Goal: Task Accomplishment & Management: Use online tool/utility

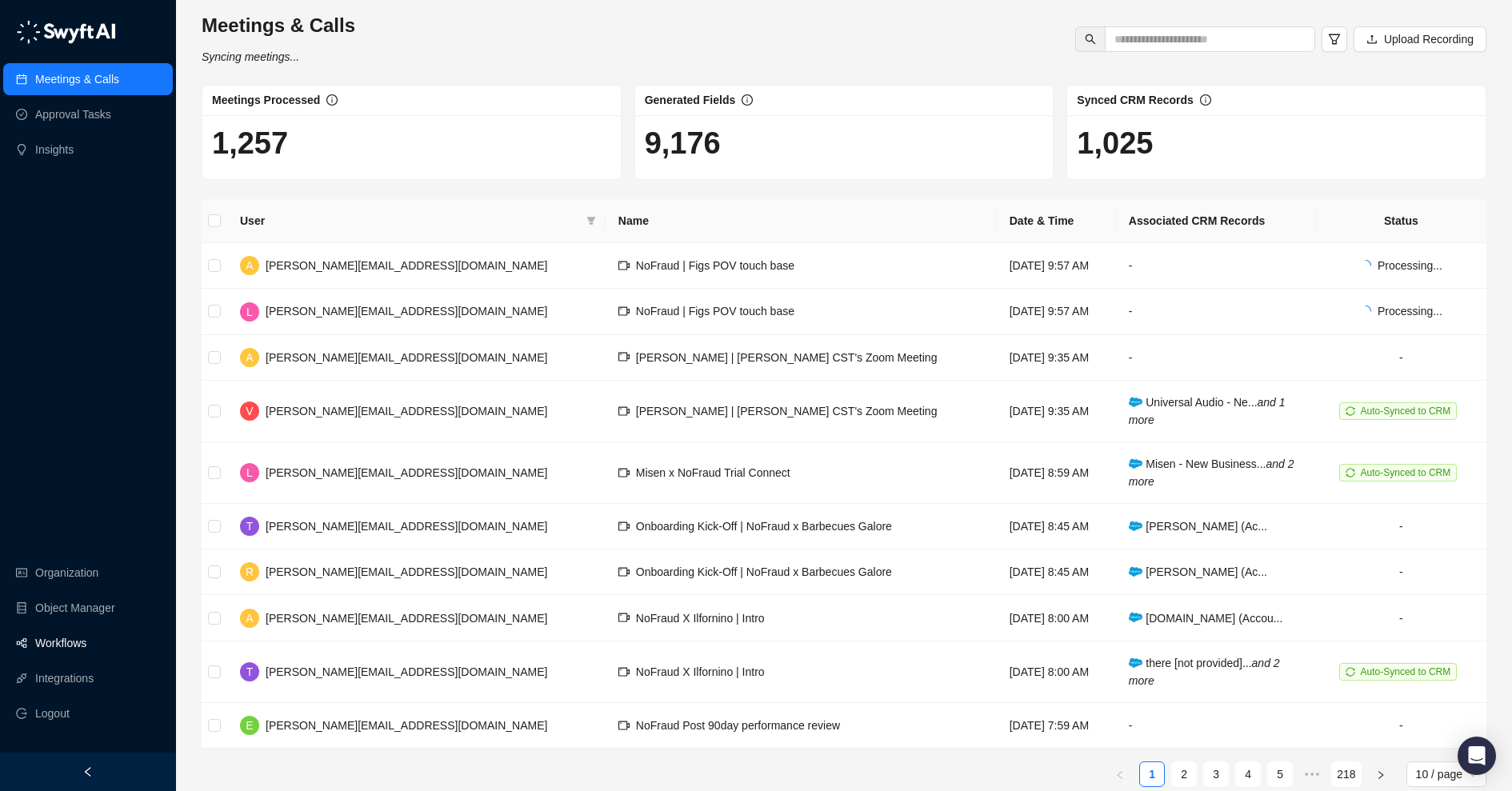
click at [64, 632] on link "Workflows" at bounding box center [60, 643] width 51 height 32
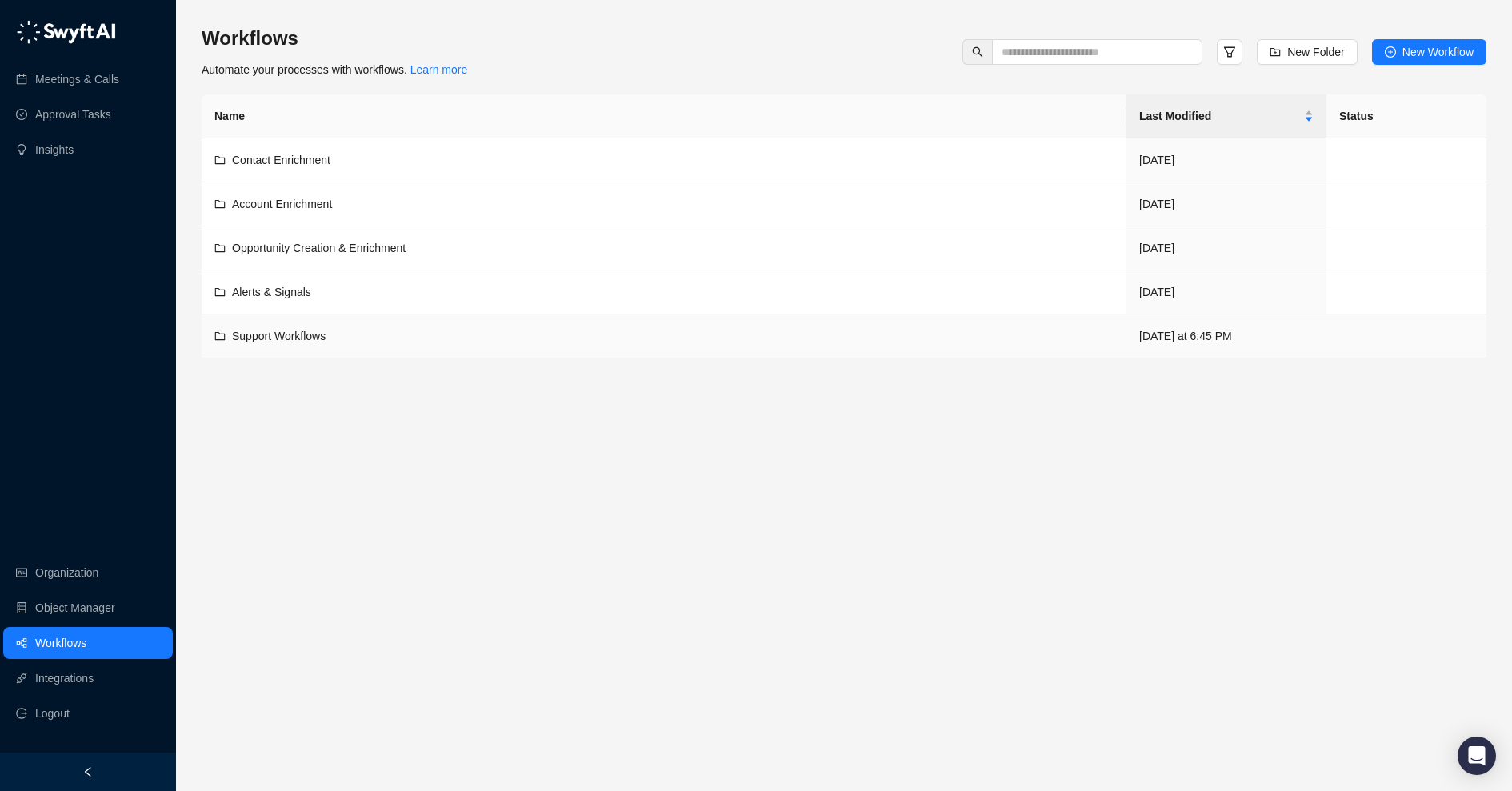
click at [521, 330] on div "Support Workflows" at bounding box center [664, 336] width 899 height 18
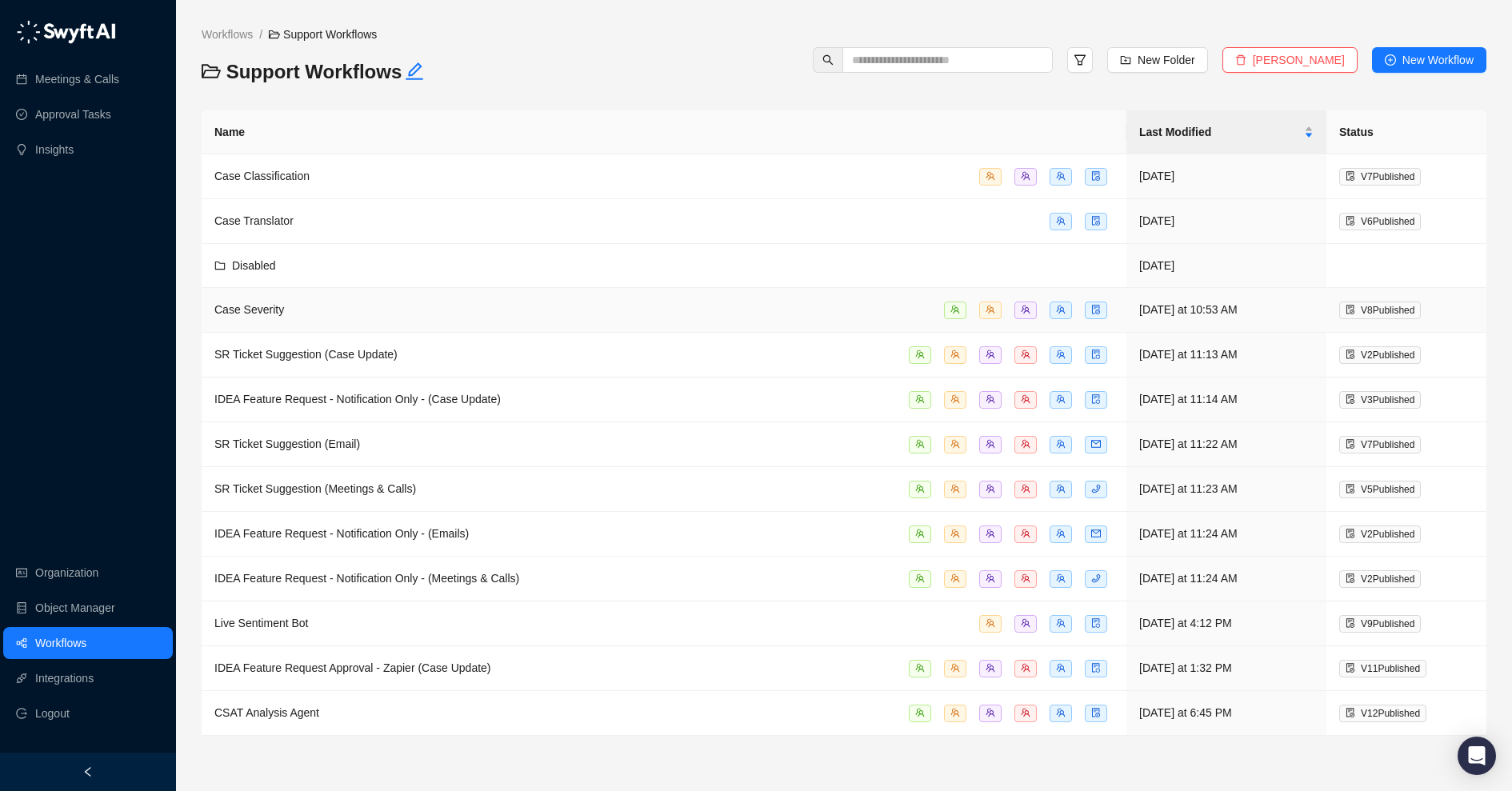
click at [524, 312] on div "Case Severity" at bounding box center [664, 310] width 899 height 18
click at [800, 304] on div "Case Severity" at bounding box center [664, 310] width 899 height 18
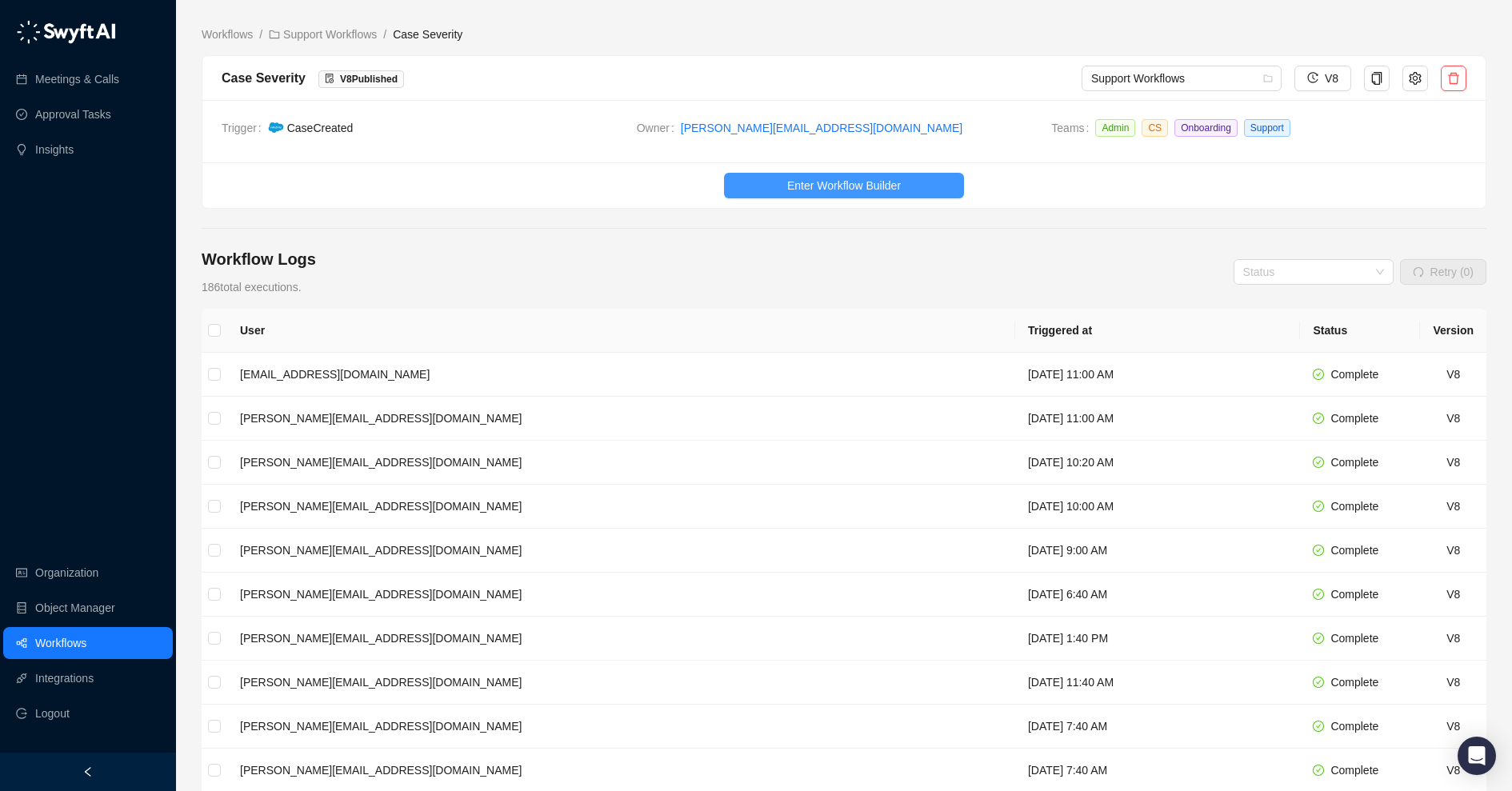
click at [861, 182] on span "Enter Workflow Builder" at bounding box center [844, 186] width 114 height 18
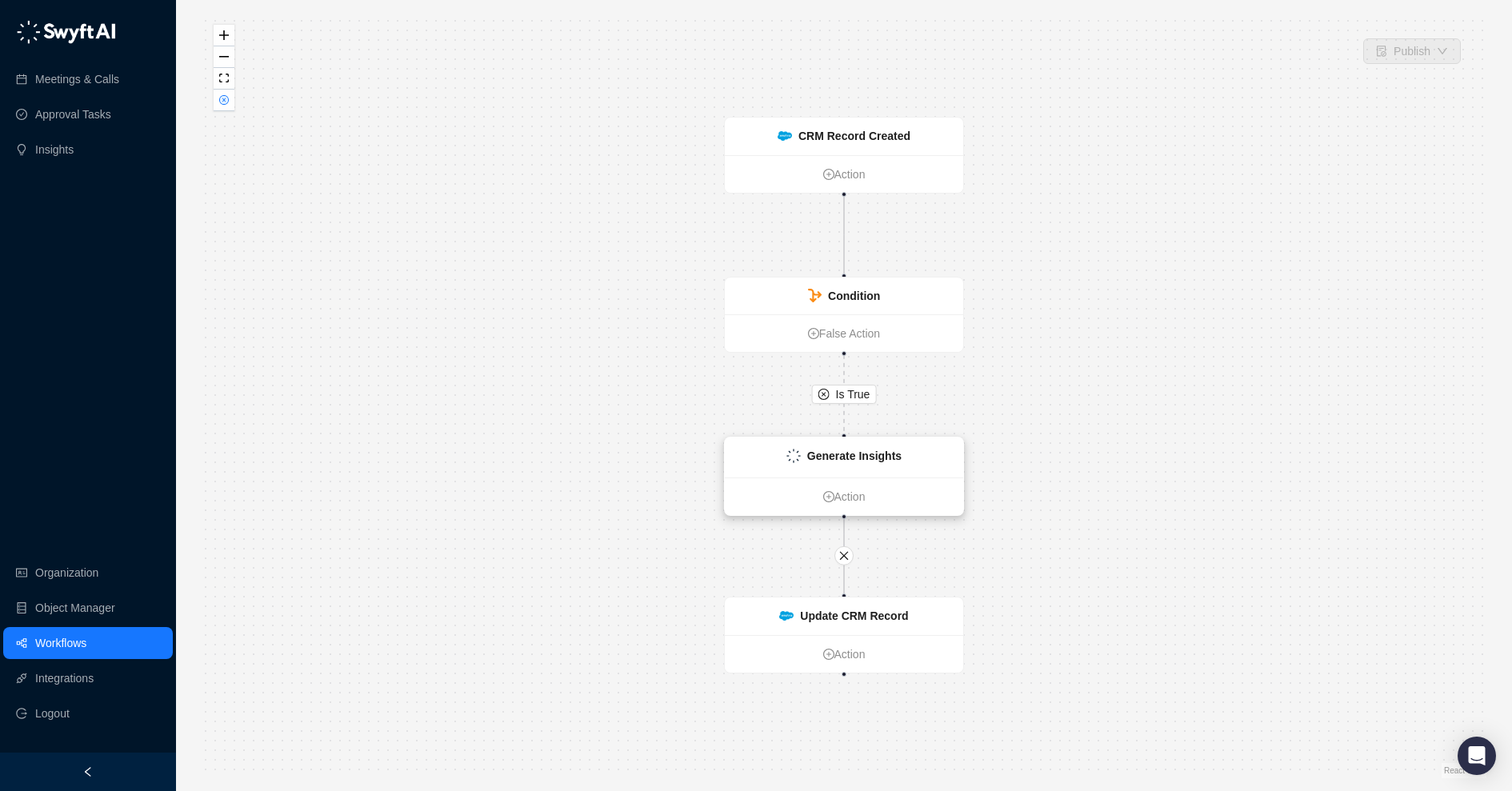
click at [860, 467] on div "Generate Insights" at bounding box center [843, 458] width 239 height 40
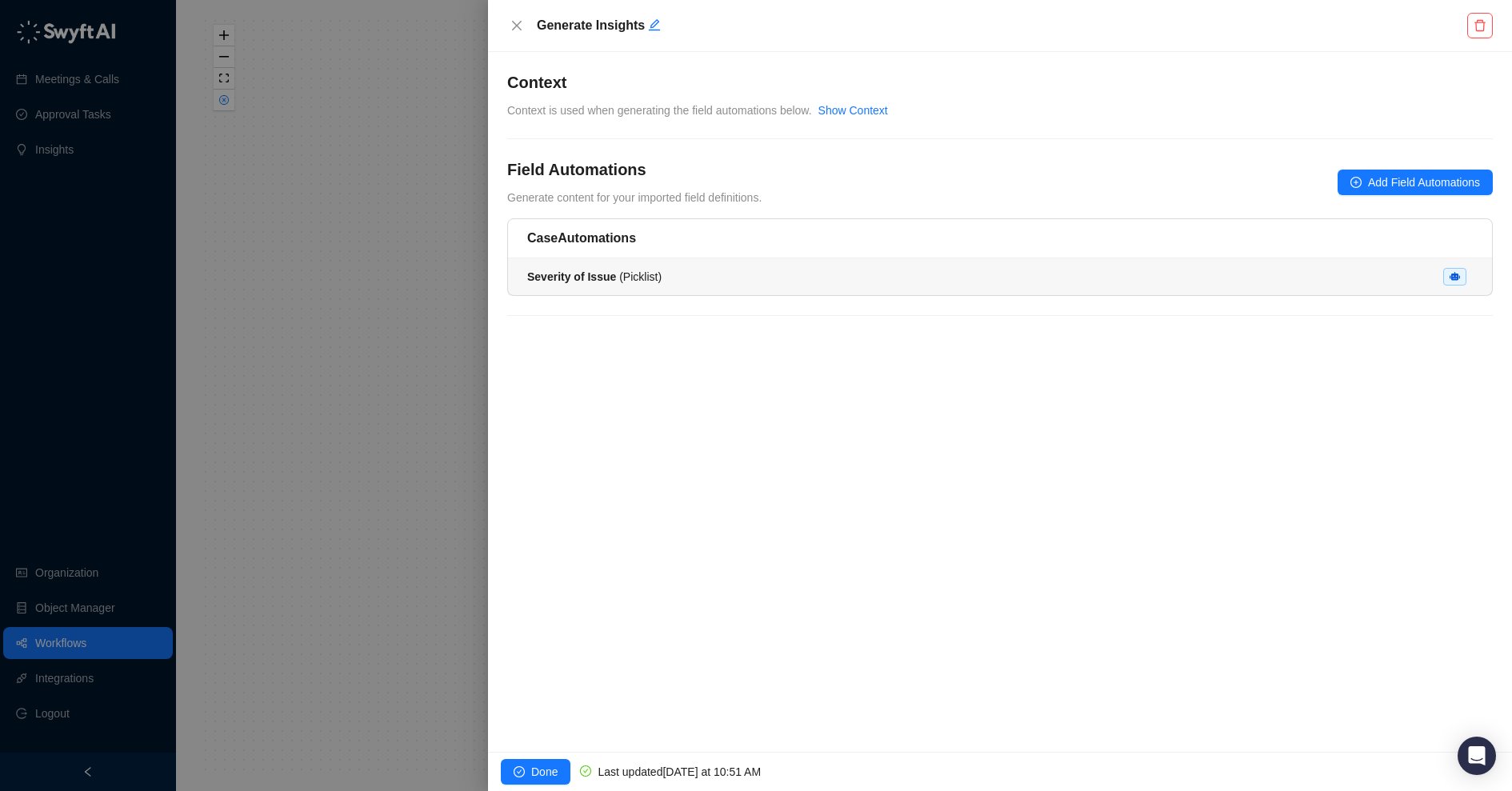
click at [778, 269] on div "Severity of Issue ( Picklist )" at bounding box center [999, 277] width 945 height 18
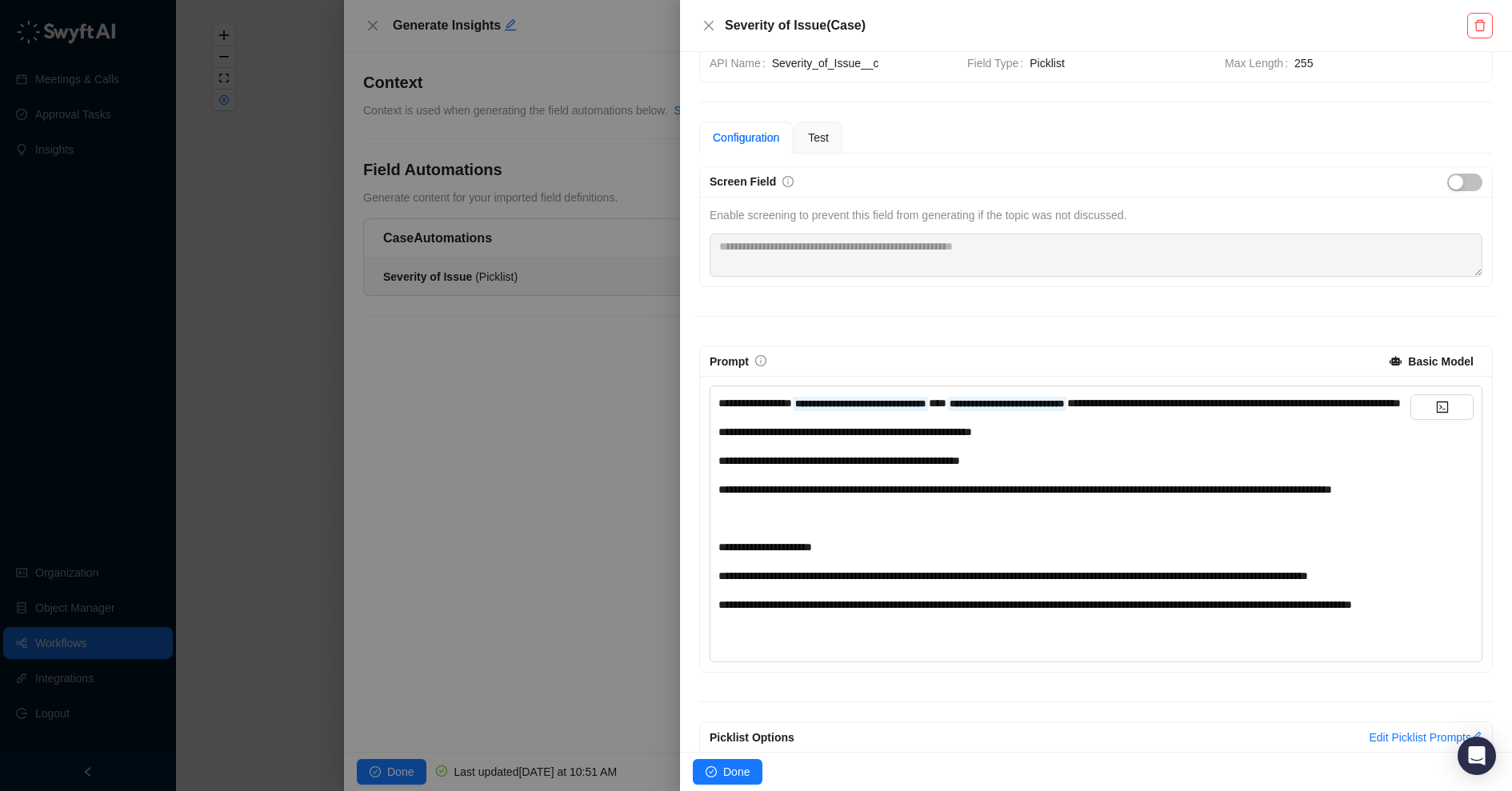
scroll to position [86, 0]
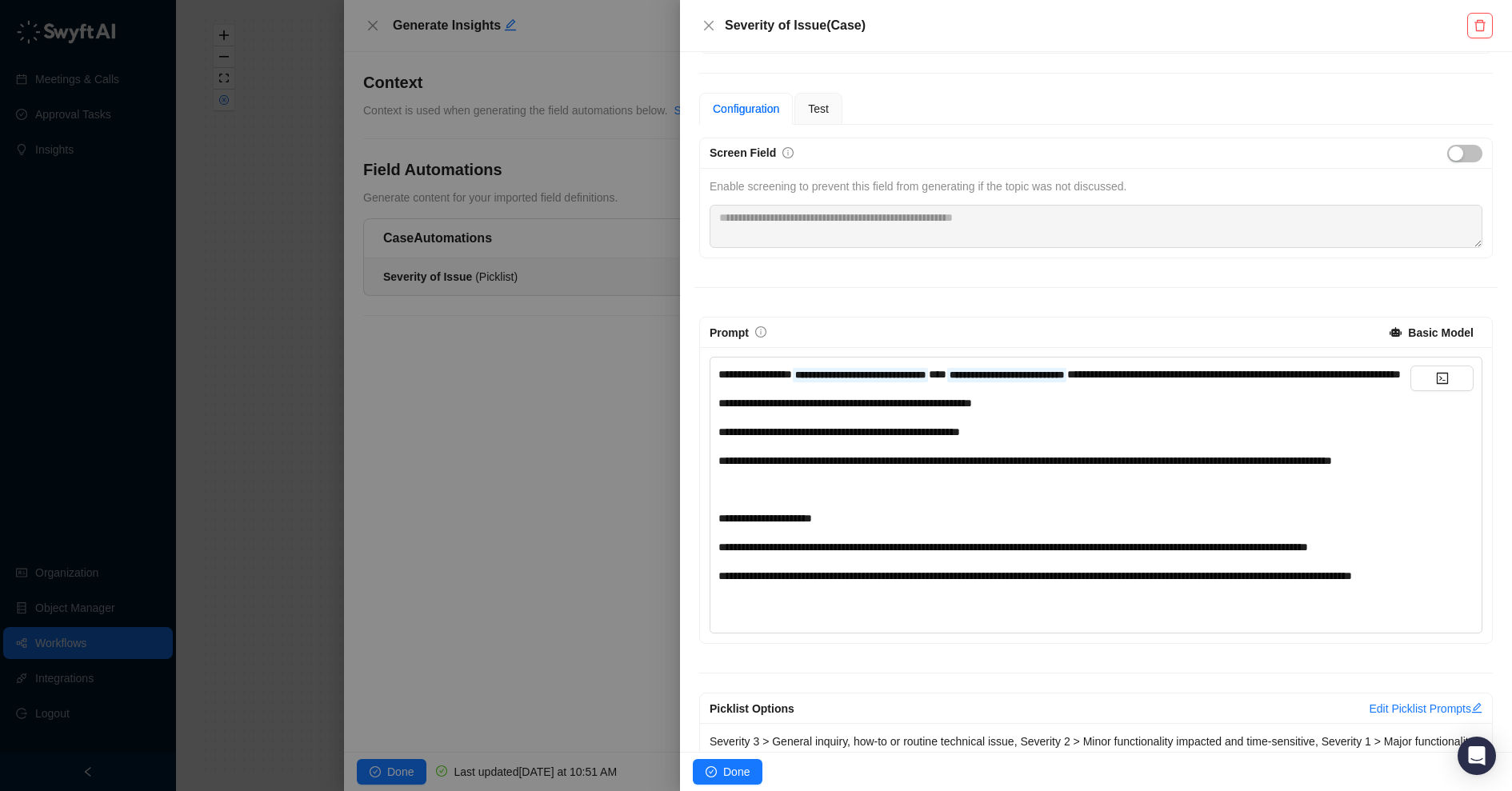
click at [959, 581] on span "**********" at bounding box center [1034, 576] width 633 height 11
click at [980, 581] on span "**********" at bounding box center [1039, 576] width 642 height 11
click at [939, 614] on div "**********" at bounding box center [1064, 489] width 692 height 248
click at [863, 581] on span "**********" at bounding box center [1055, 576] width 674 height 11
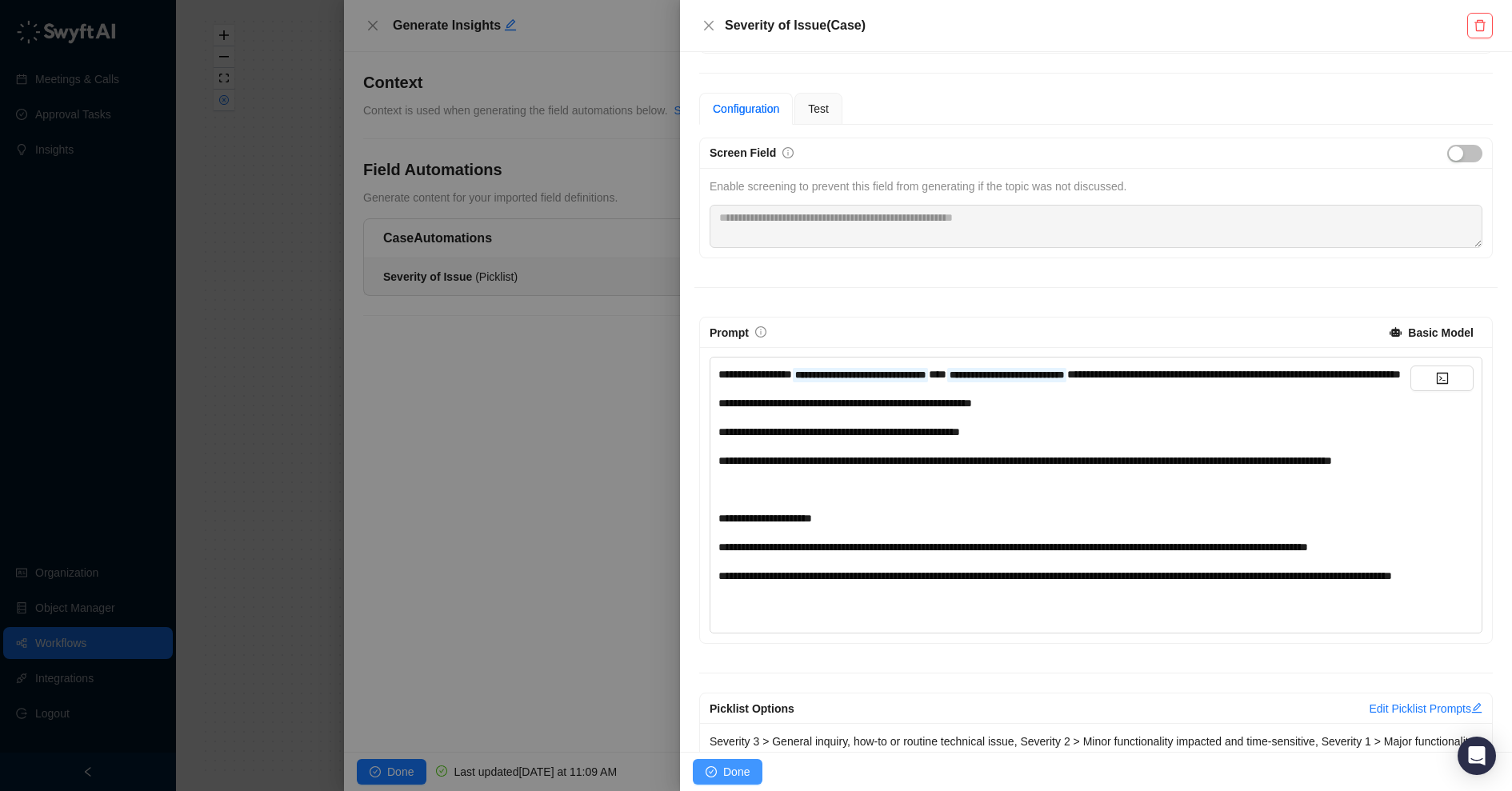
click at [736, 632] on span "Done" at bounding box center [736, 772] width 26 height 18
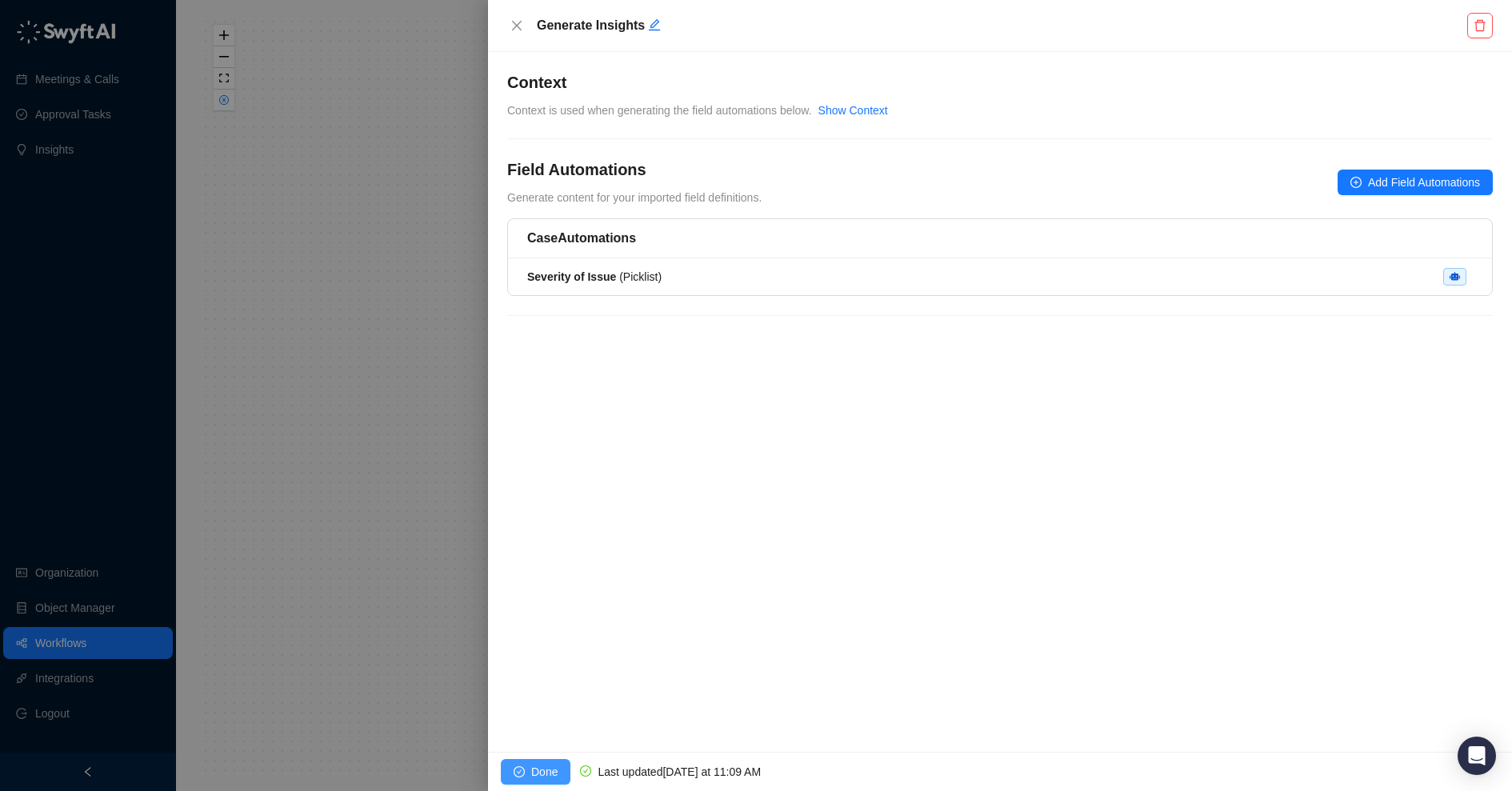
click at [528, 632] on button "Done" at bounding box center [535, 772] width 69 height 25
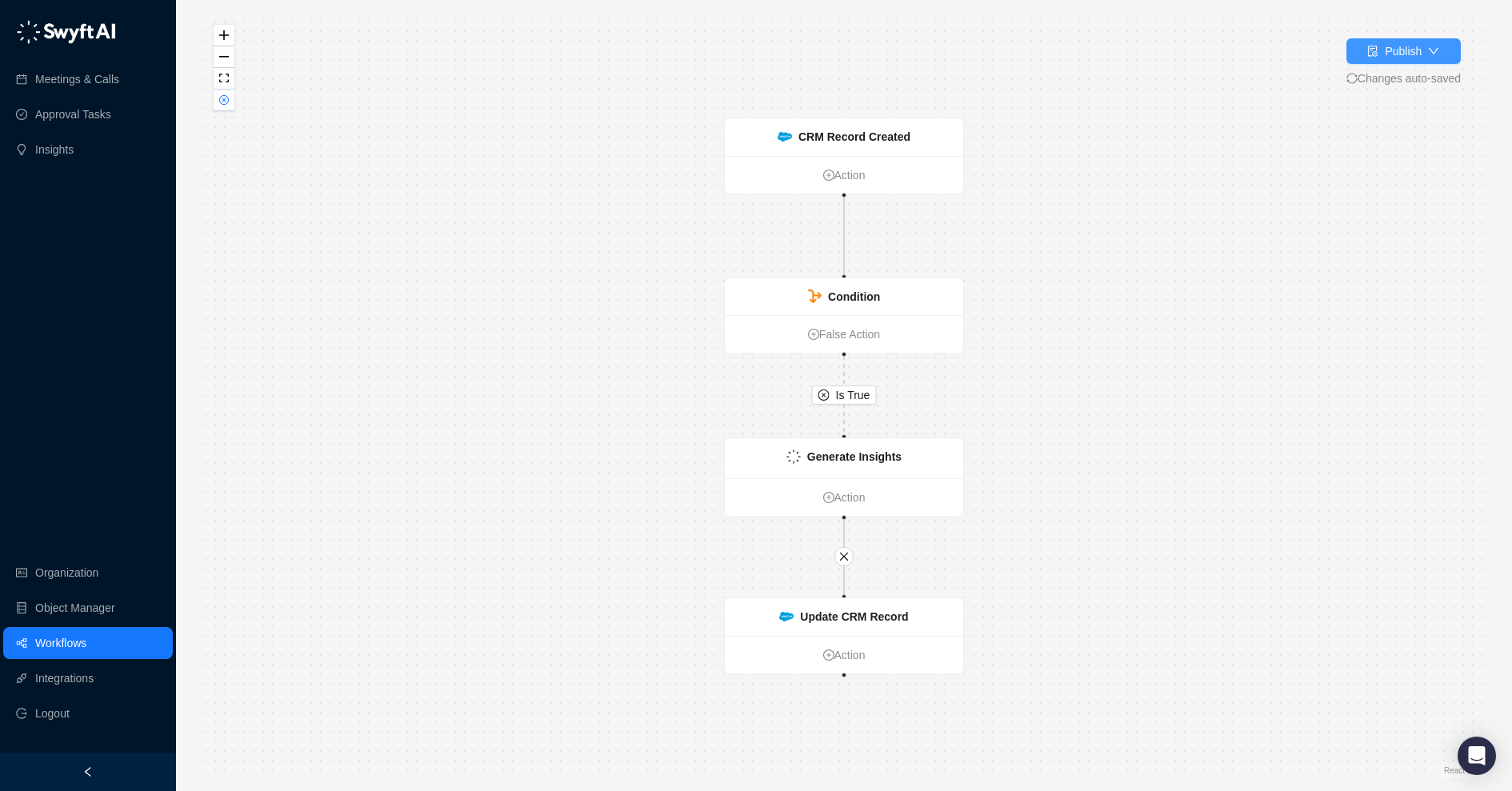
click at [1209, 57] on button "Publish" at bounding box center [1403, 51] width 114 height 25
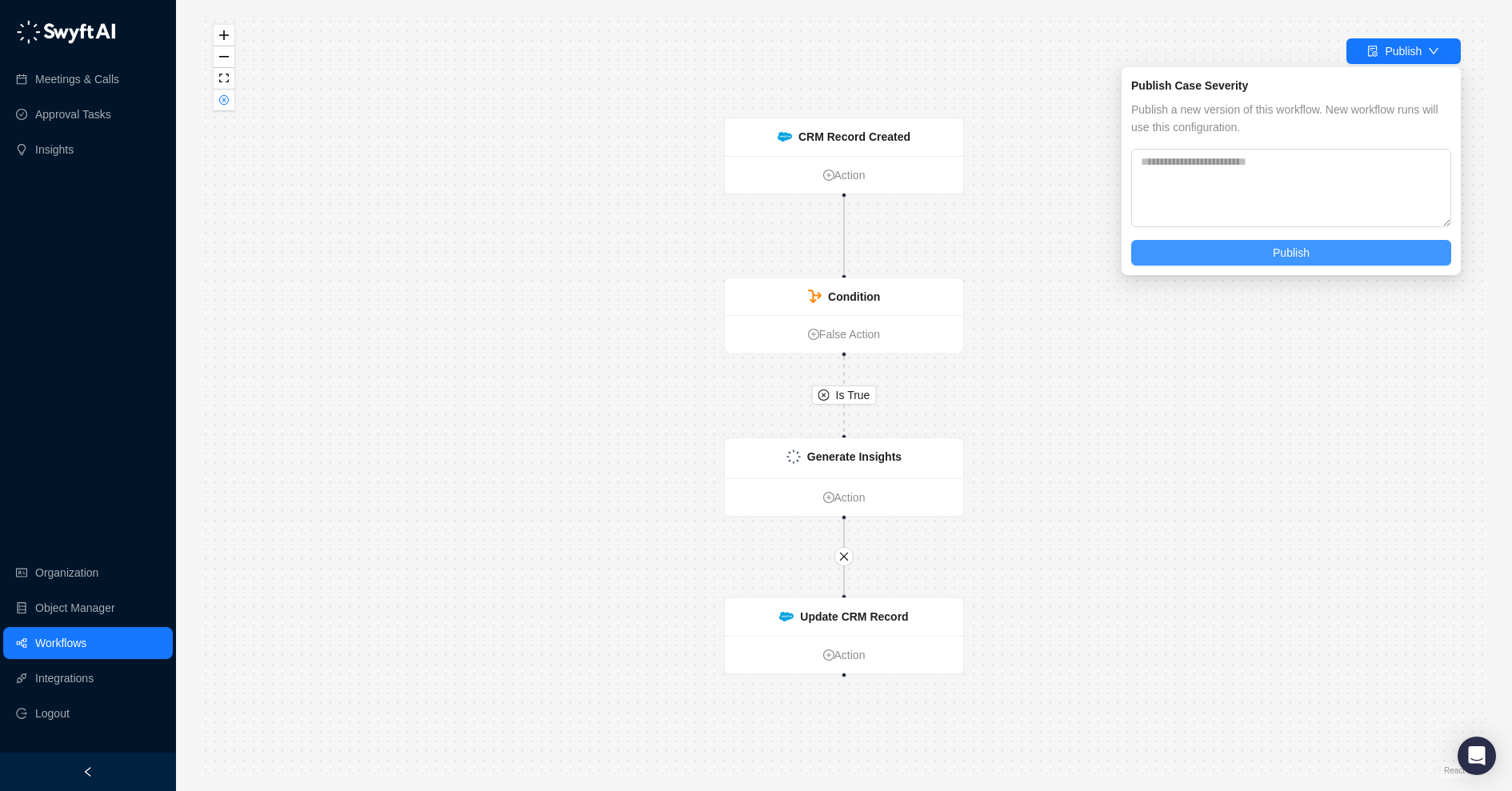
click at [1209, 248] on span "Publish" at bounding box center [1291, 253] width 37 height 18
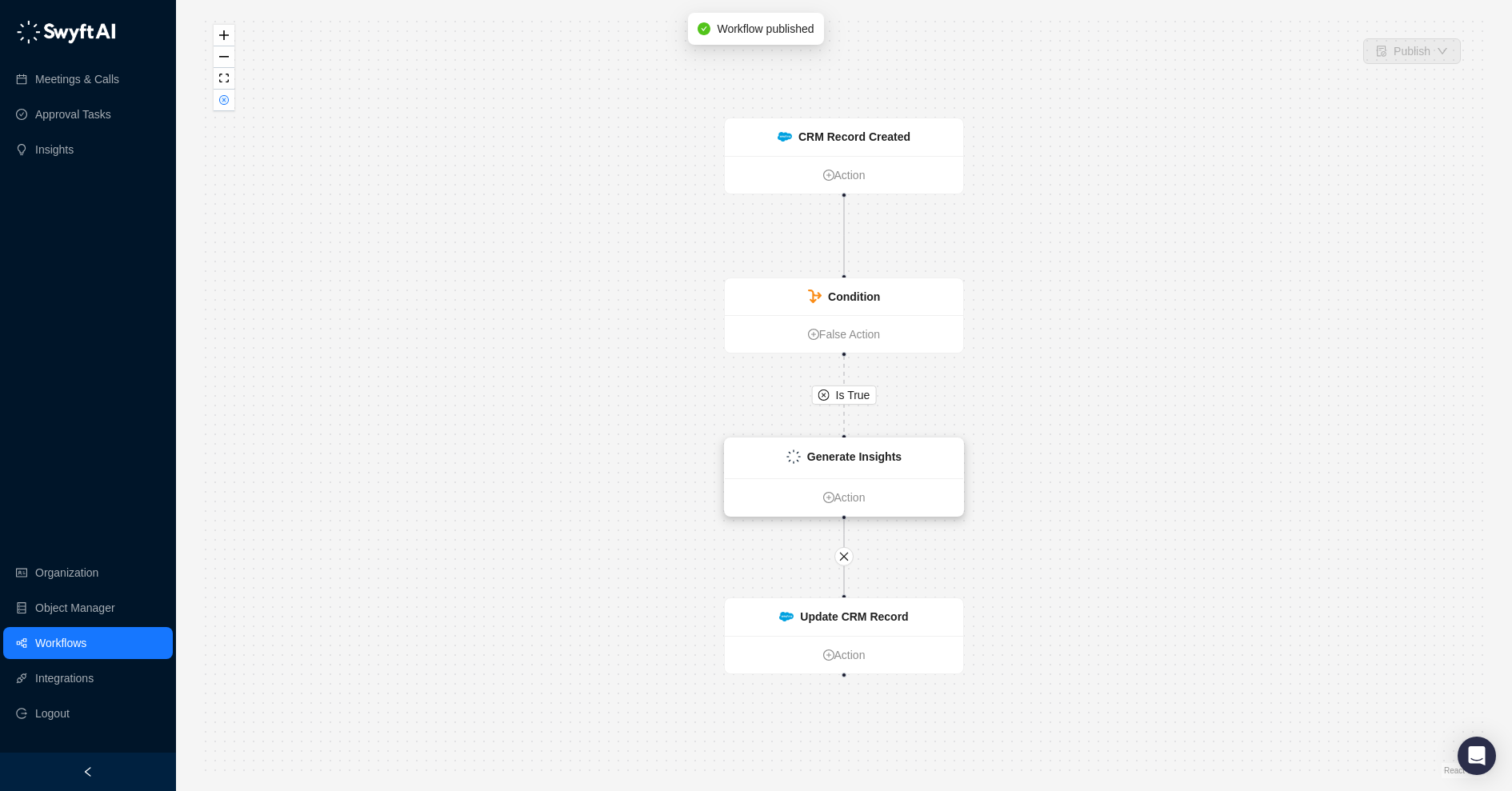
click at [915, 450] on div "Generate Insights" at bounding box center [843, 459] width 239 height 40
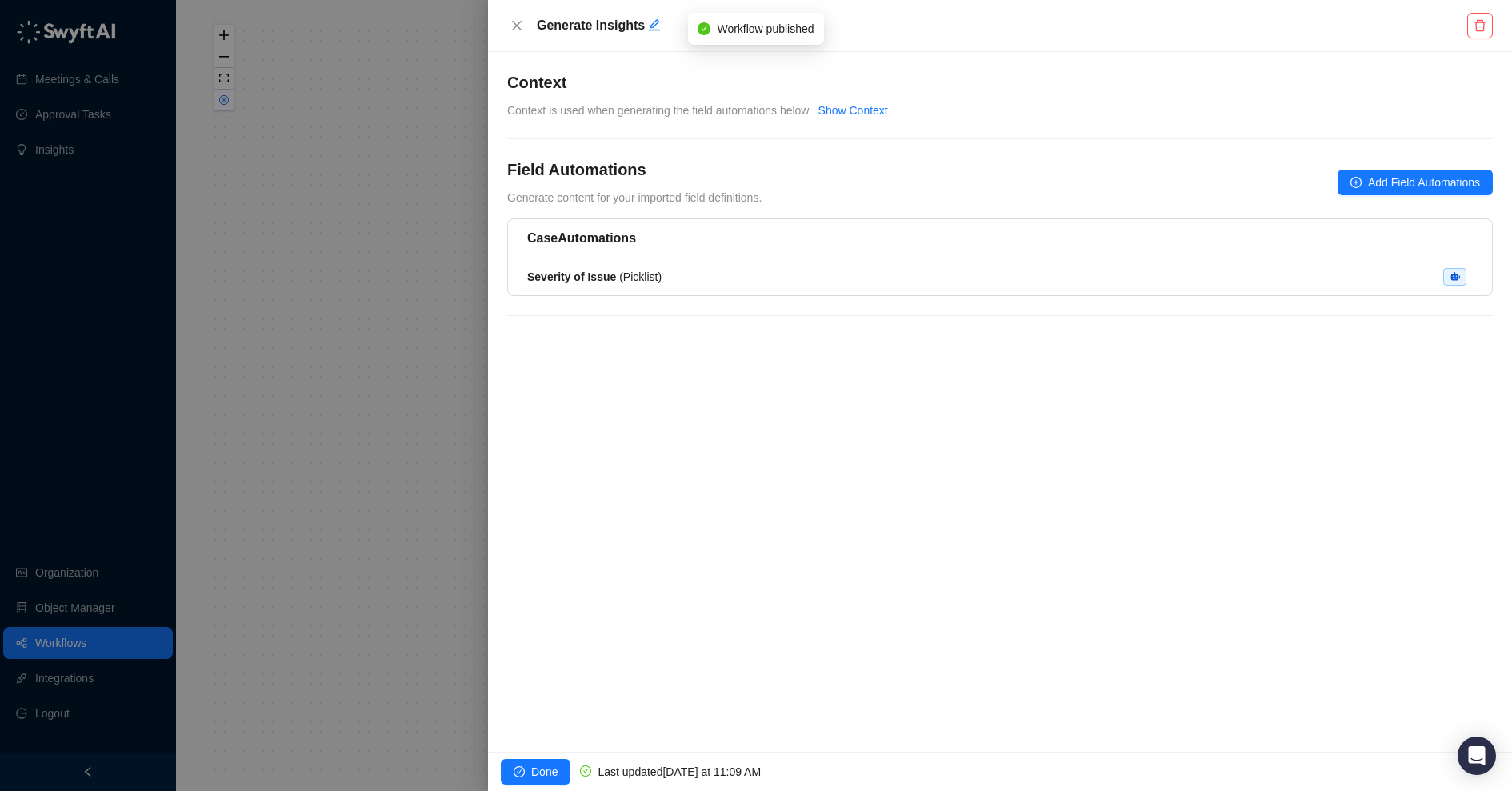
click at [679, 284] on div "Severity of Issue ( Picklist )" at bounding box center [999, 277] width 945 height 18
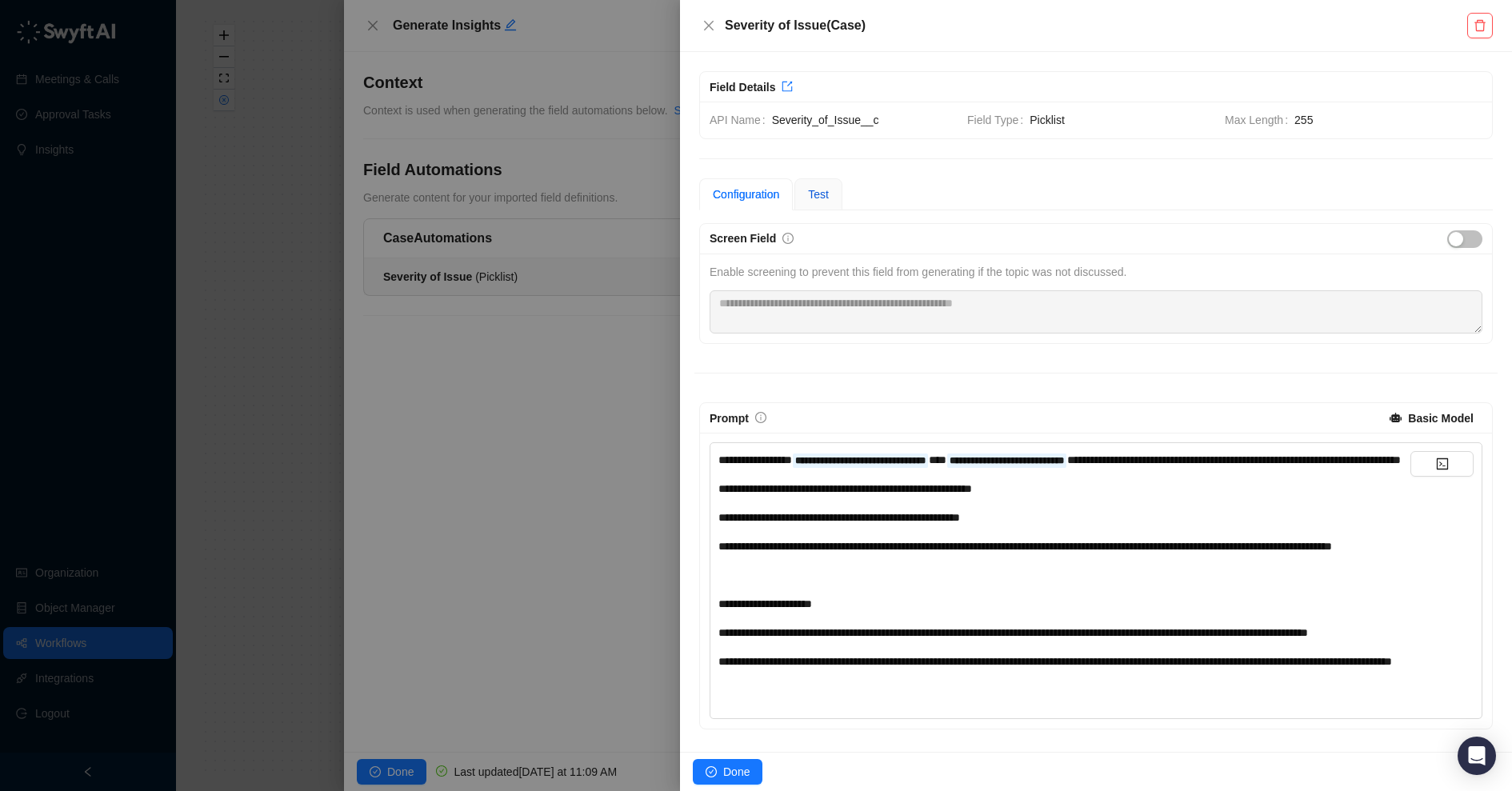
click at [815, 188] on span "Test" at bounding box center [818, 195] width 21 height 13
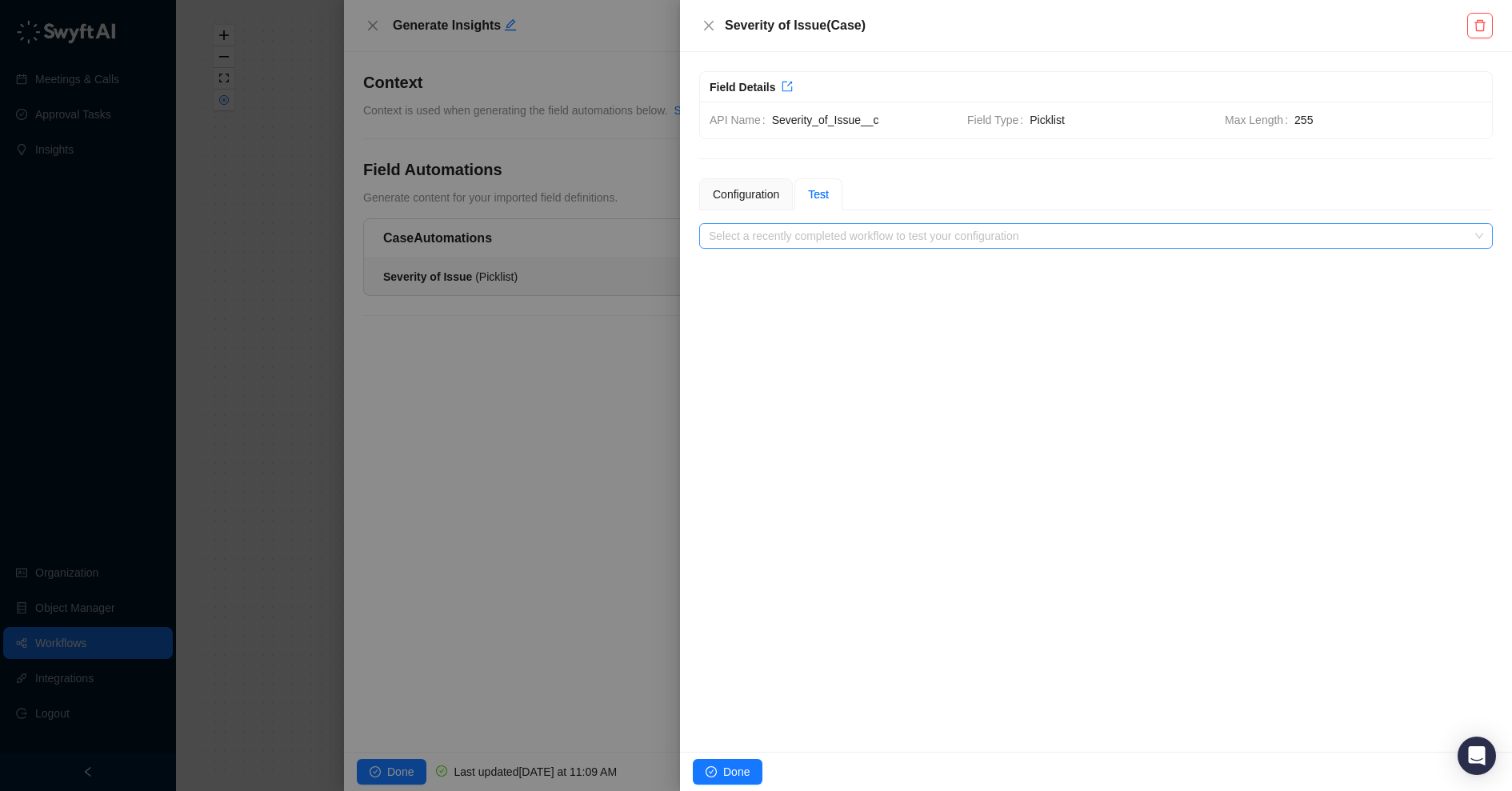
click at [806, 234] on input "search" at bounding box center [1091, 236] width 765 height 24
click at [334, 363] on div at bounding box center [756, 396] width 1512 height 791
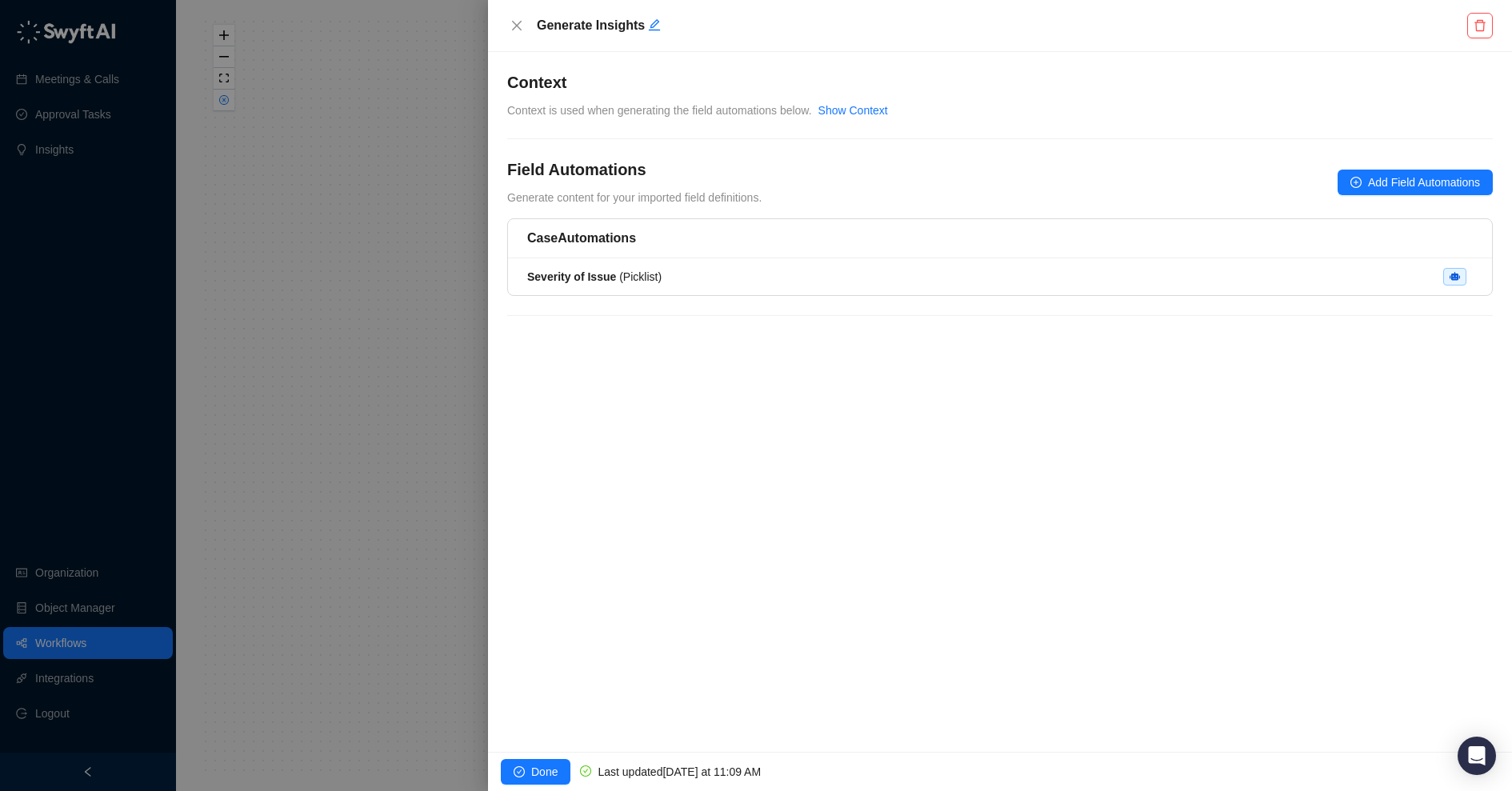
click at [125, 632] on div at bounding box center [756, 396] width 1512 height 791
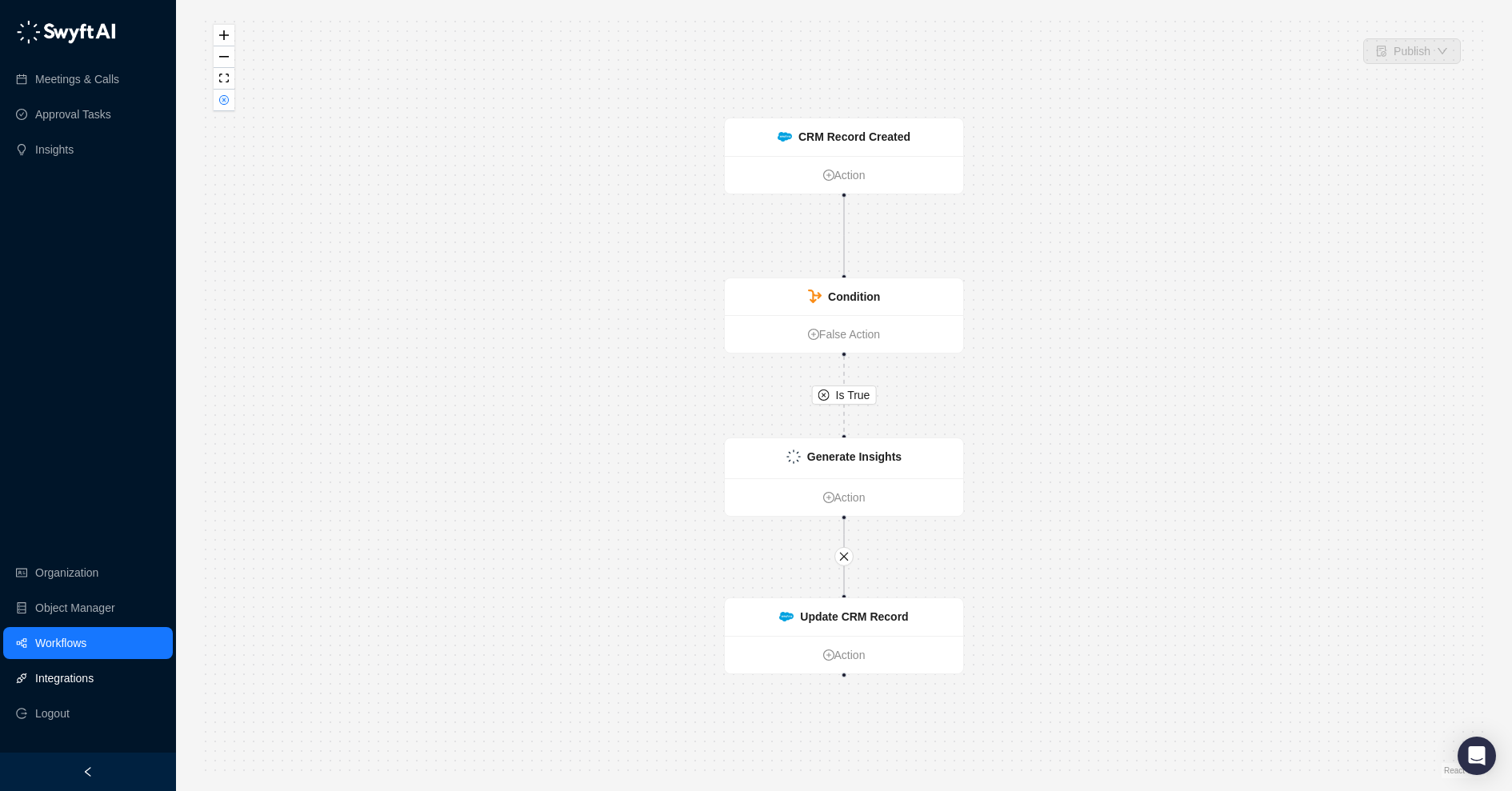
click at [92, 632] on link "Integrations" at bounding box center [64, 678] width 59 height 32
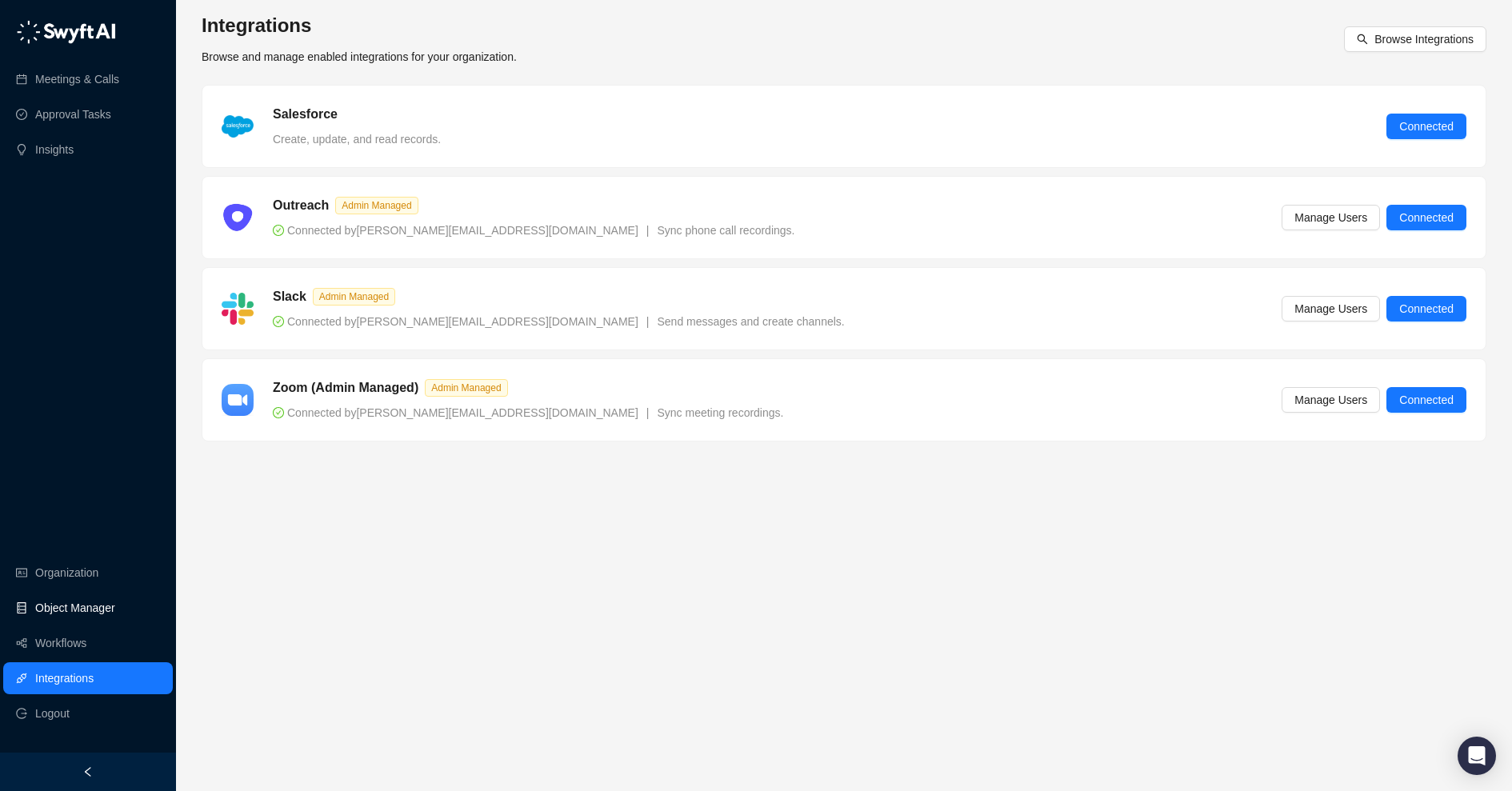
click at [75, 607] on link "Object Manager" at bounding box center [75, 608] width 80 height 32
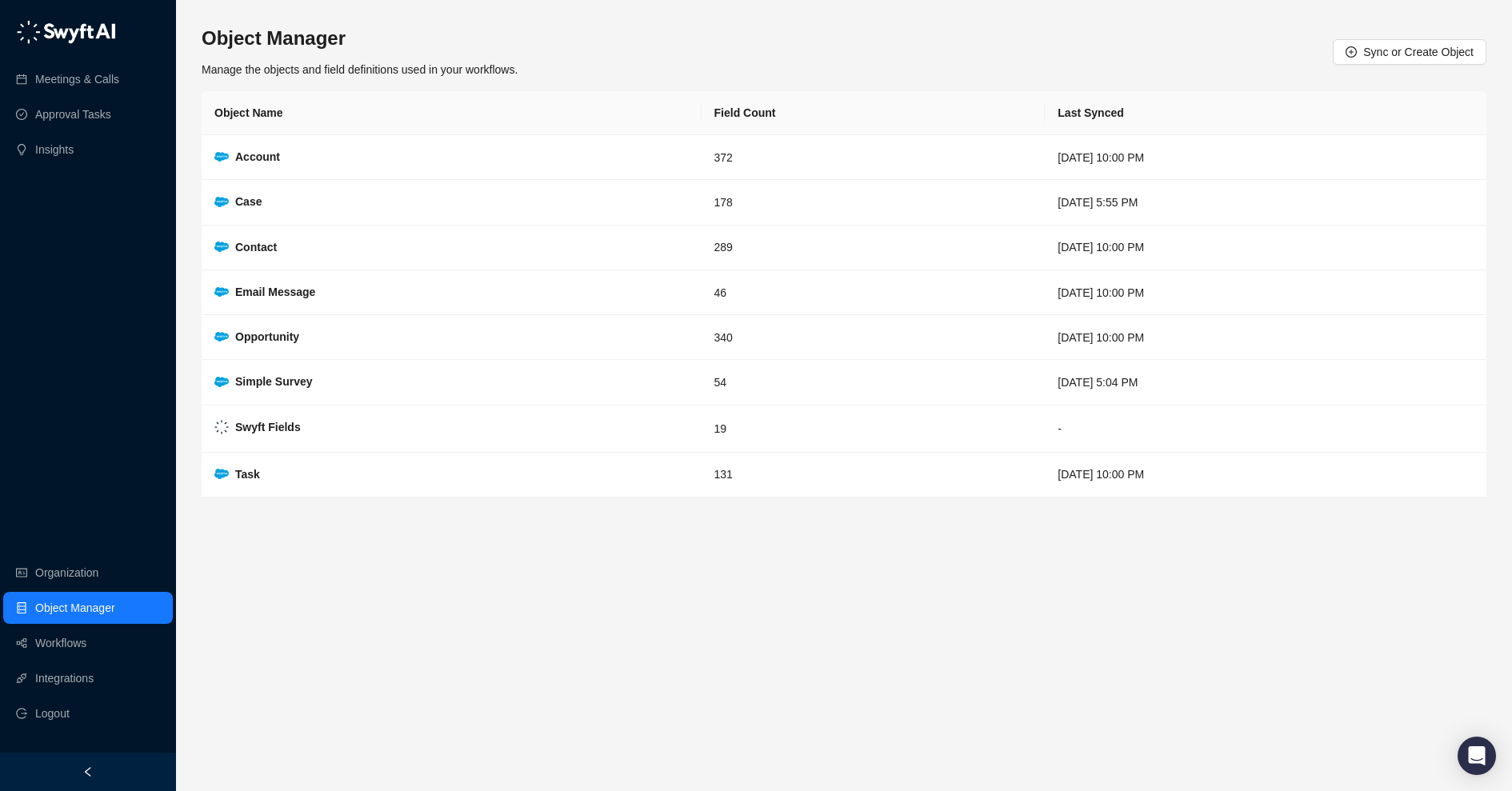
click at [69, 546] on div "Meetings & Calls Approval Tasks Insights Organization Object Manager Workflows …" at bounding box center [87, 376] width 176 height 752
click at [73, 560] on link "Organization" at bounding box center [67, 573] width 63 height 32
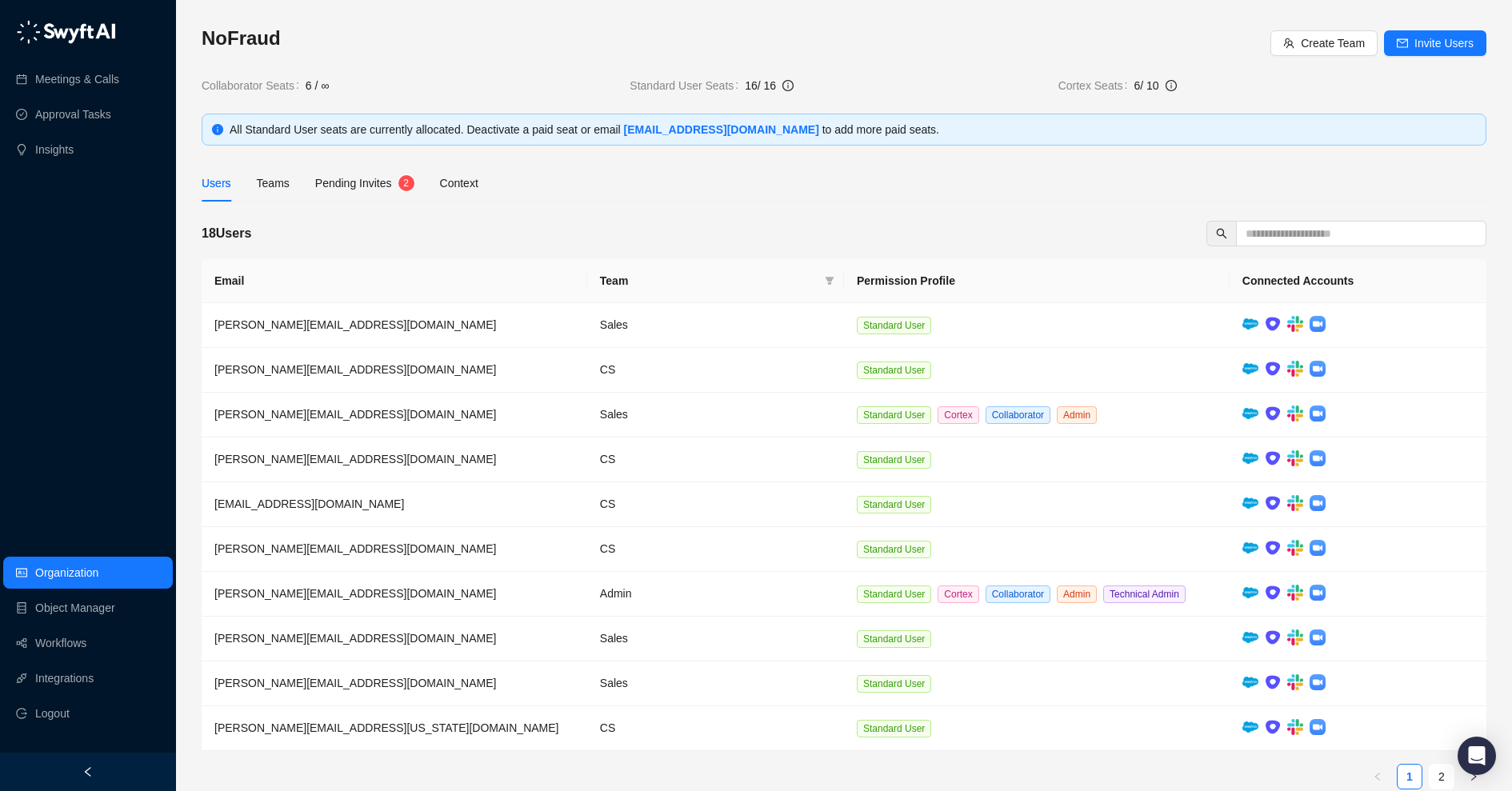
click at [373, 177] on span "Pending Invites" at bounding box center [353, 183] width 77 height 13
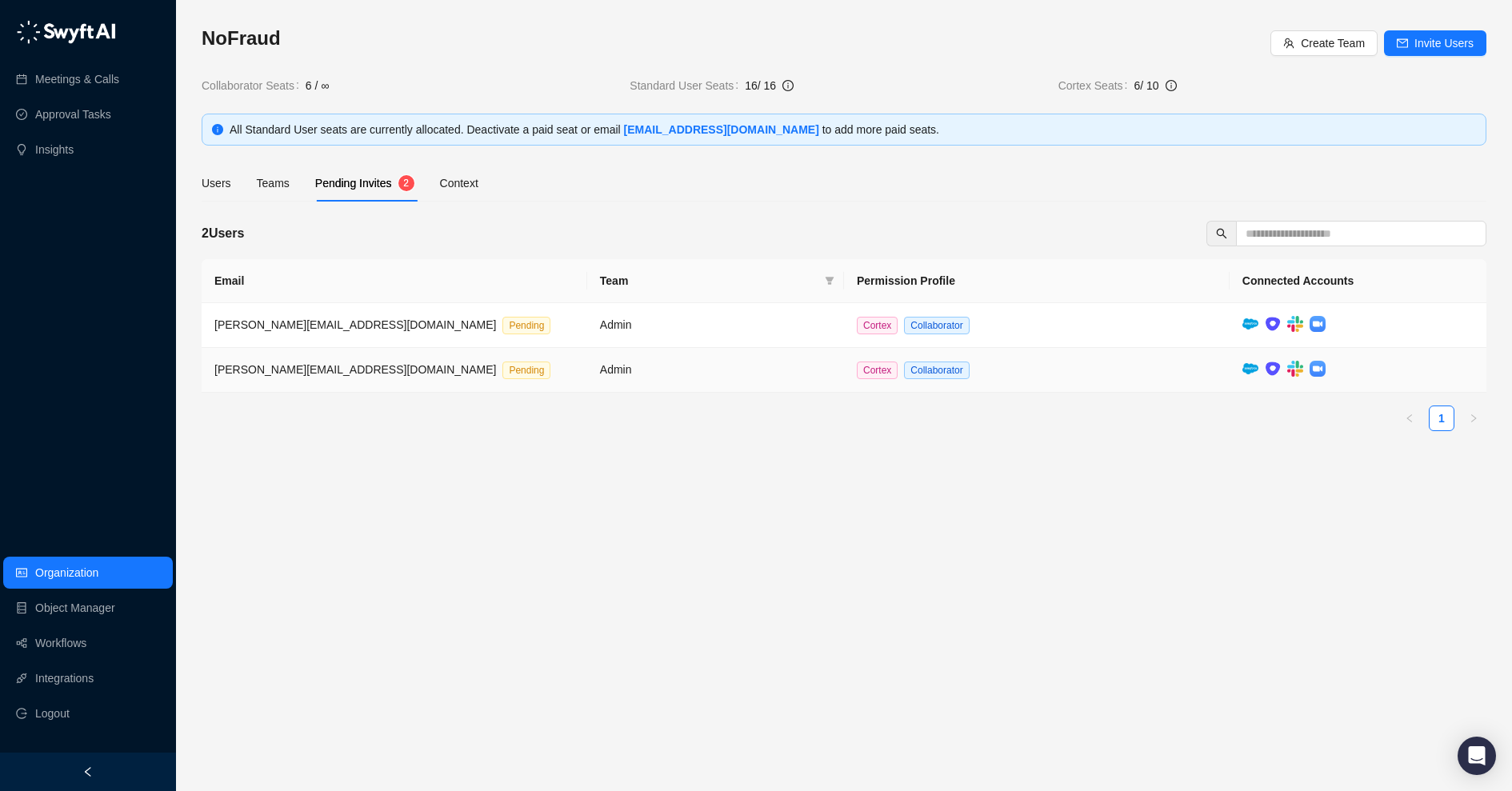
click at [779, 375] on td "Admin" at bounding box center [715, 370] width 257 height 45
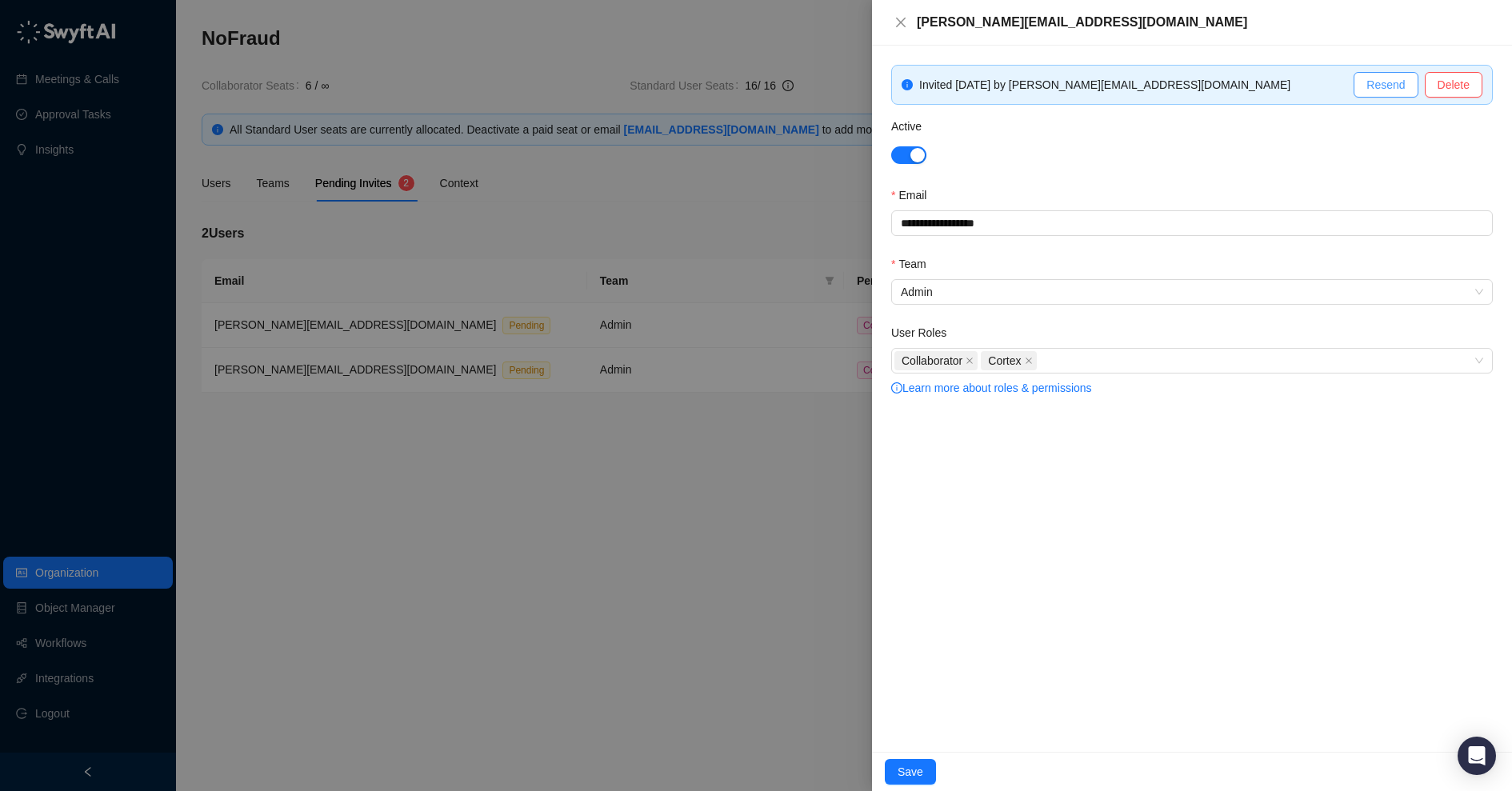
click at [1209, 85] on span "Resend" at bounding box center [1385, 85] width 39 height 18
click at [778, 509] on div at bounding box center [756, 396] width 1512 height 791
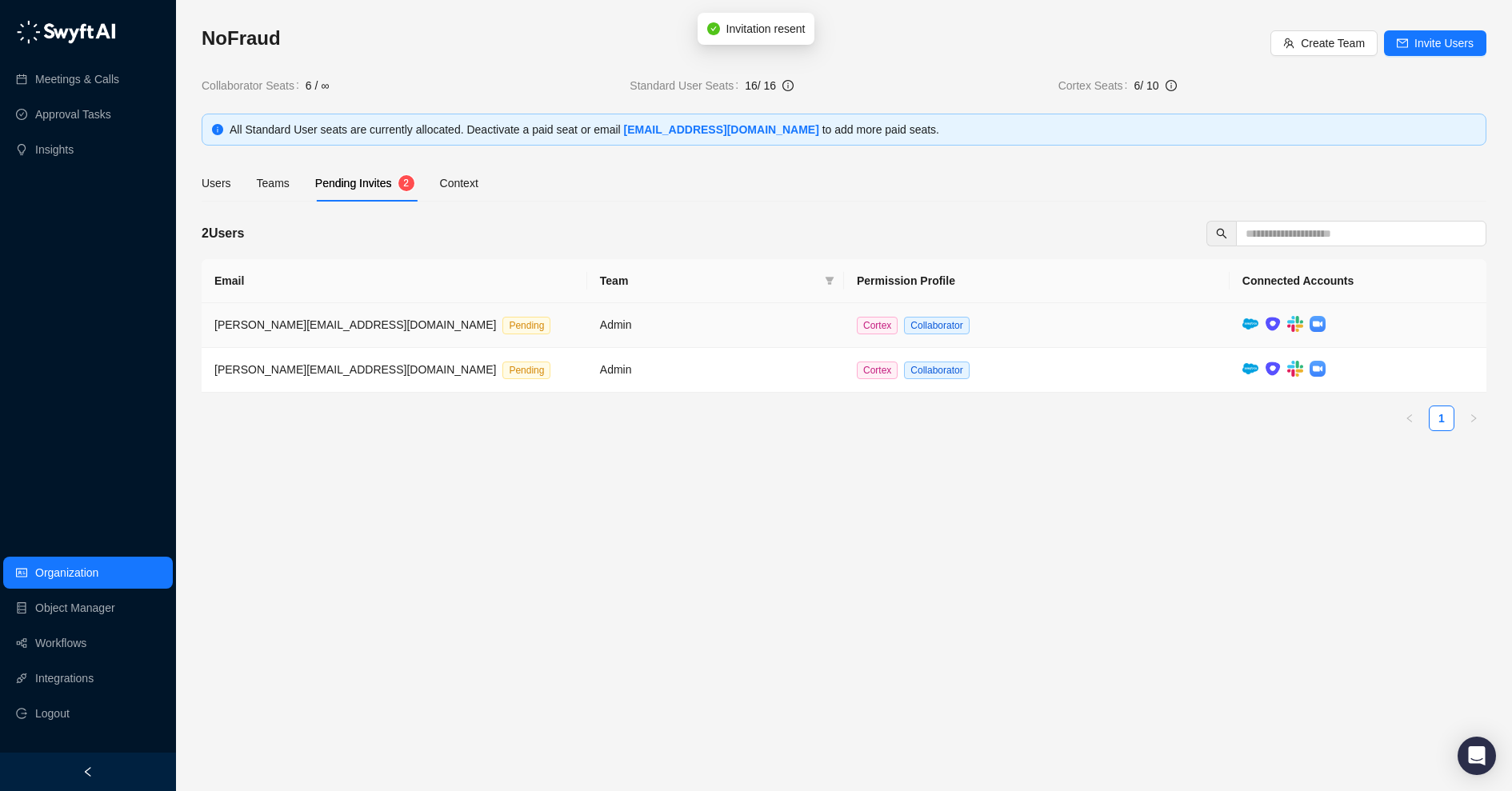
click at [787, 327] on td "Admin" at bounding box center [715, 325] width 257 height 45
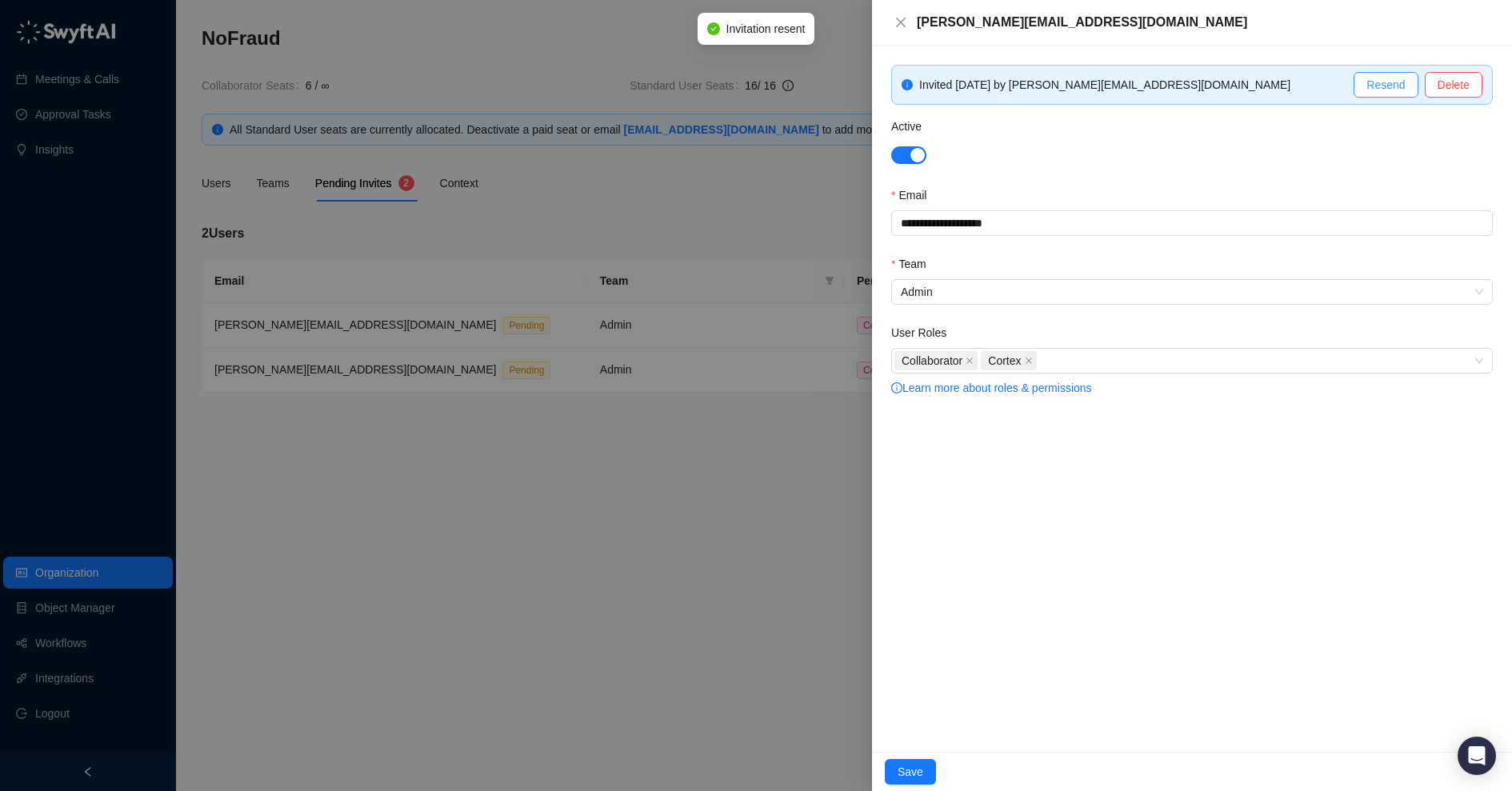
click at [1209, 83] on span "Resend" at bounding box center [1385, 85] width 39 height 18
click at [824, 632] on div at bounding box center [756, 396] width 1512 height 791
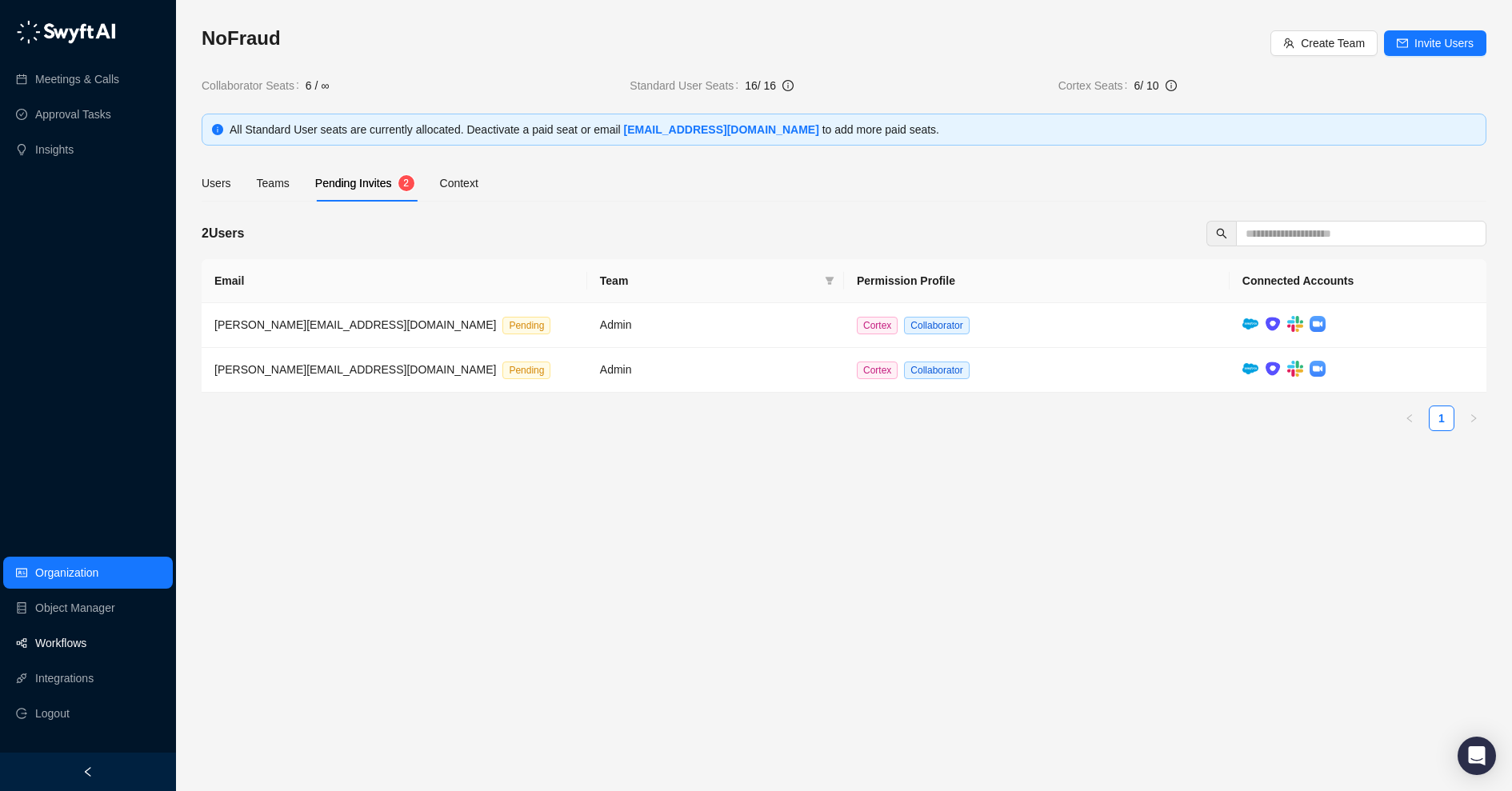
click at [75, 632] on link "Workflows" at bounding box center [60, 643] width 51 height 32
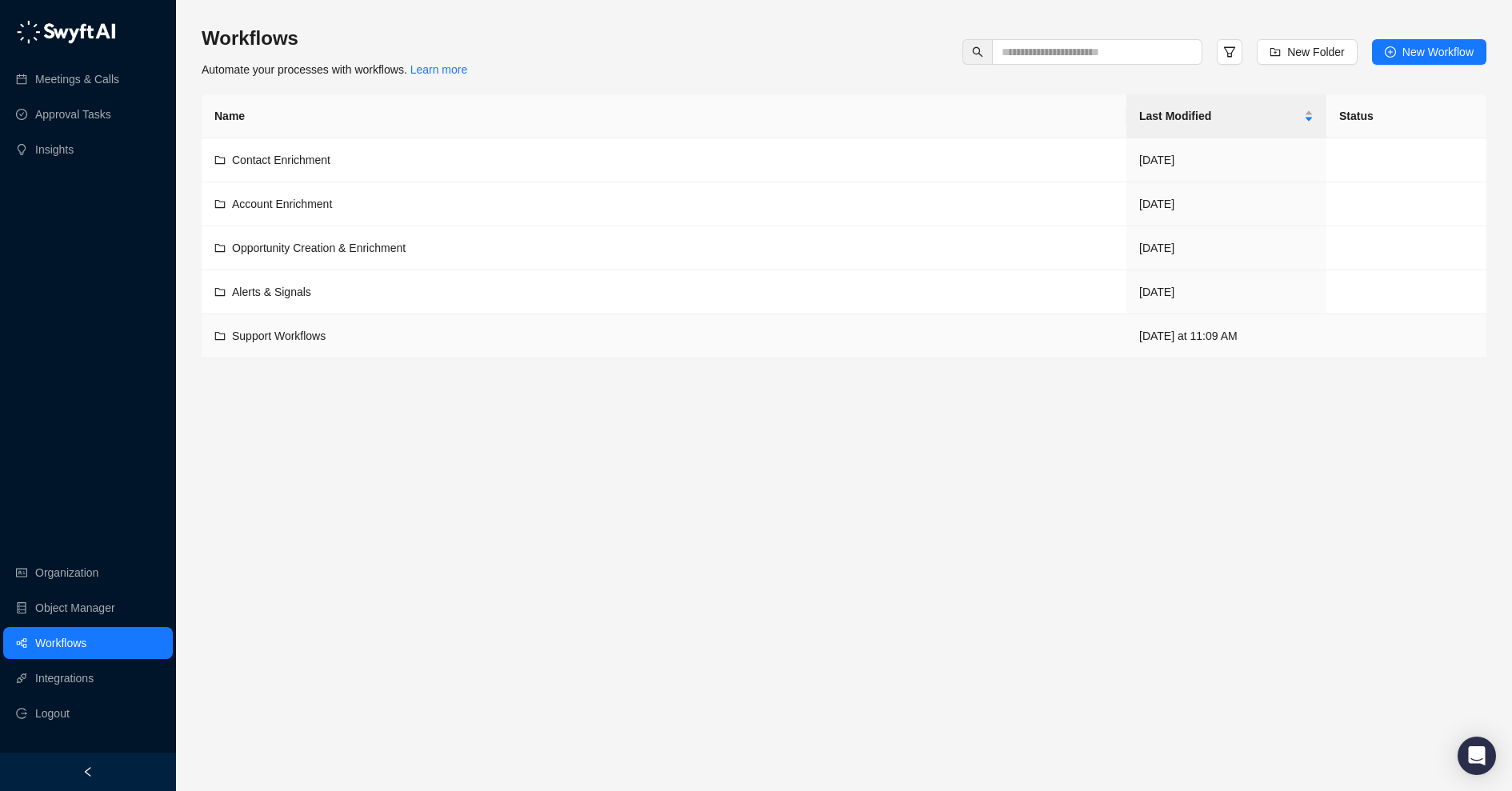
click at [343, 335] on div "Support Workflows" at bounding box center [664, 336] width 899 height 18
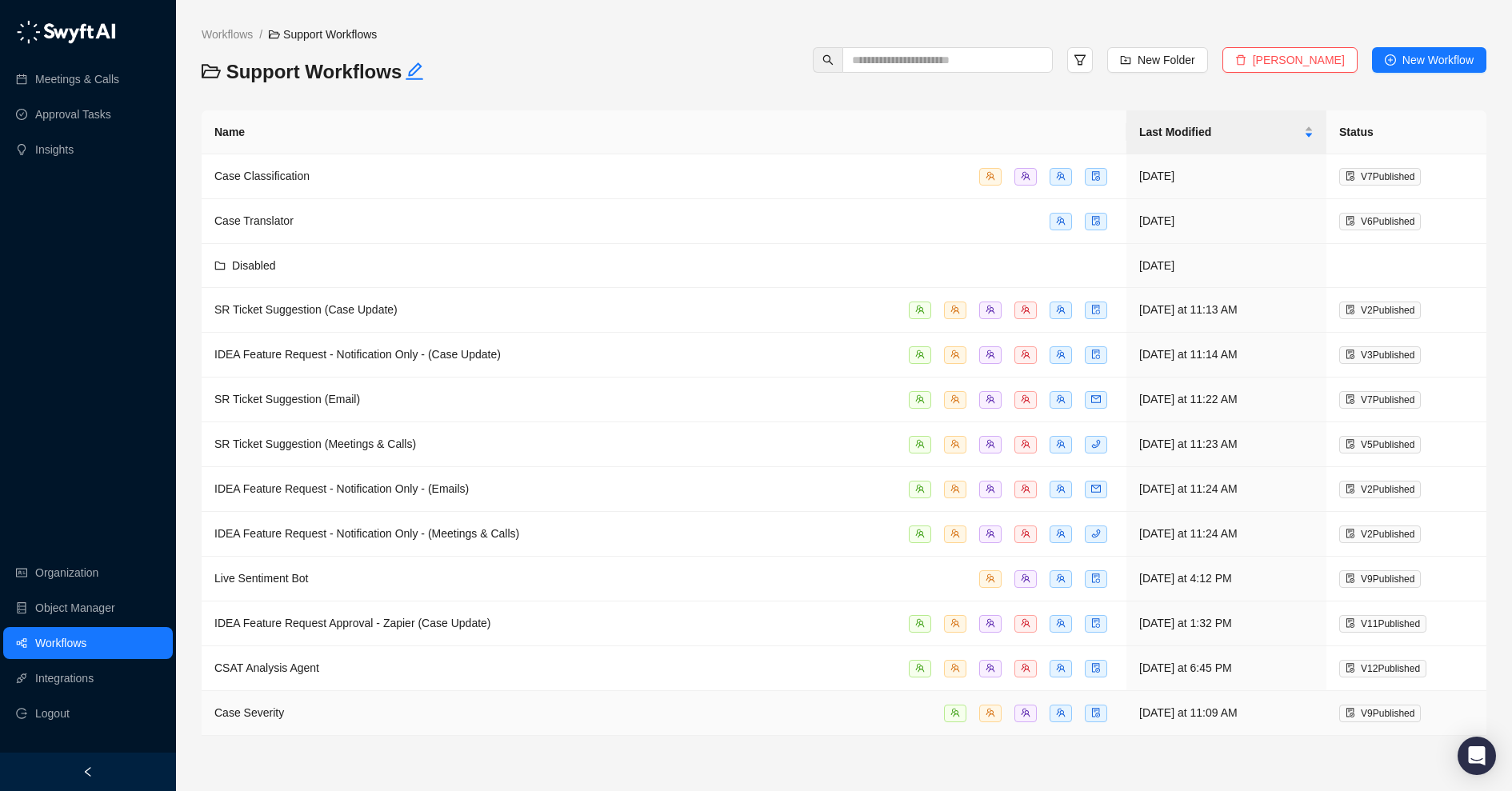
click at [312, 632] on div "Case Severity" at bounding box center [664, 713] width 899 height 18
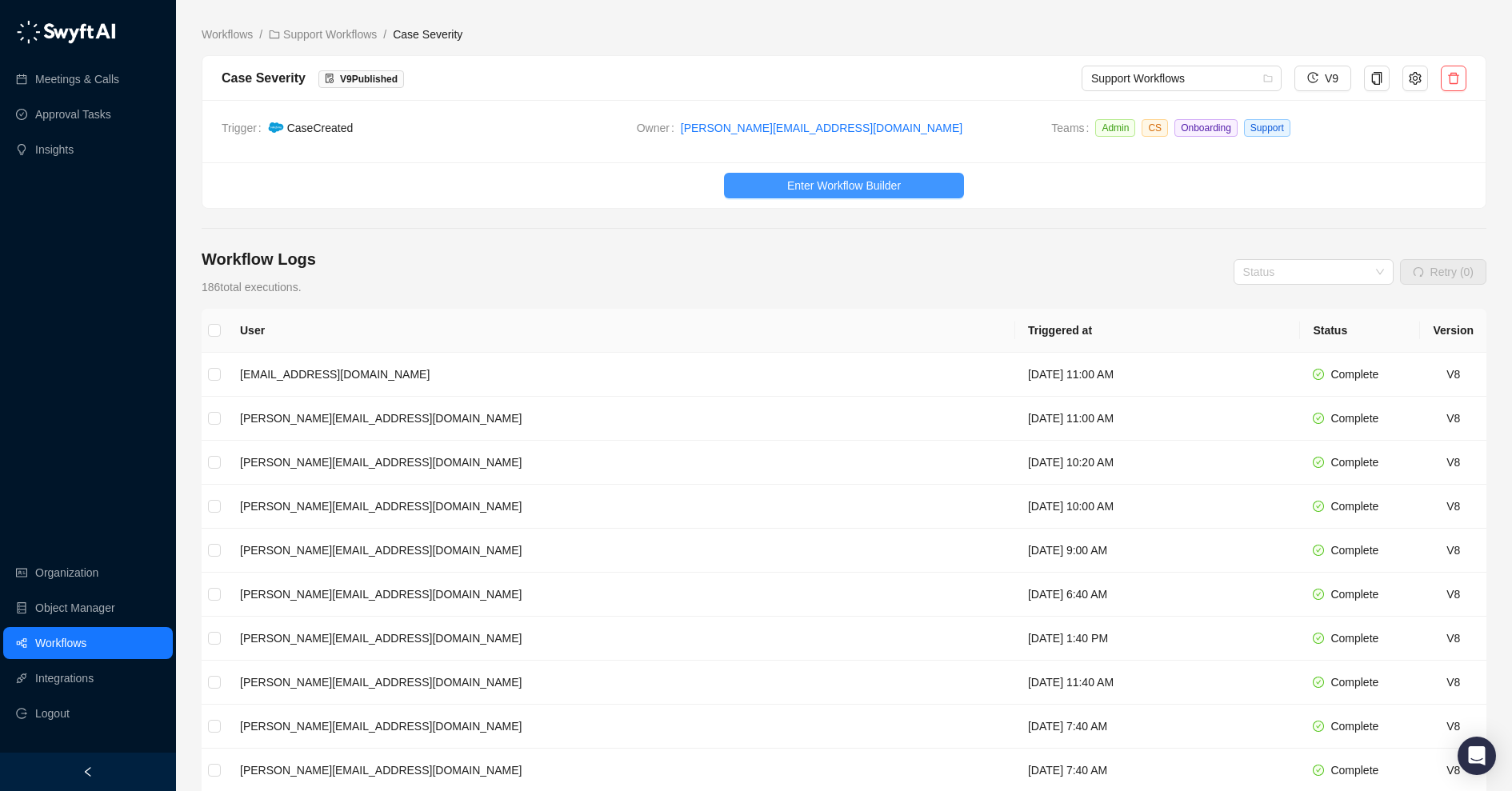
click at [763, 178] on button "Enter Workflow Builder" at bounding box center [843, 186] width 240 height 25
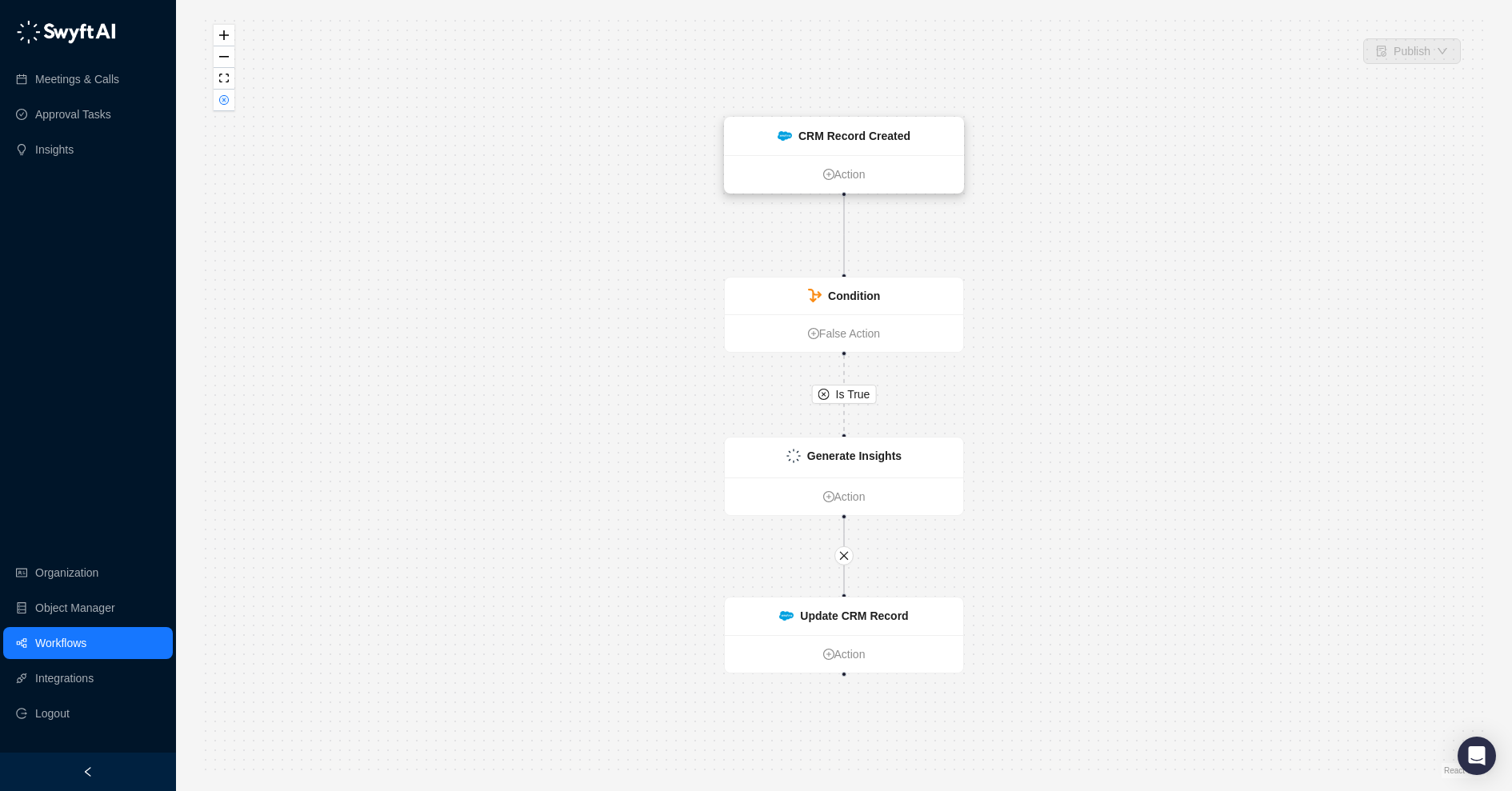
click at [832, 141] on strong "CRM Record Created" at bounding box center [854, 136] width 112 height 13
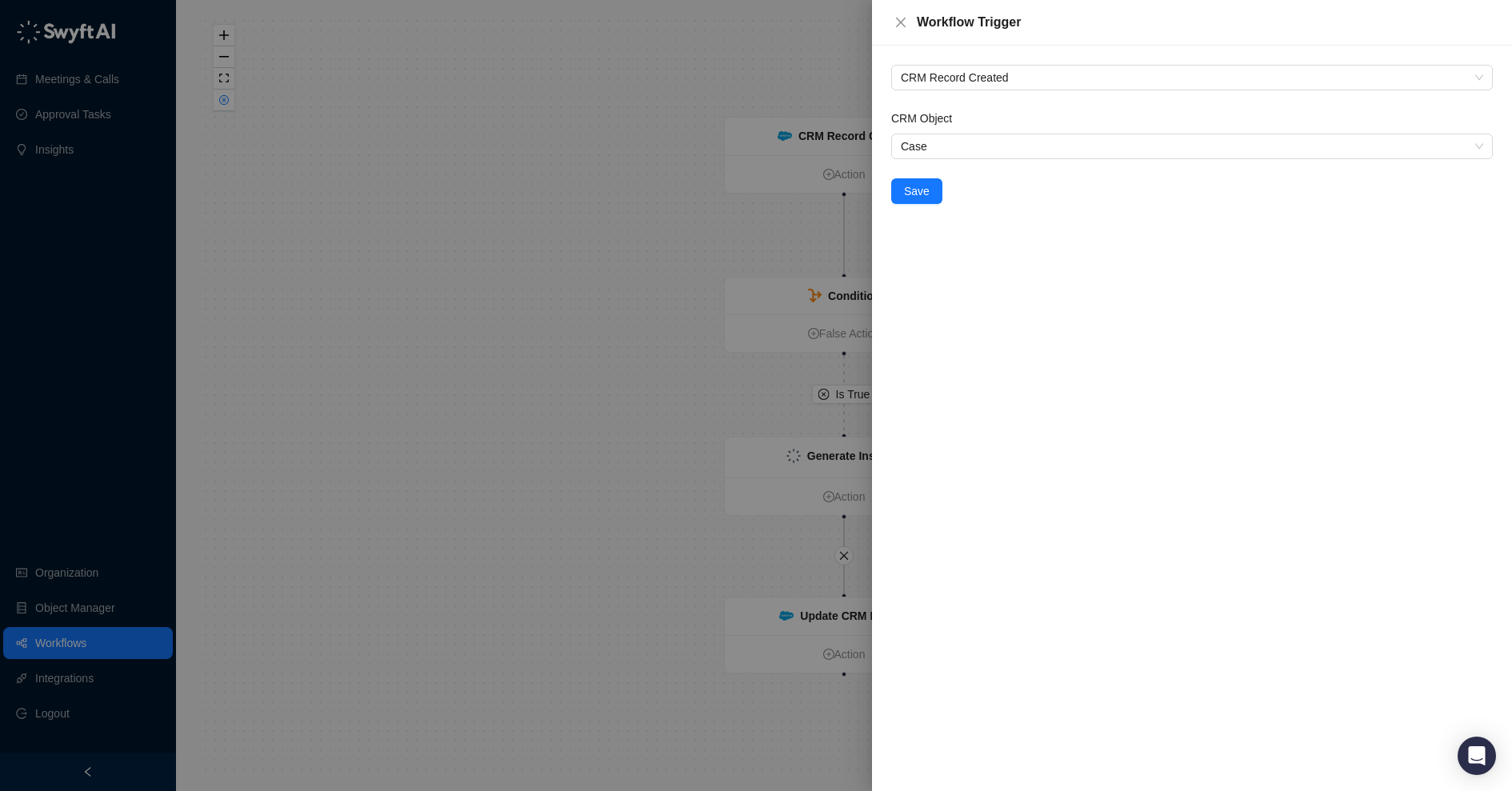
click at [797, 253] on div at bounding box center [756, 396] width 1512 height 791
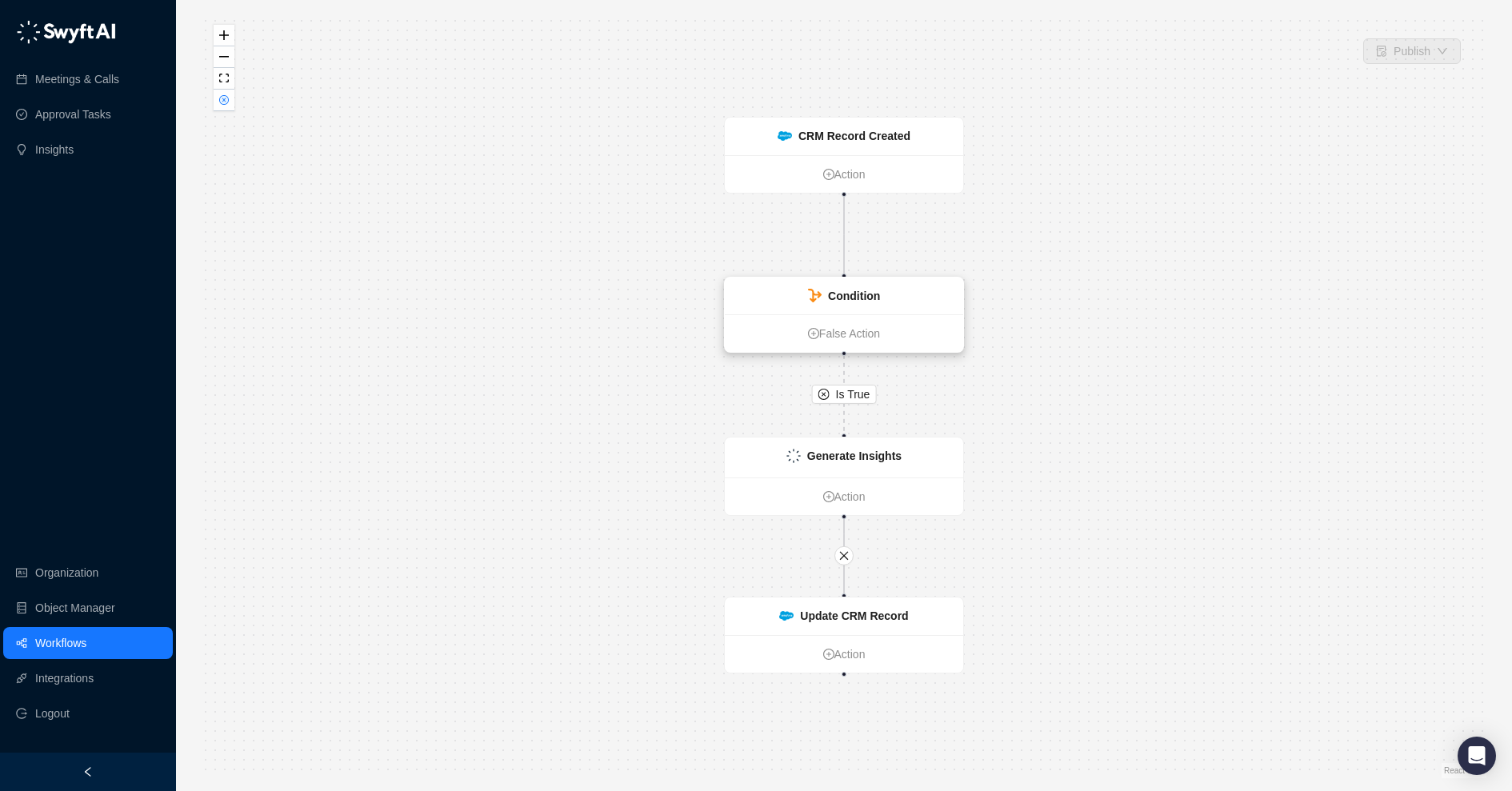
click at [813, 293] on icon at bounding box center [815, 296] width 14 height 14
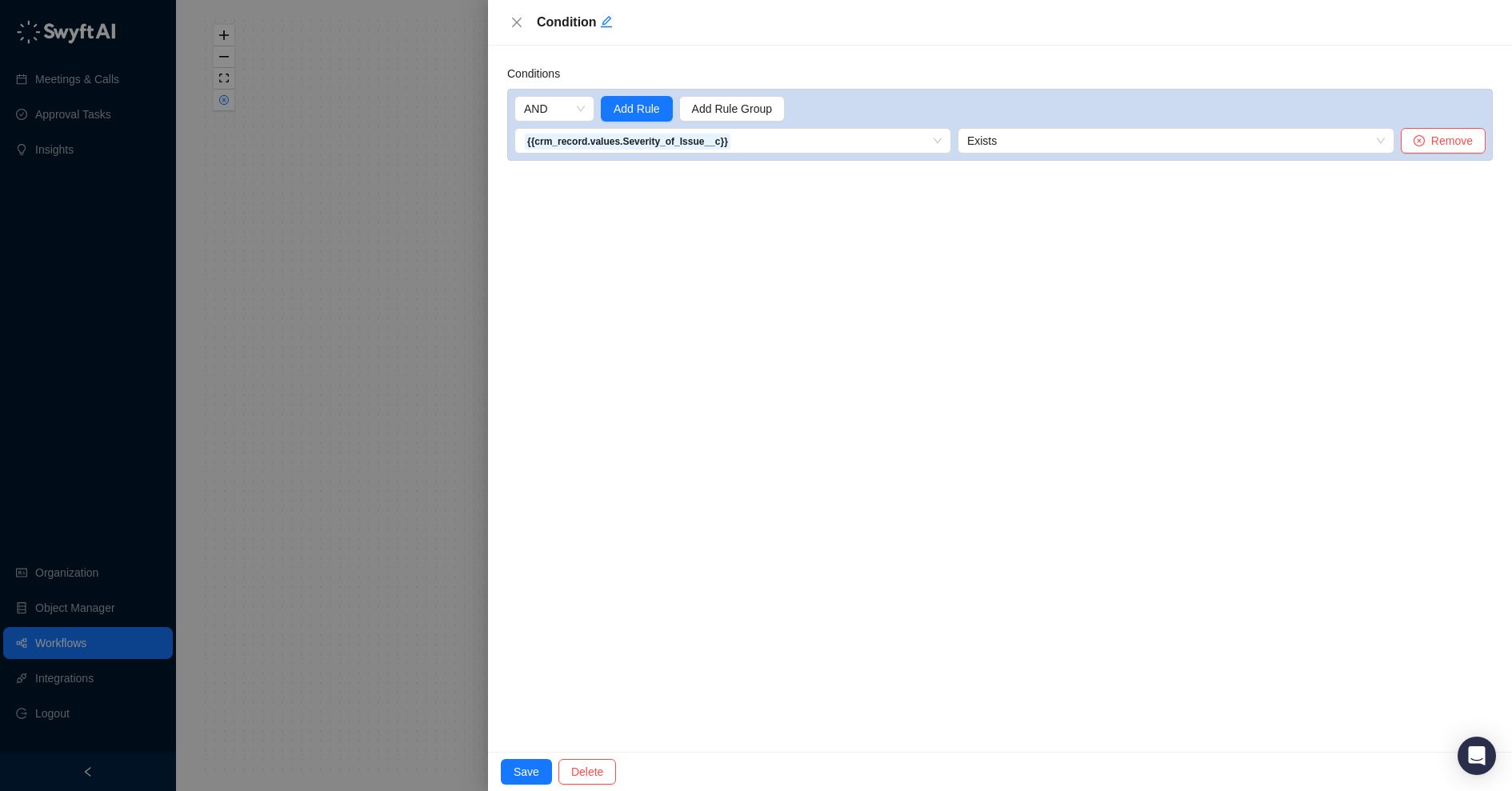
click at [447, 322] on div at bounding box center [756, 396] width 1512 height 791
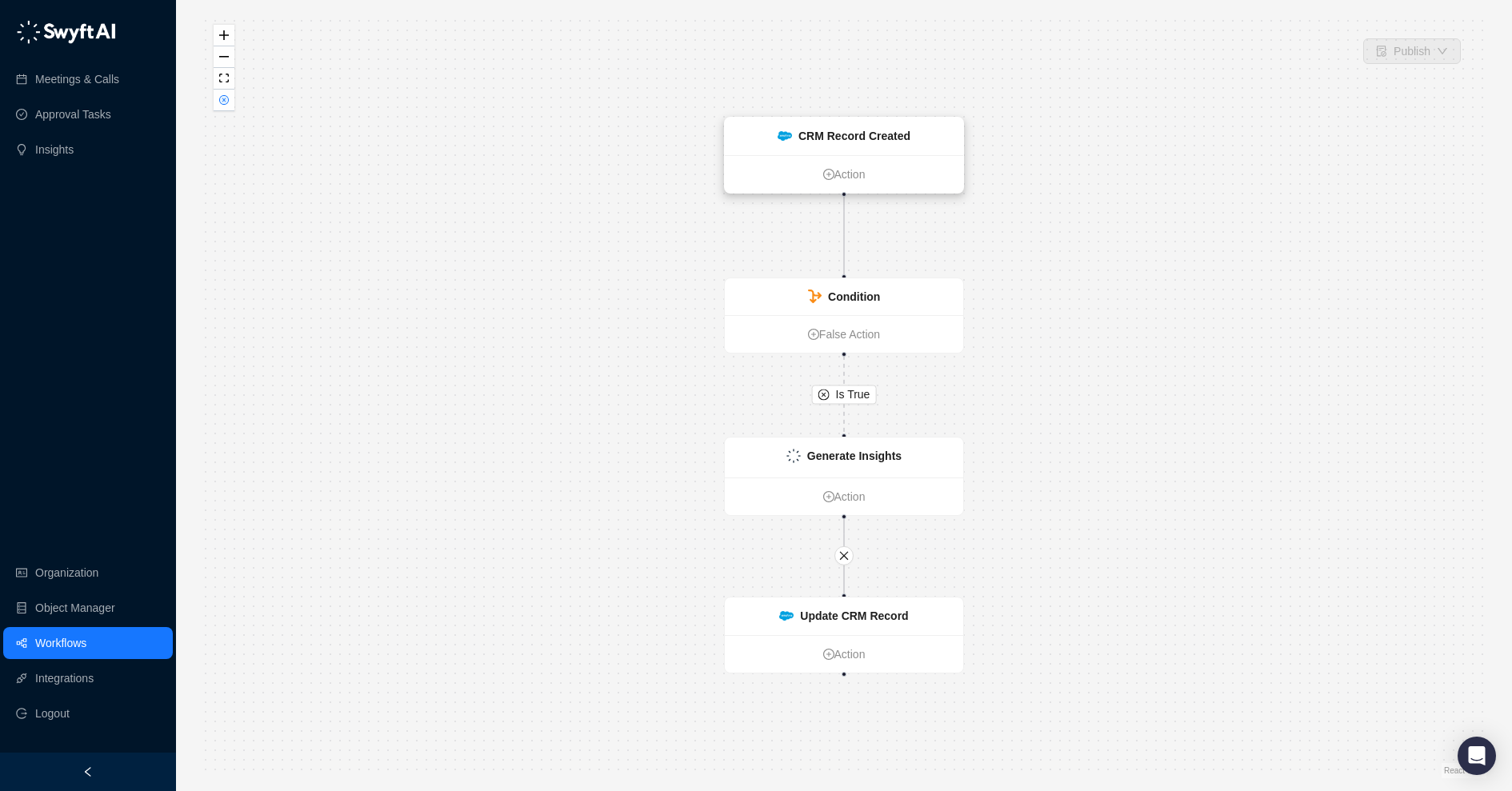
click at [895, 132] on strong "CRM Record Created" at bounding box center [854, 136] width 112 height 13
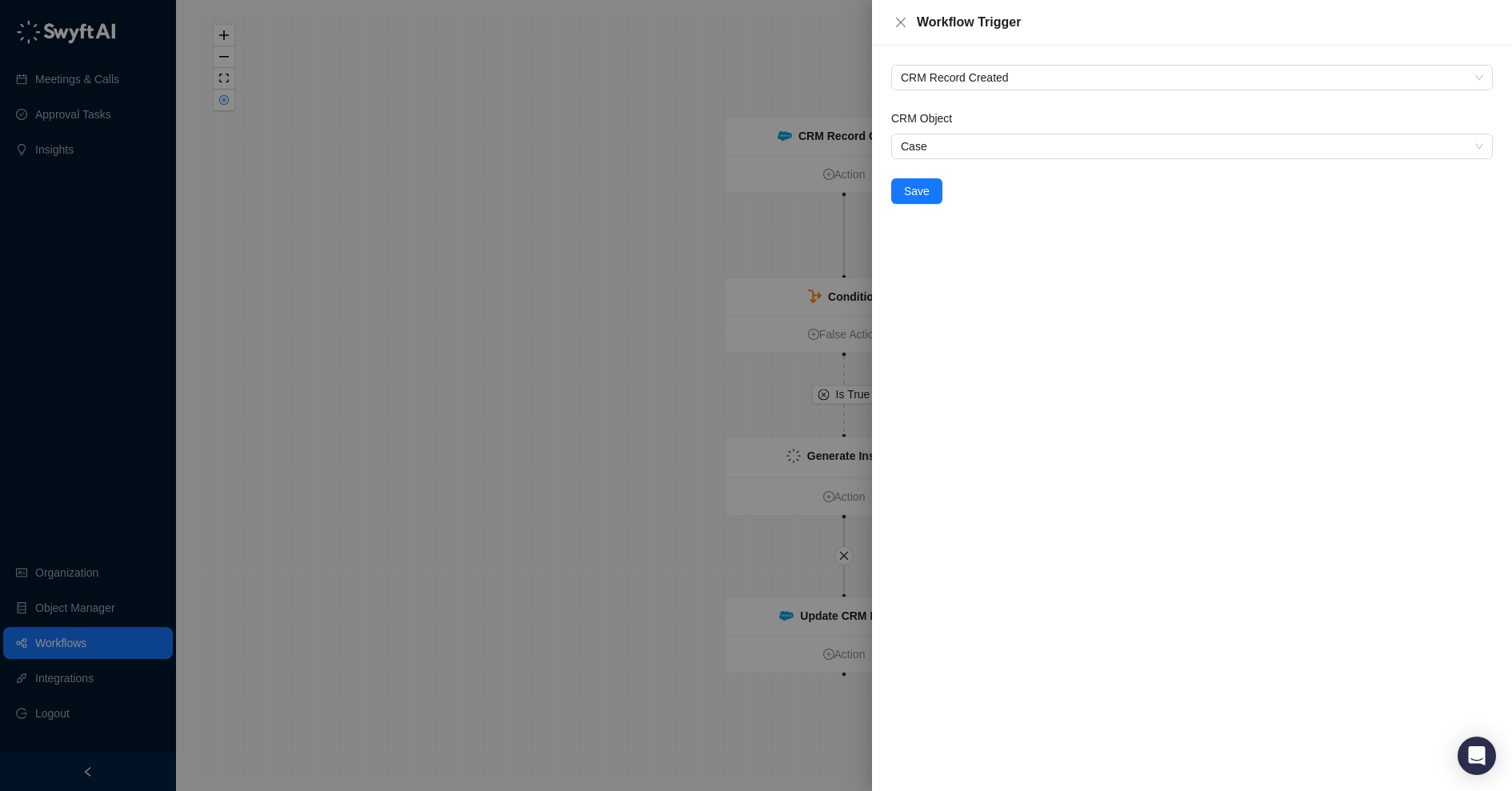
click at [785, 167] on div at bounding box center [756, 396] width 1512 height 791
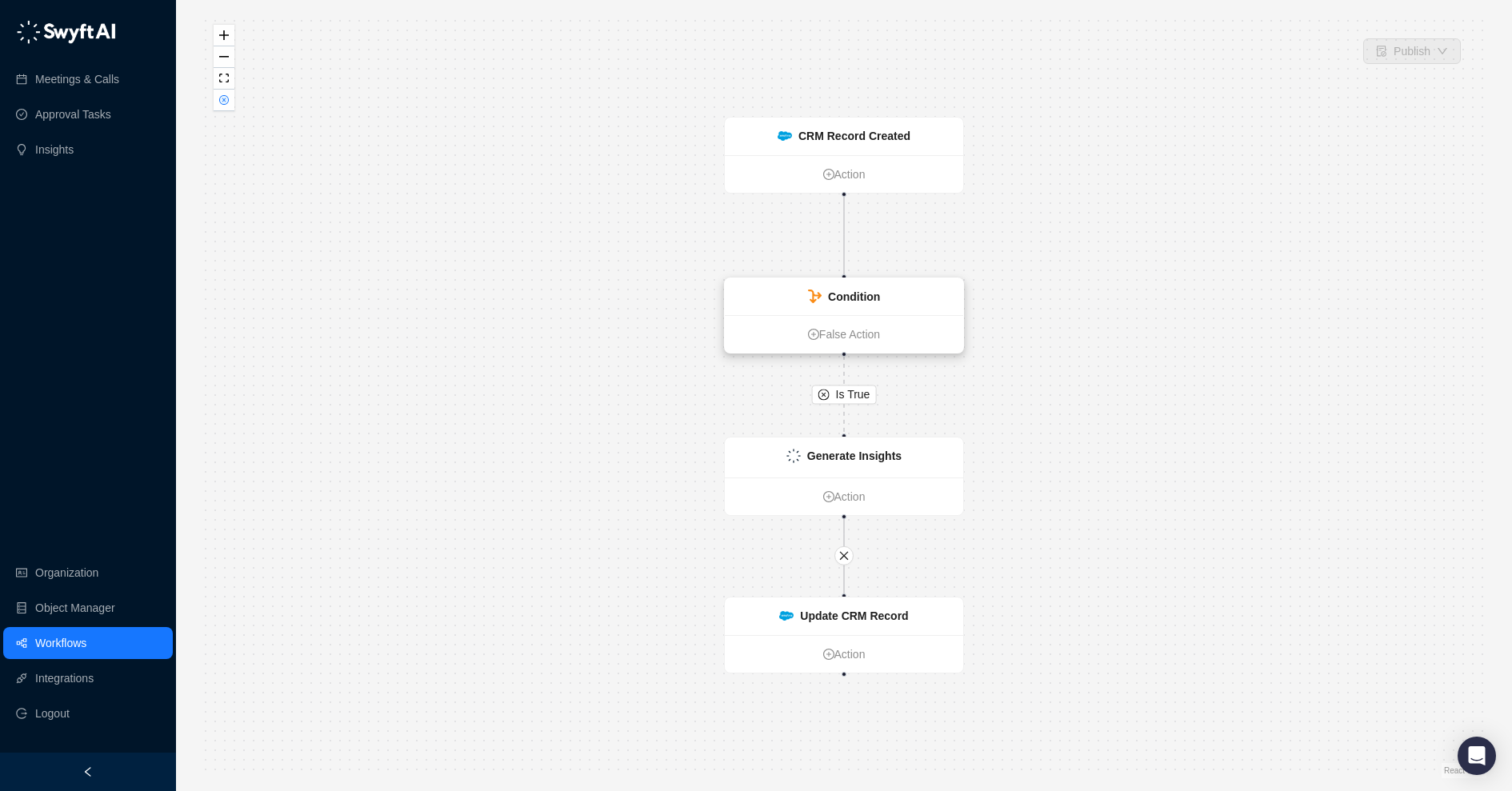
click at [792, 287] on div "Condition" at bounding box center [843, 296] width 239 height 37
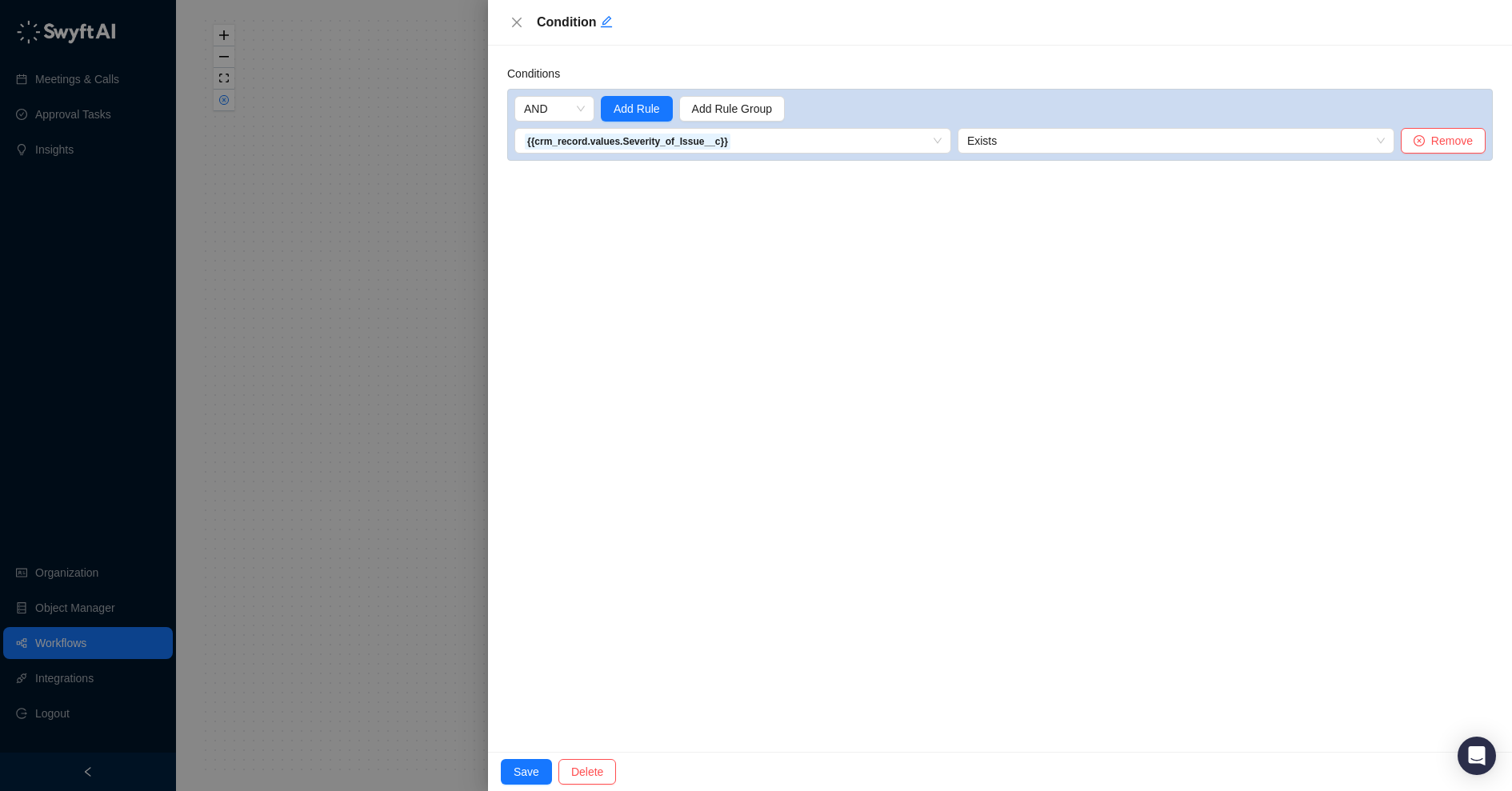
click at [403, 322] on div at bounding box center [756, 396] width 1512 height 791
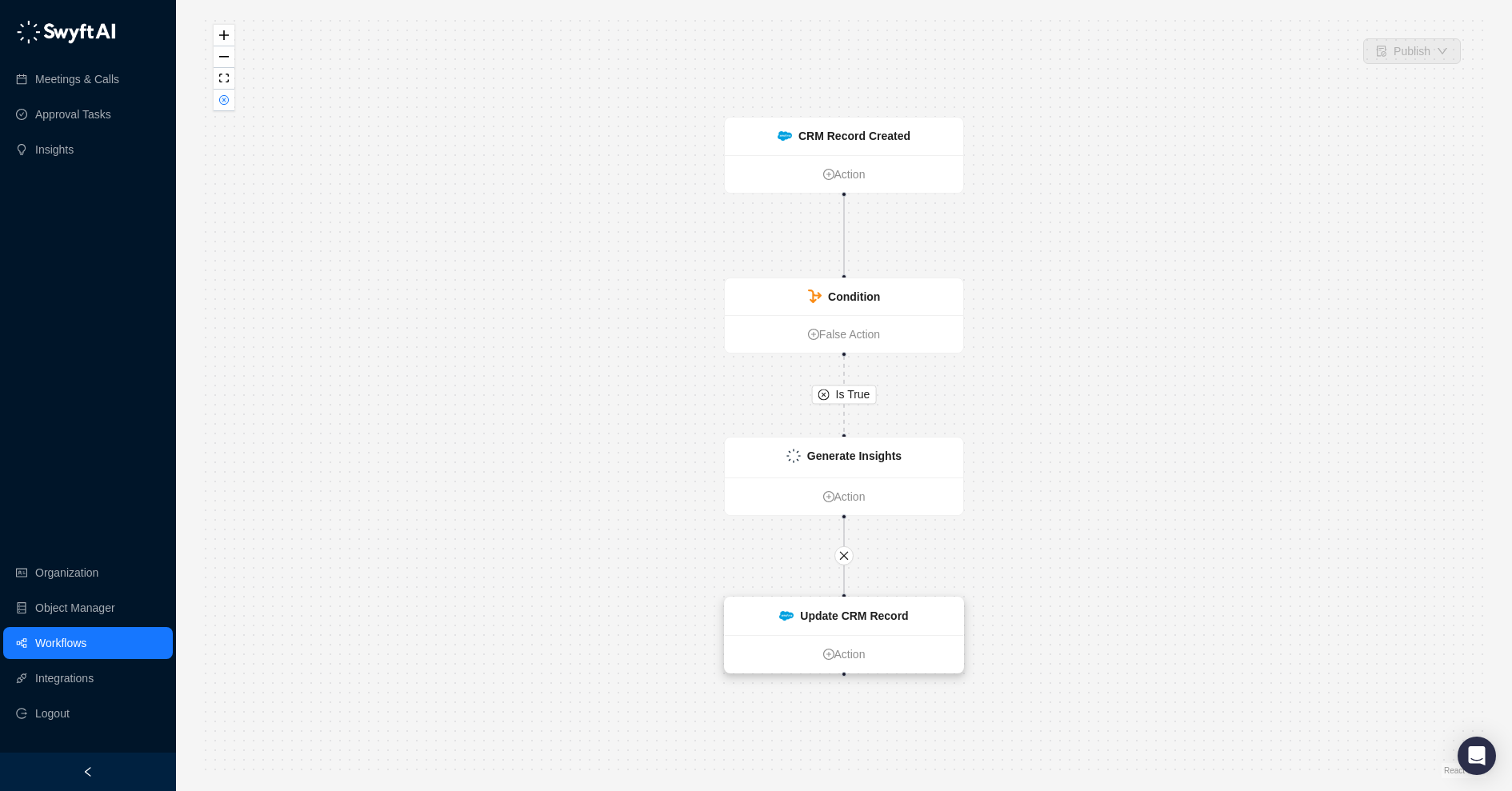
click at [791, 624] on div "Update CRM Record" at bounding box center [843, 616] width 239 height 38
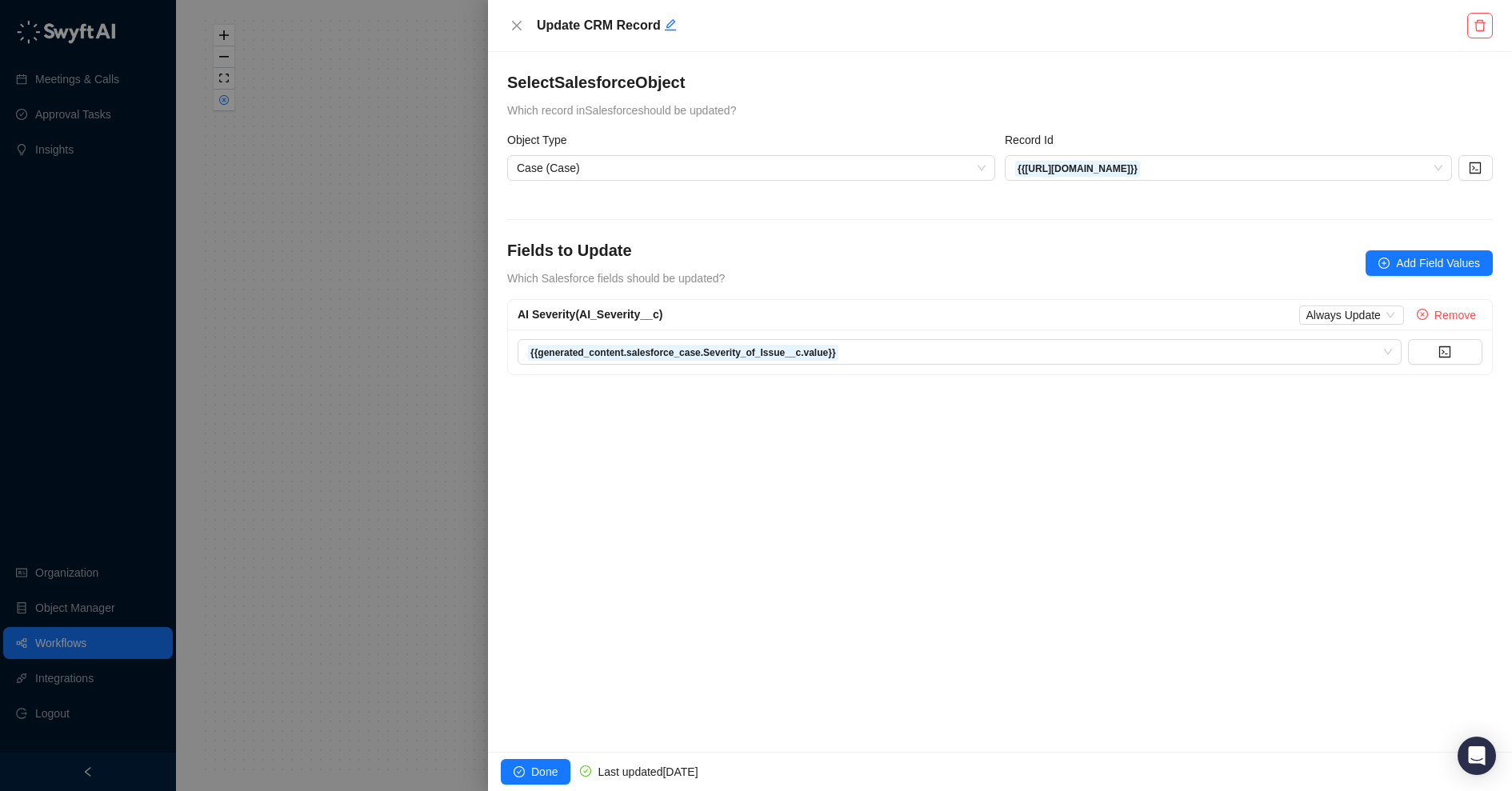
click at [454, 467] on div at bounding box center [756, 396] width 1512 height 791
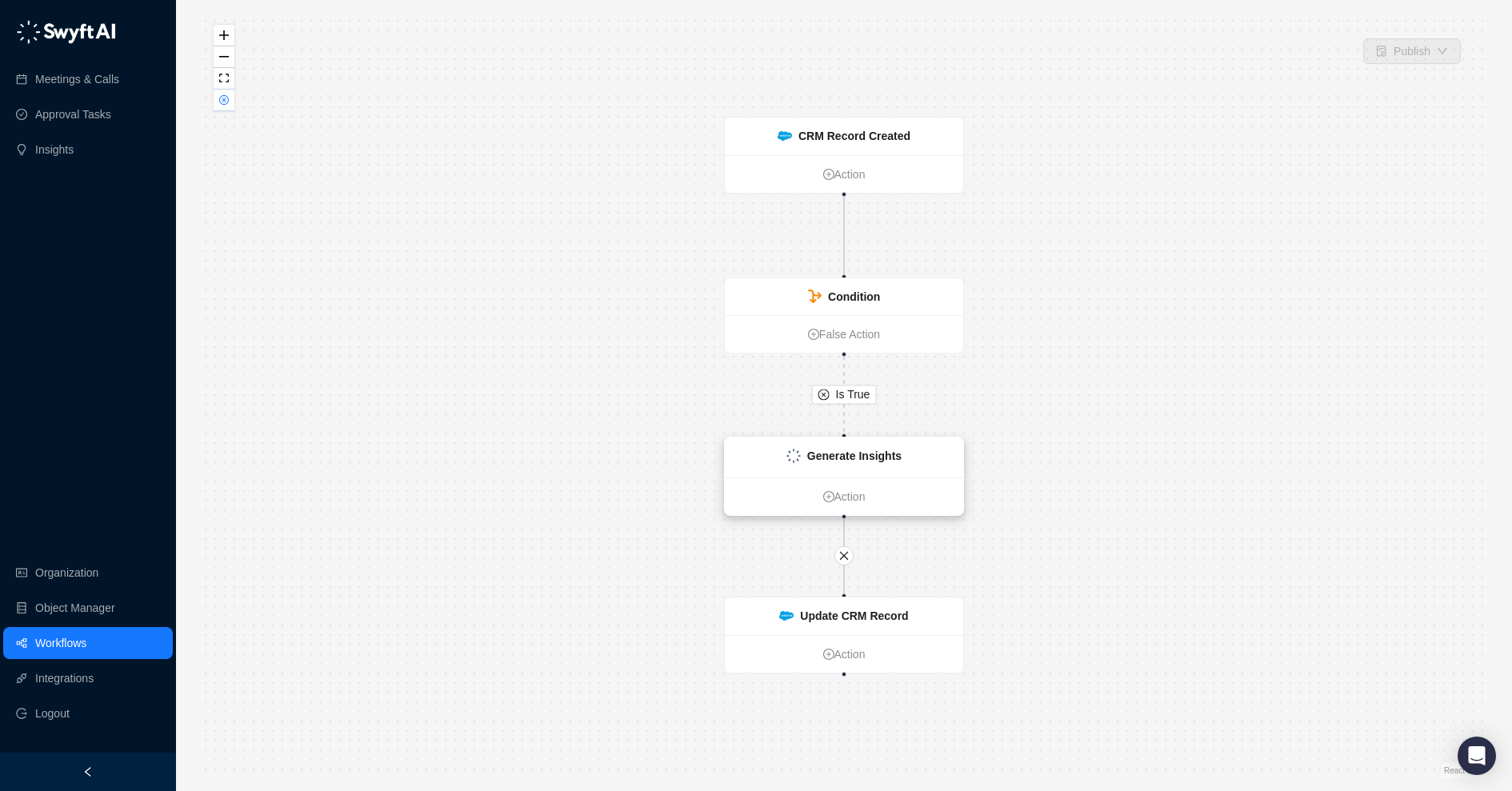
click at [796, 460] on img at bounding box center [794, 456] width 14 height 14
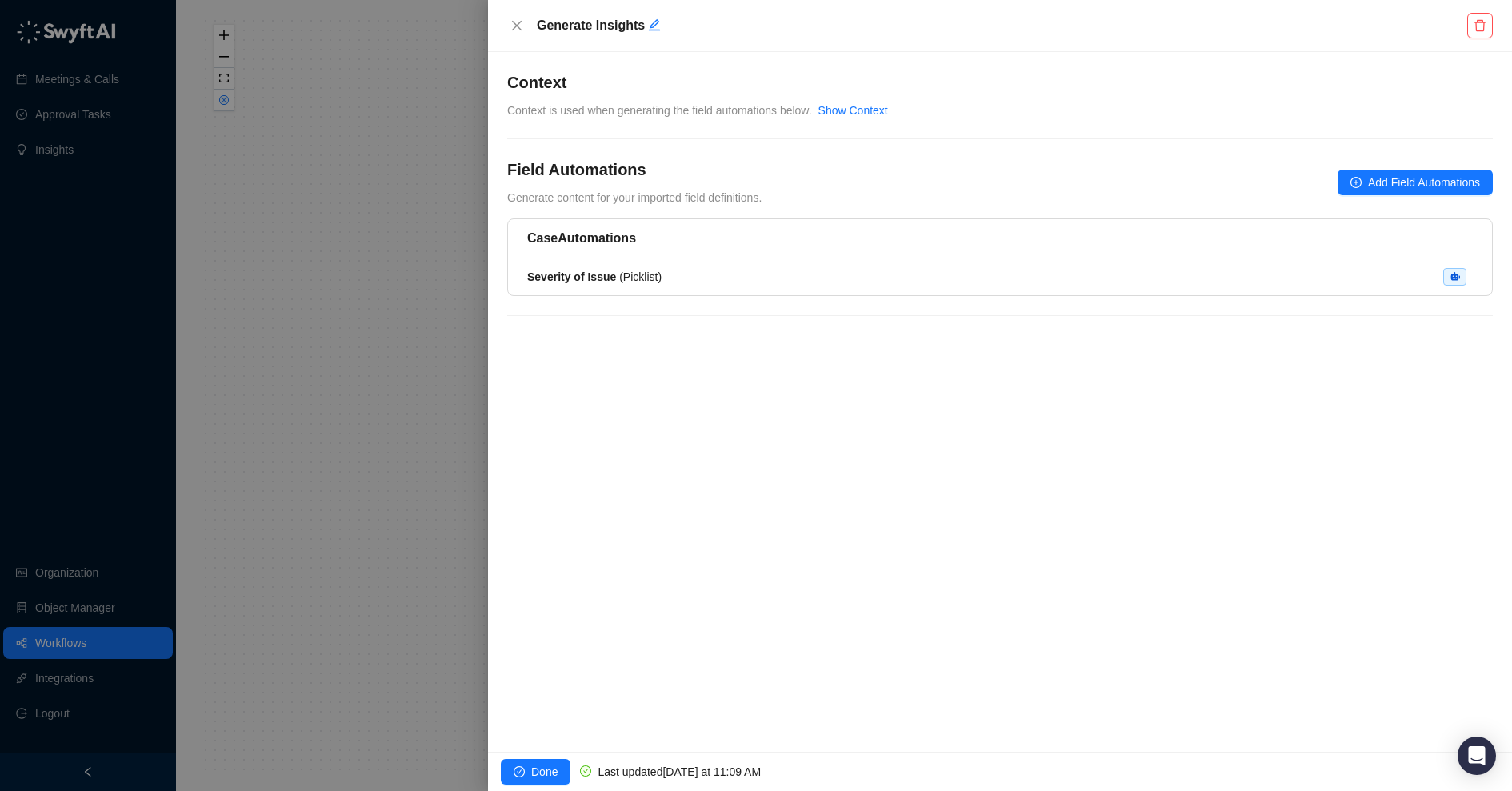
click at [402, 414] on div at bounding box center [756, 396] width 1512 height 791
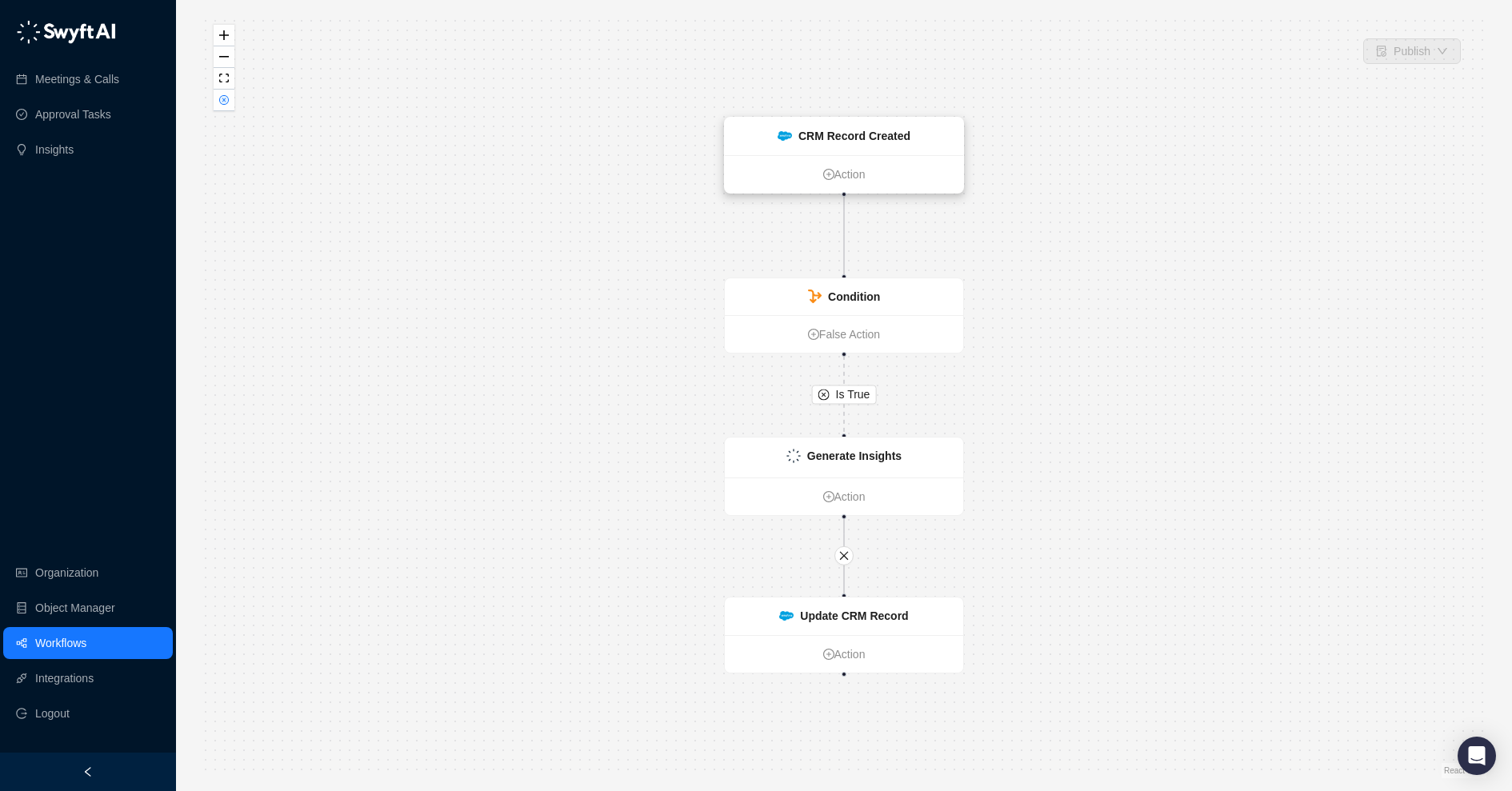
click at [881, 134] on strong "CRM Record Created" at bounding box center [854, 136] width 112 height 13
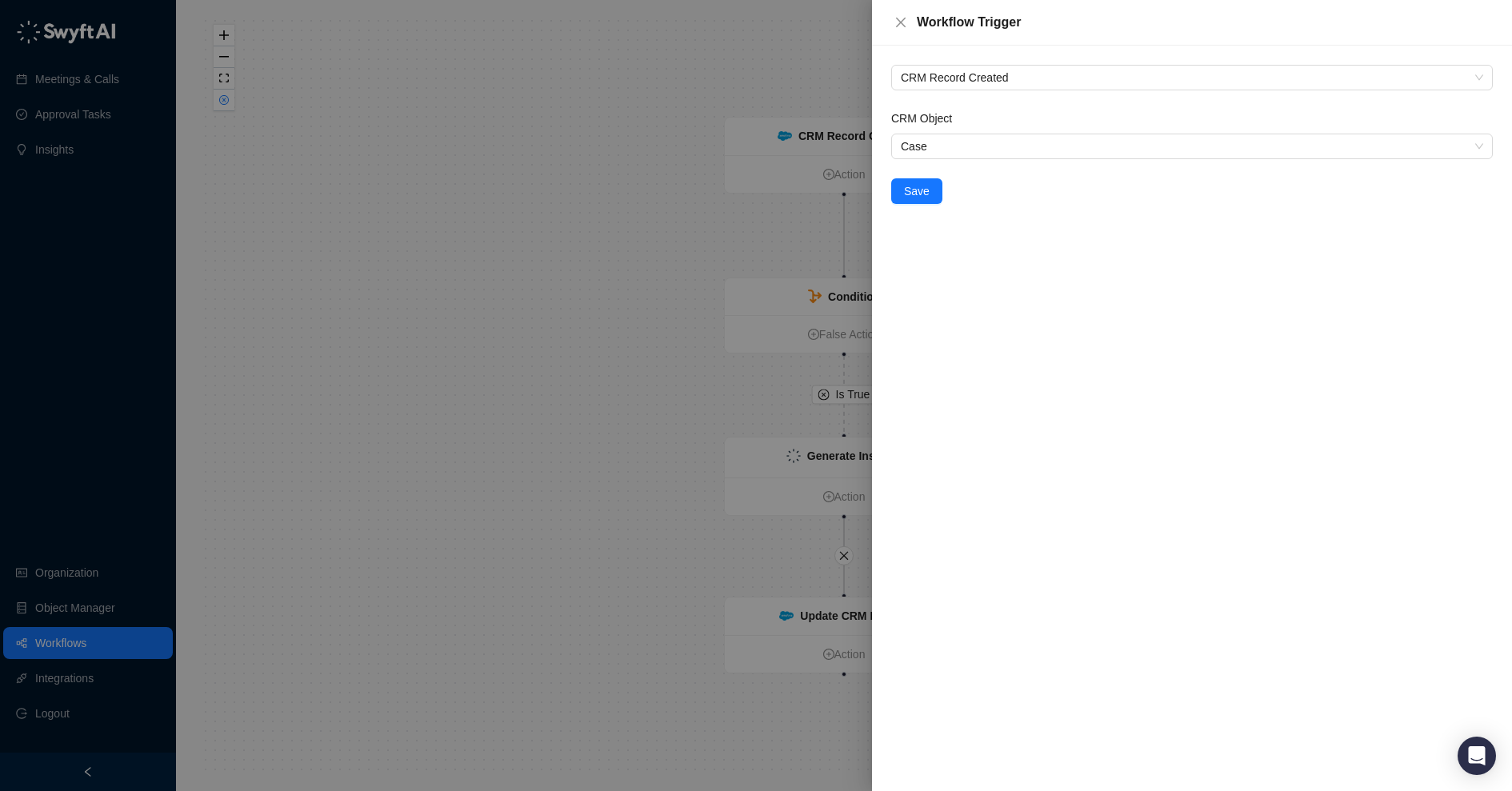
click at [815, 226] on div at bounding box center [756, 396] width 1512 height 791
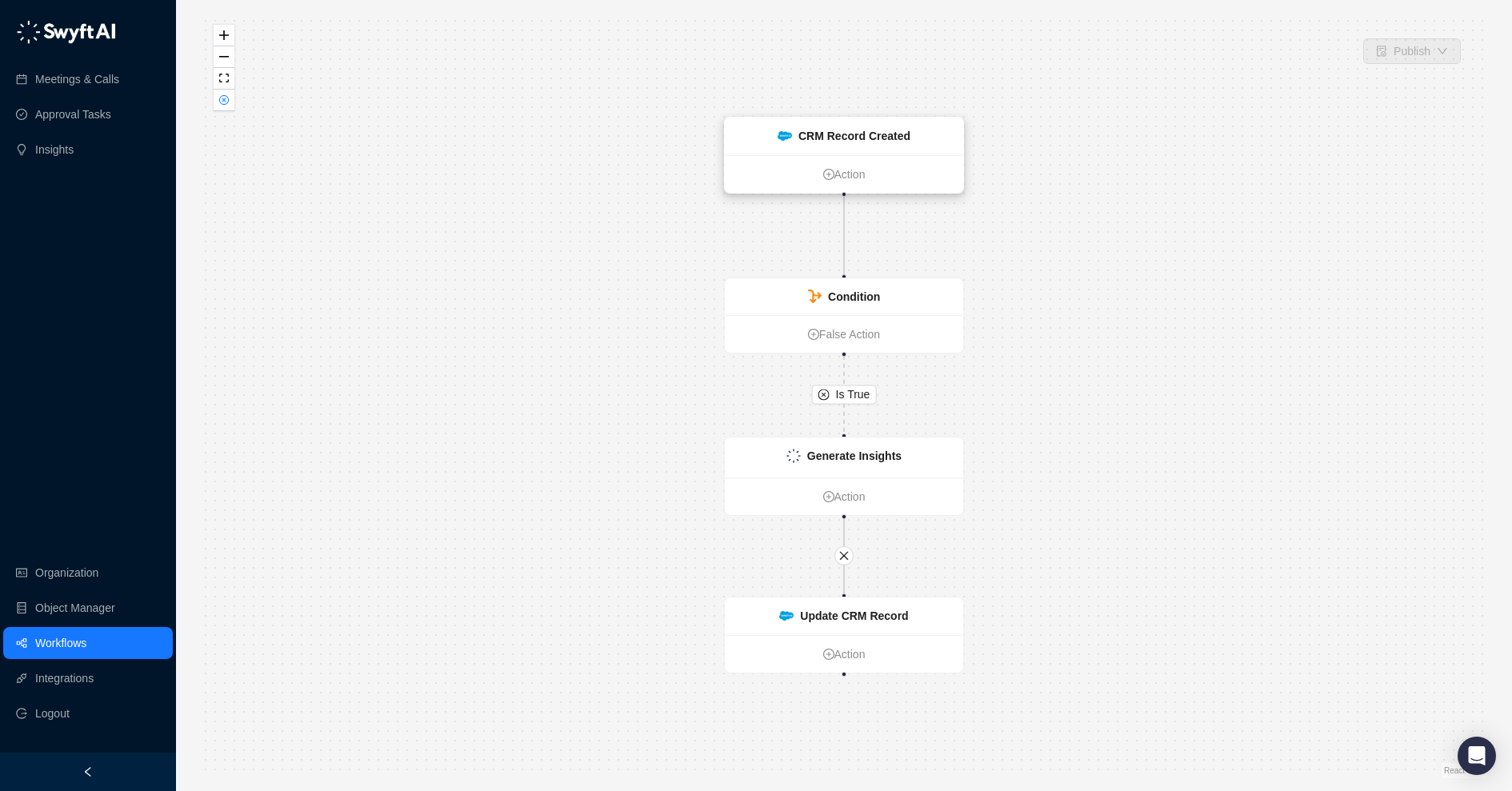
click at [872, 138] on strong "CRM Record Created" at bounding box center [854, 136] width 112 height 13
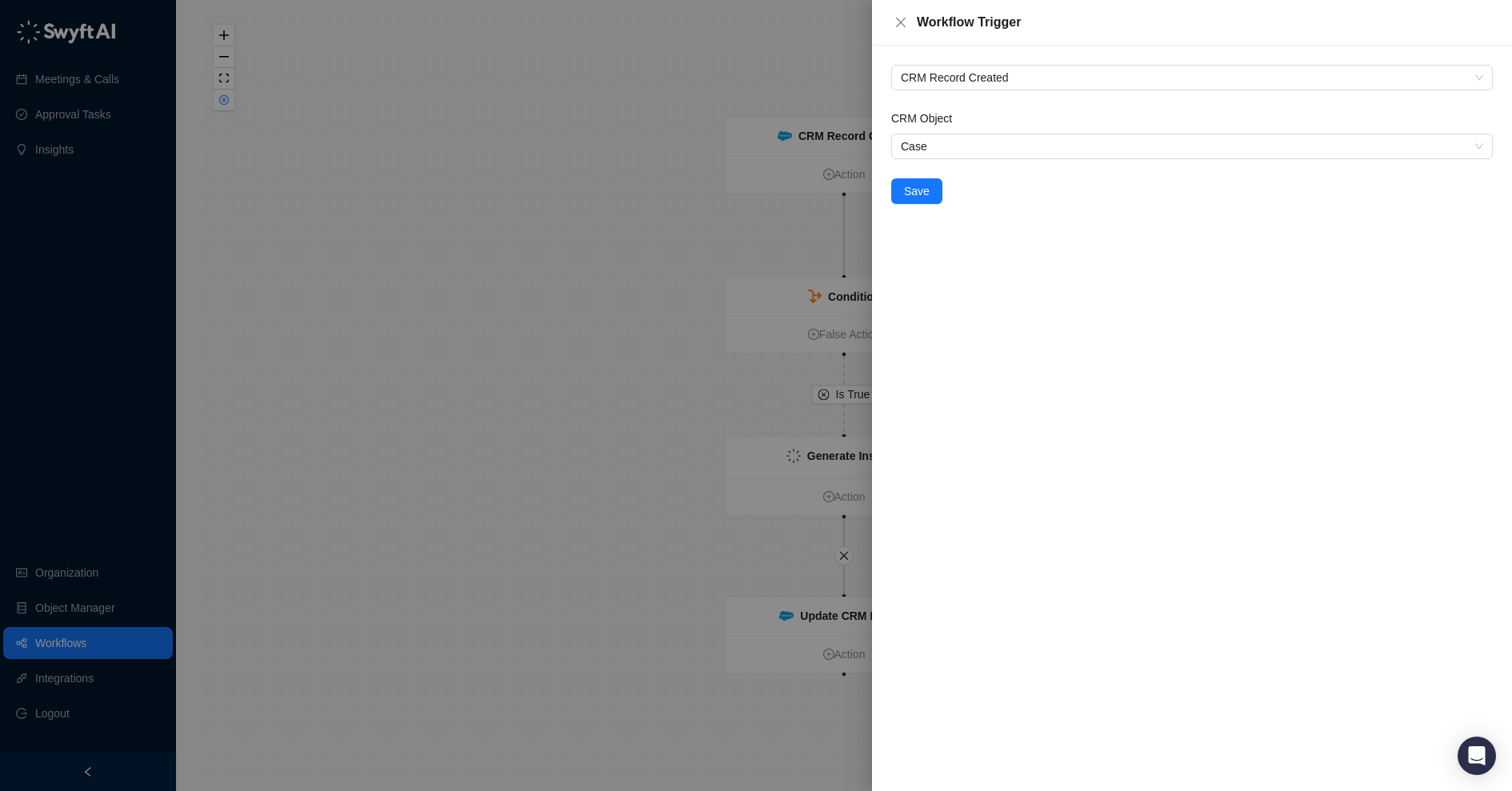
click at [809, 182] on div at bounding box center [756, 396] width 1512 height 791
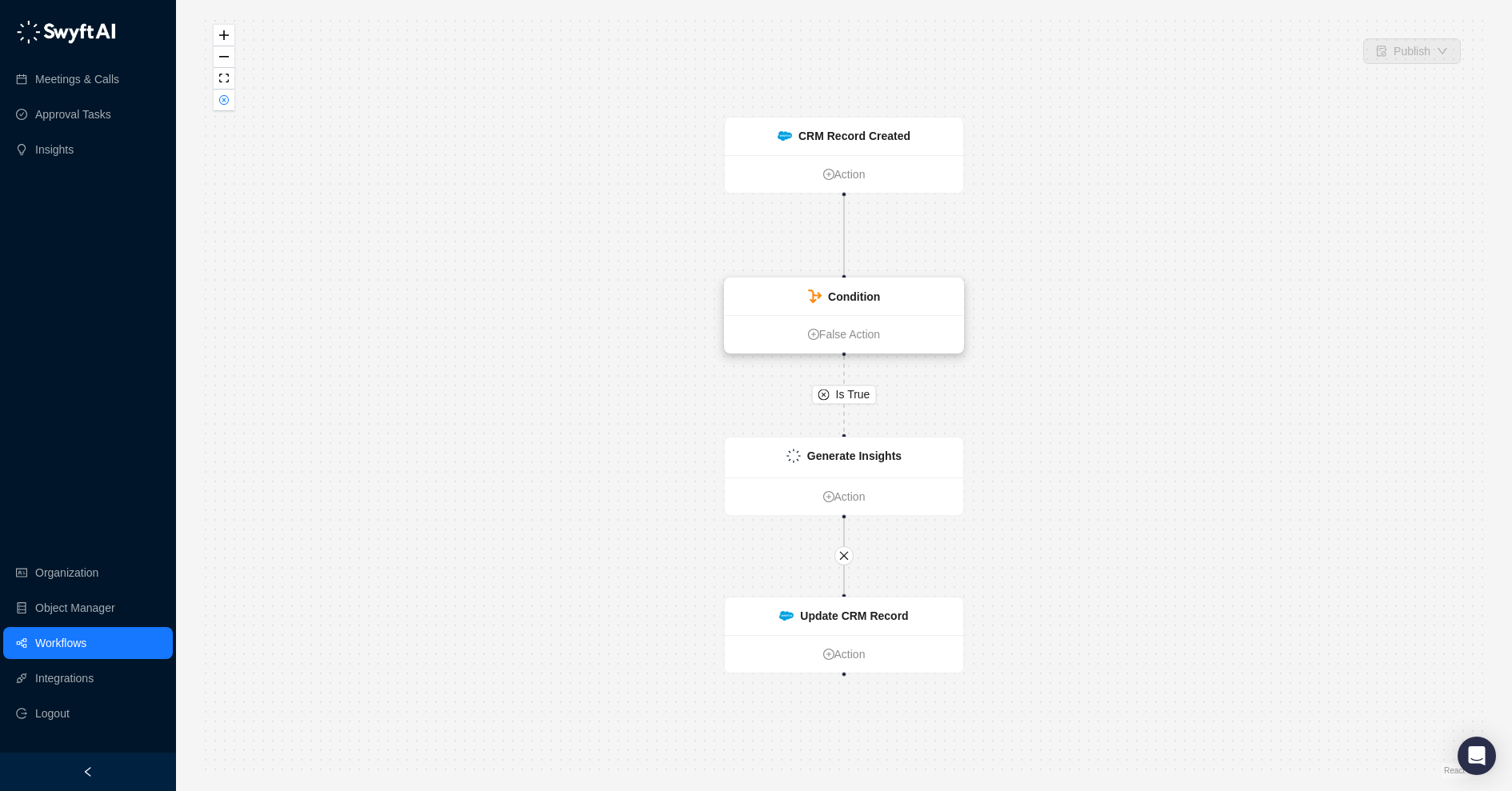
click at [875, 295] on strong "Condition" at bounding box center [854, 296] width 52 height 13
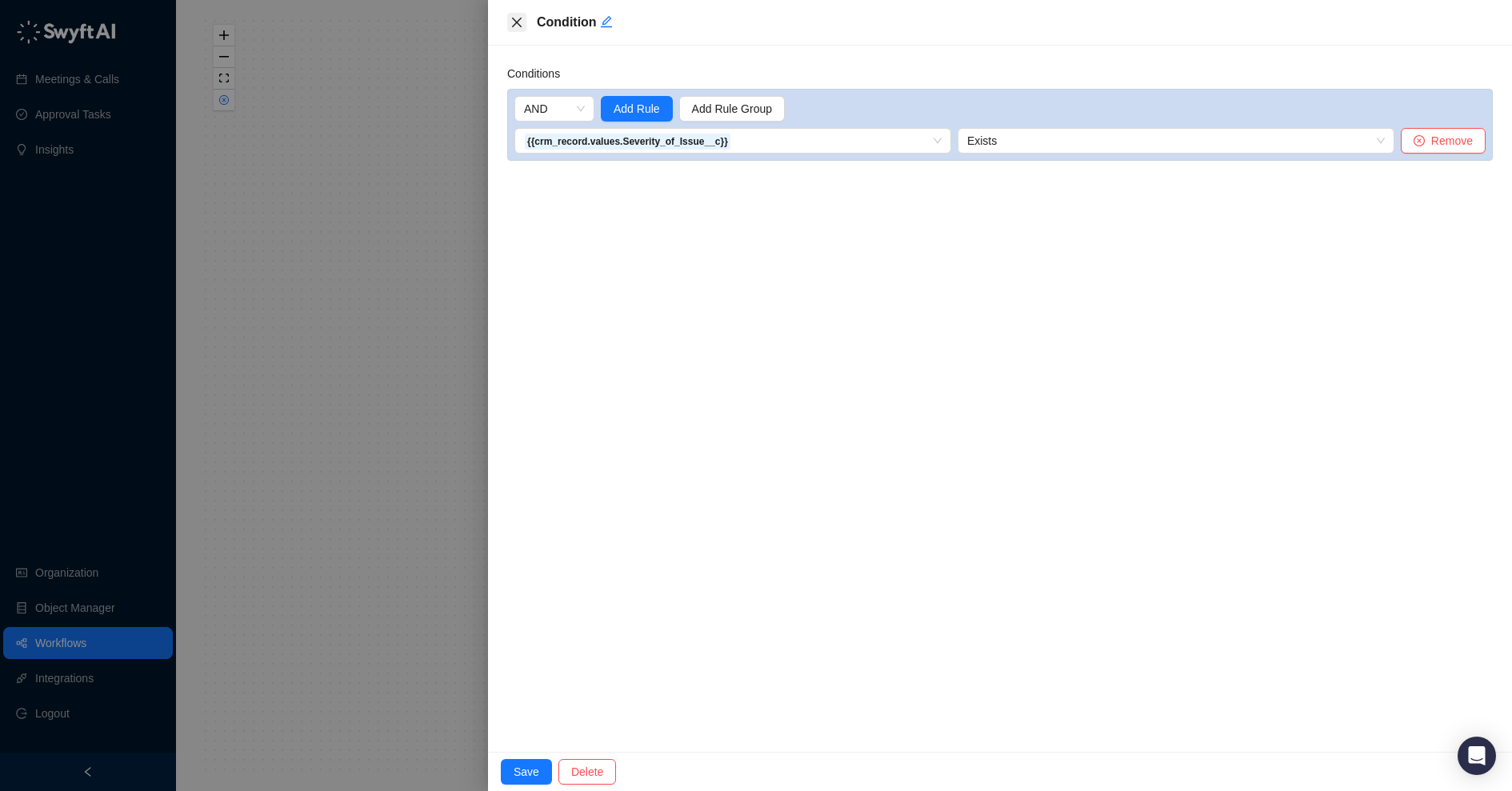
click at [511, 18] on icon "close" at bounding box center [516, 23] width 13 height 13
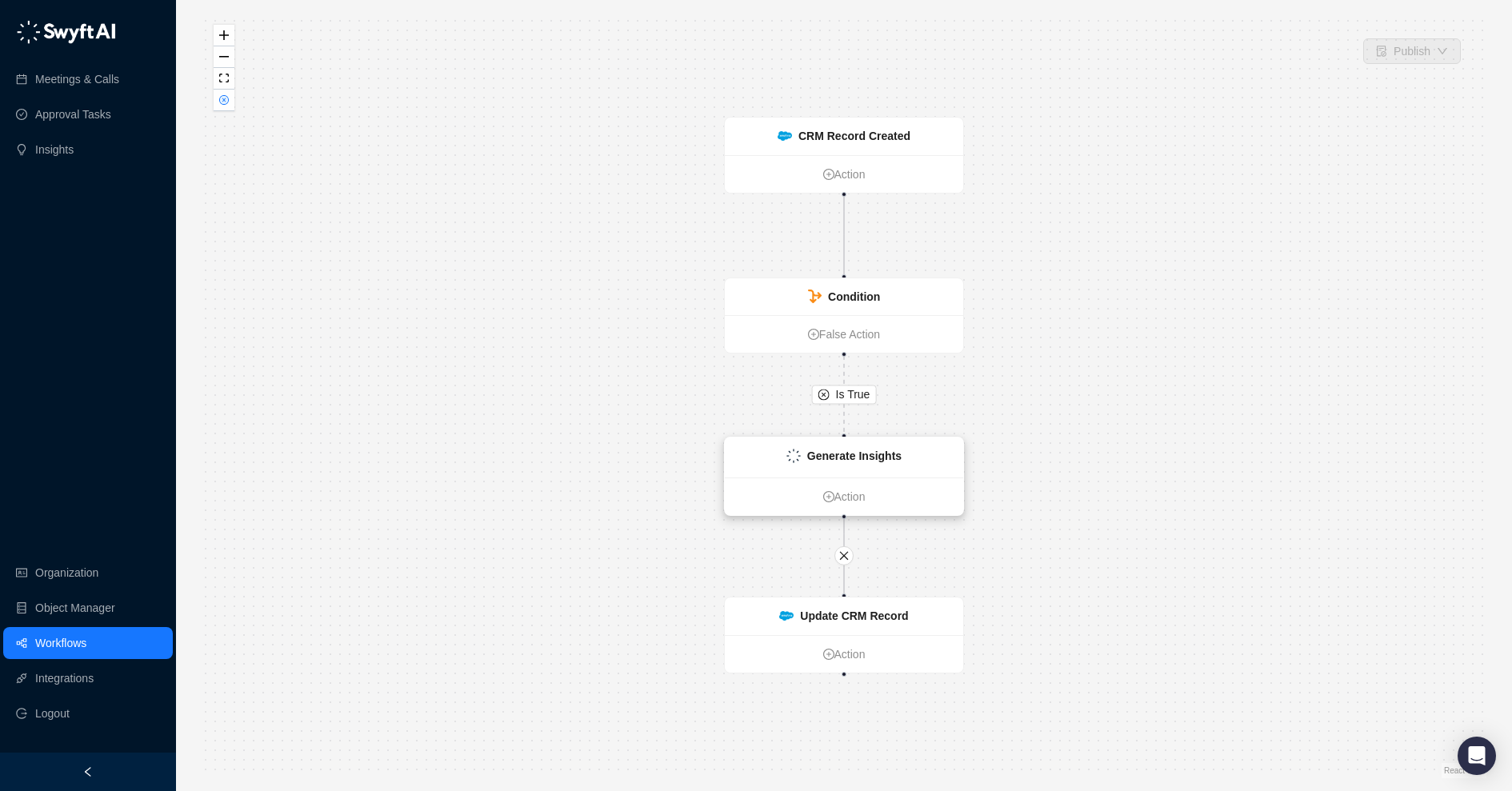
click at [841, 459] on strong "Generate Insights" at bounding box center [854, 456] width 95 height 13
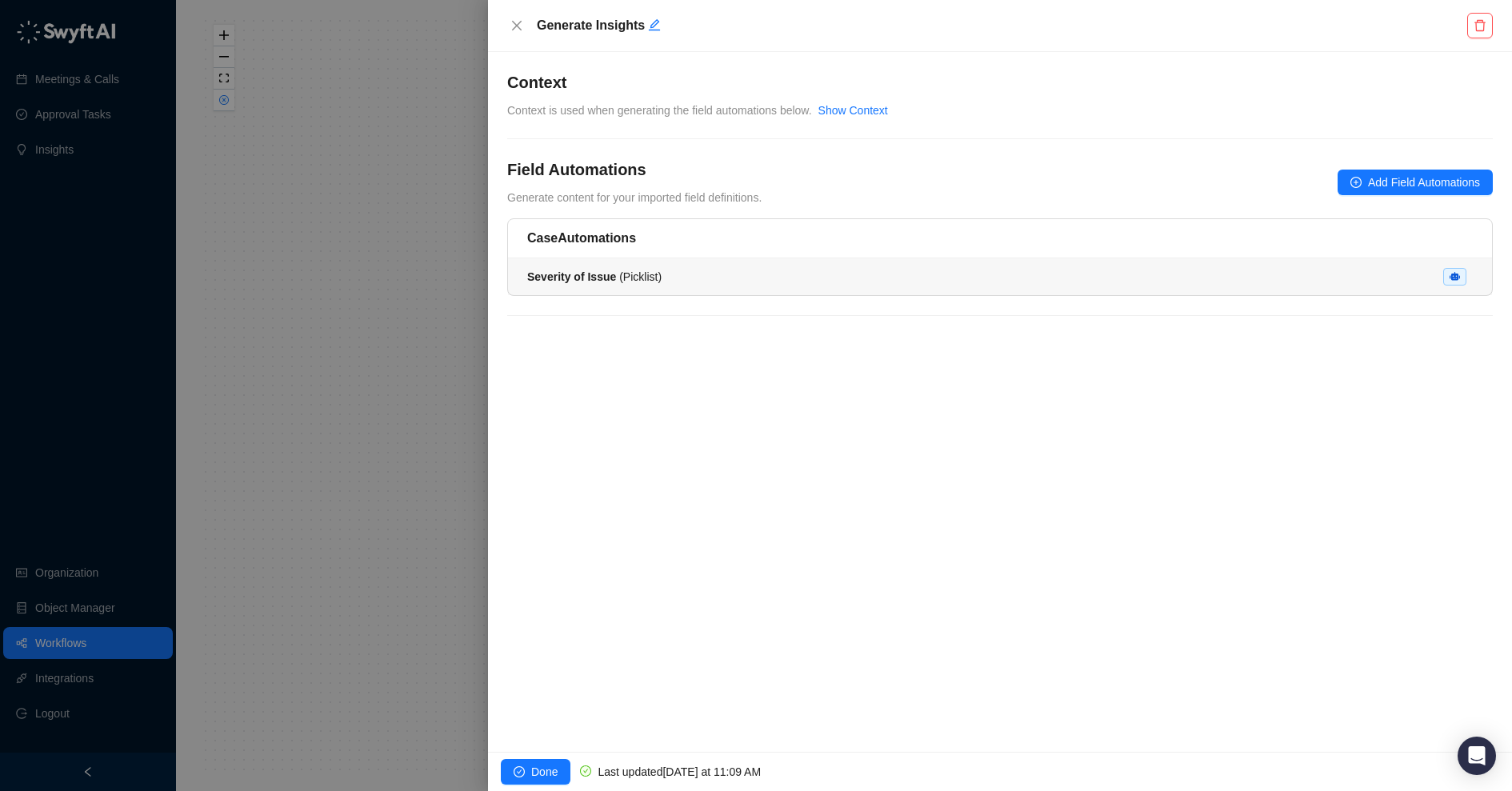
click at [688, 268] on div "Severity of Issue ( Picklist )" at bounding box center [999, 277] width 945 height 18
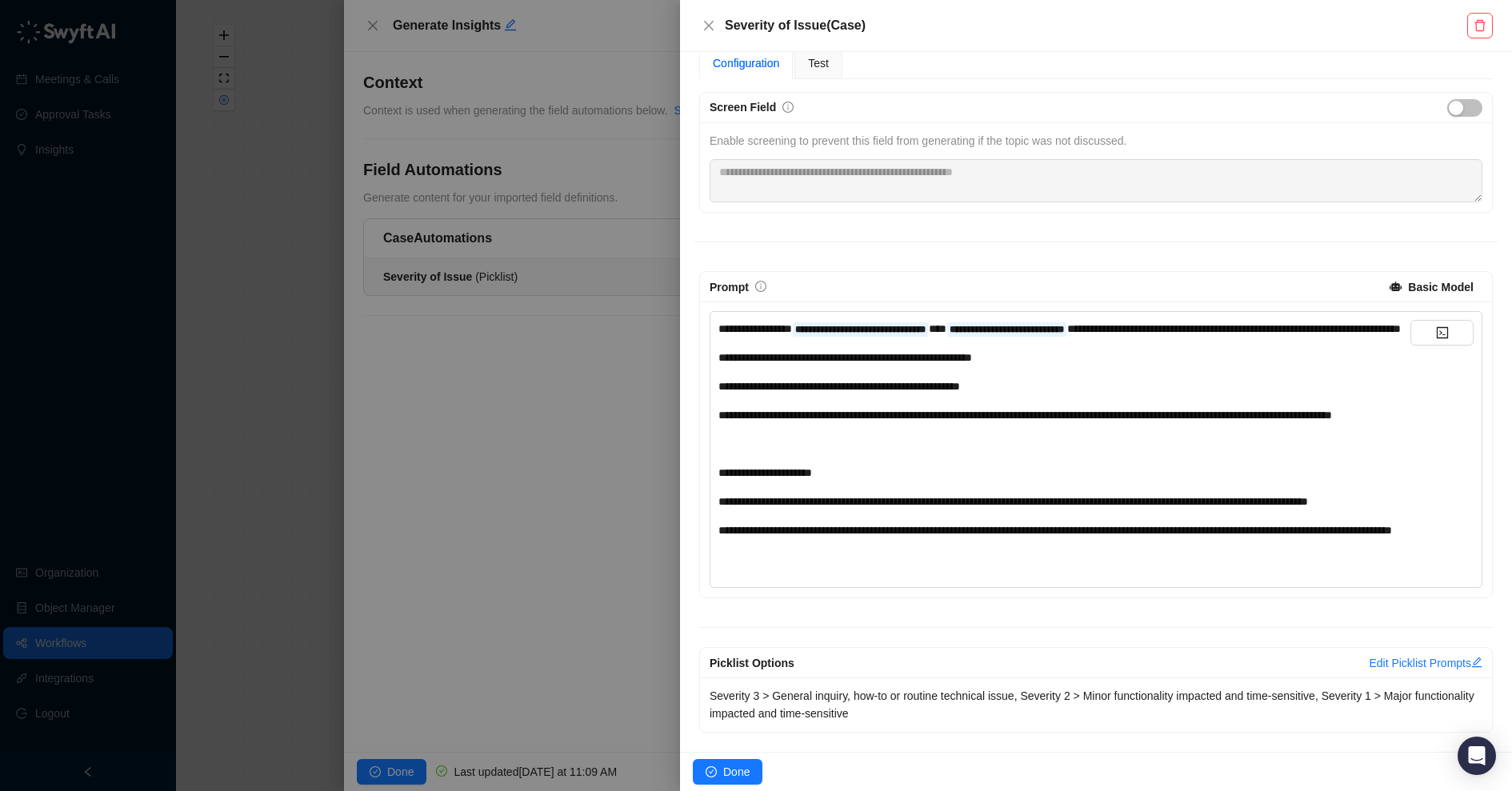
scroll to position [196, 0]
click at [590, 405] on div at bounding box center [756, 396] width 1512 height 791
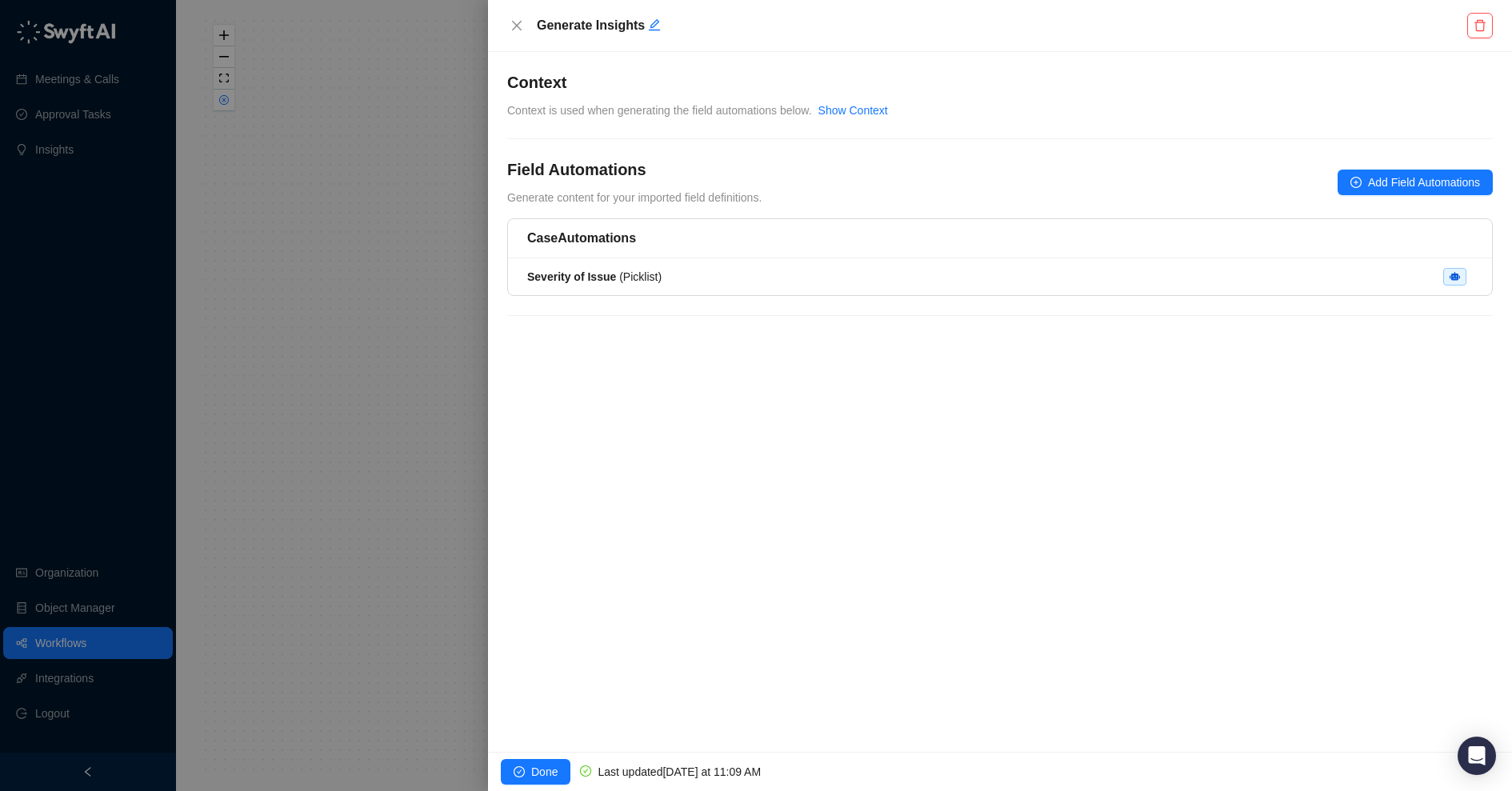
click at [429, 372] on div at bounding box center [756, 396] width 1512 height 791
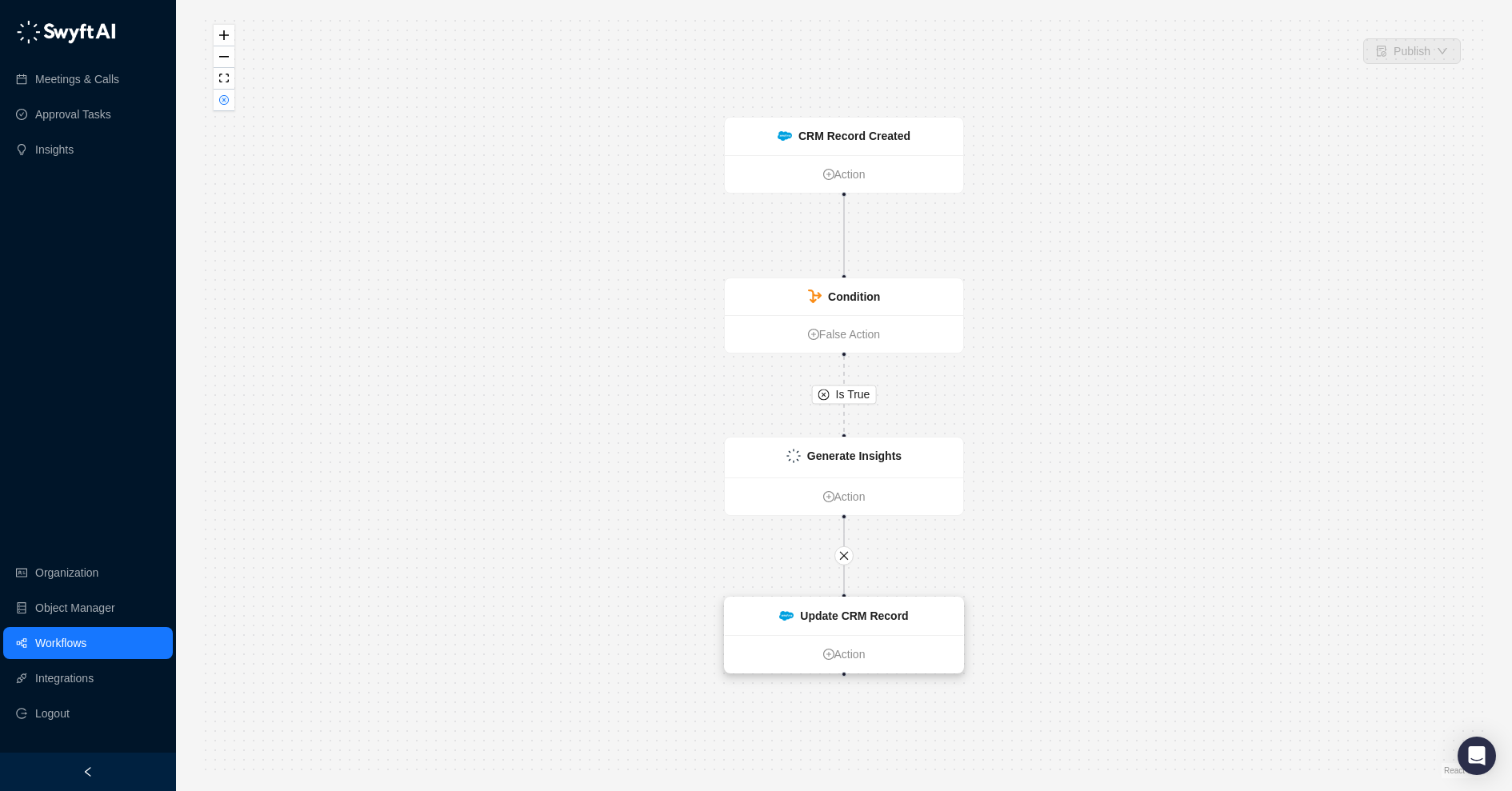
click at [928, 608] on div "Update CRM Record" at bounding box center [843, 616] width 239 height 38
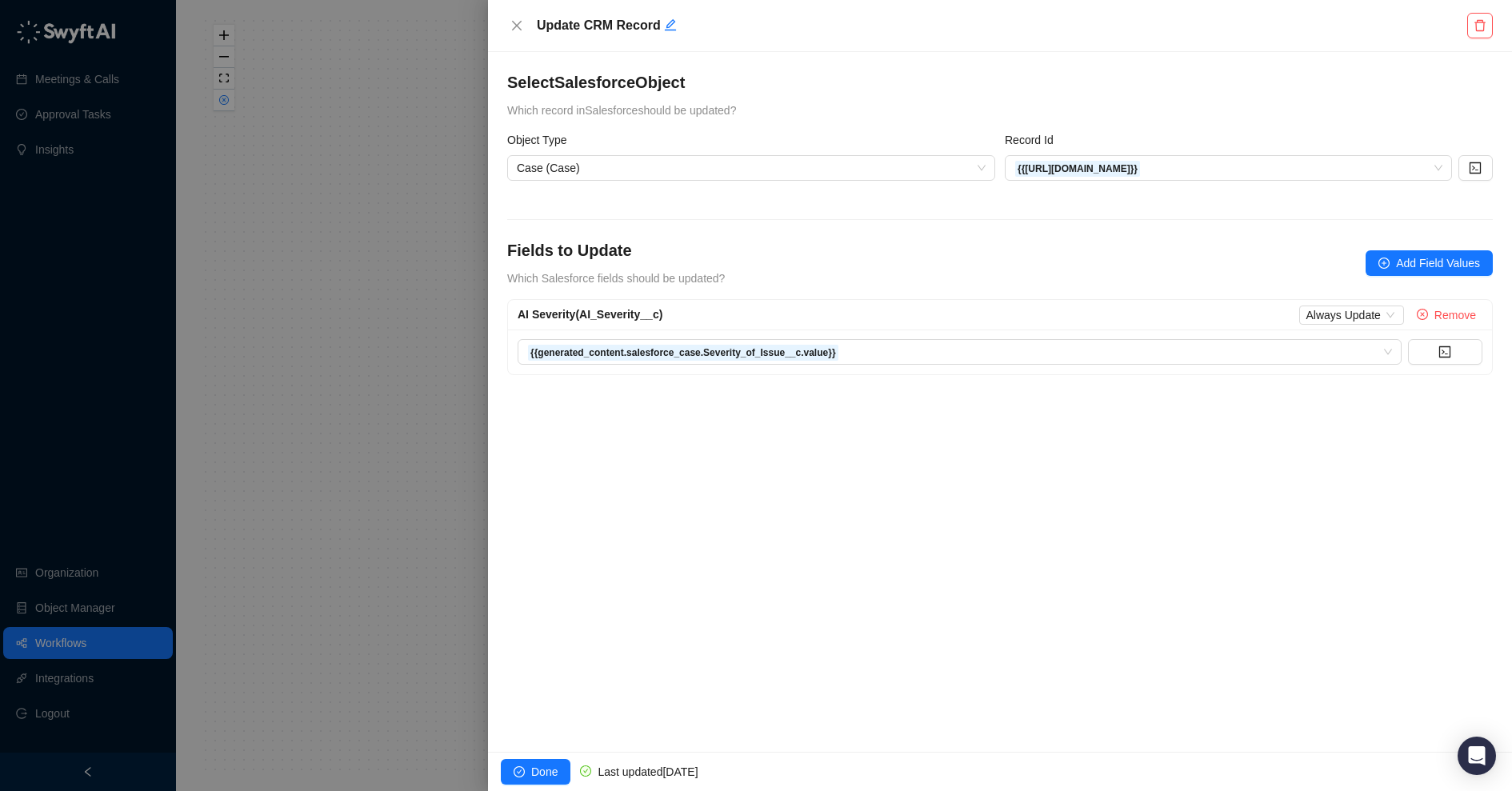
click at [420, 178] on div at bounding box center [756, 396] width 1512 height 791
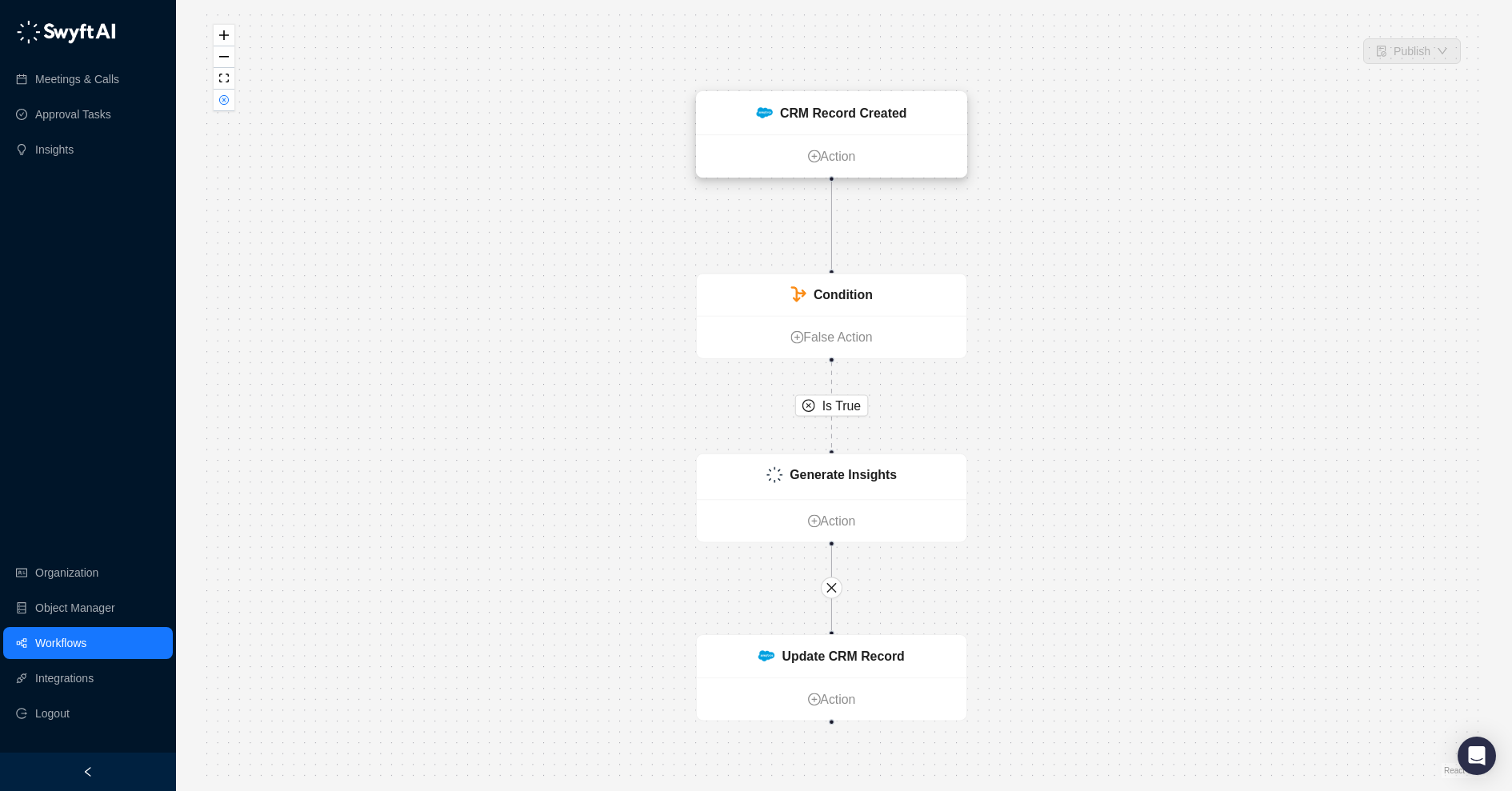
click at [809, 114] on strong "CRM Record Created" at bounding box center [843, 113] width 126 height 14
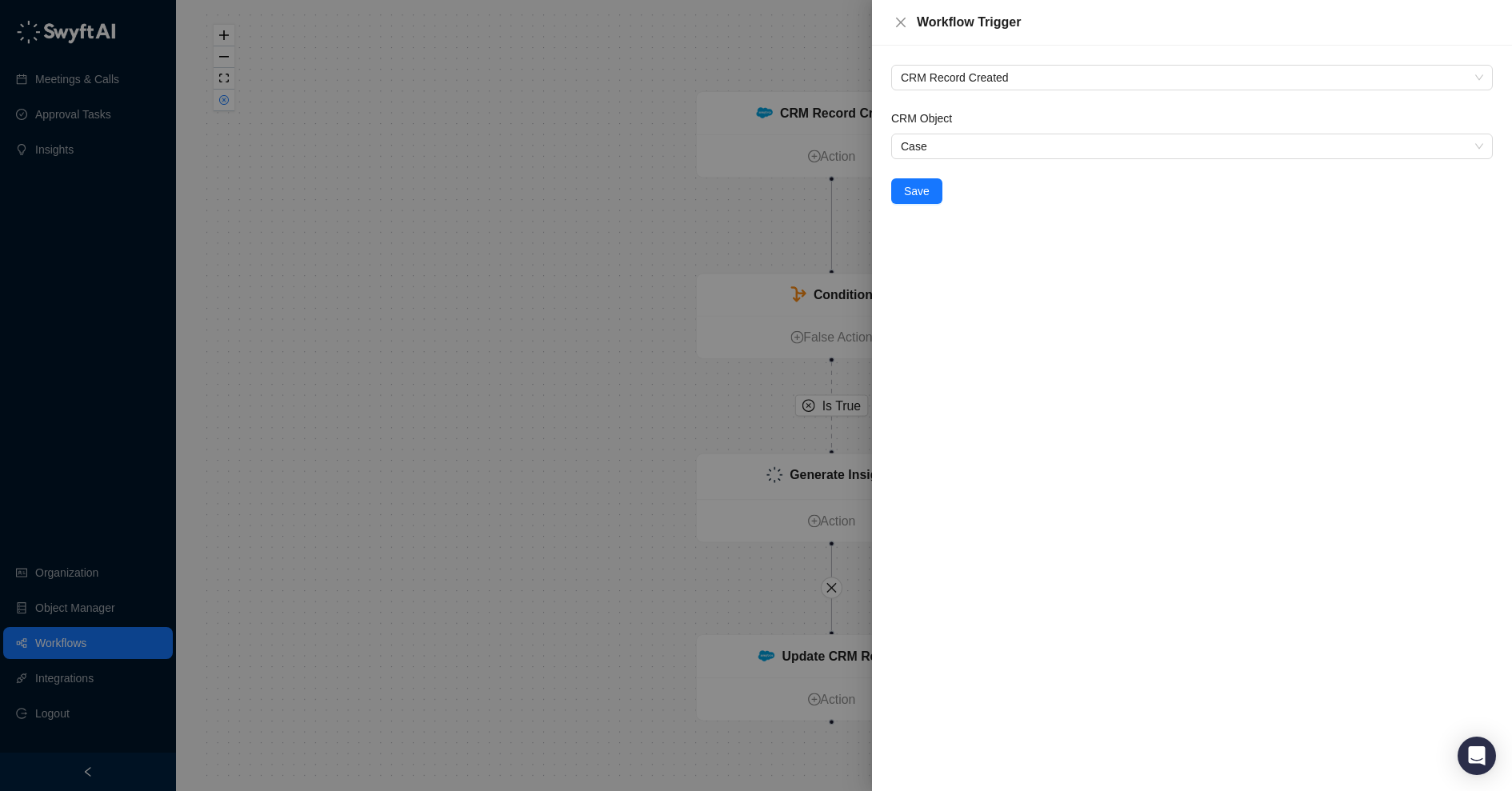
click at [816, 255] on div at bounding box center [756, 396] width 1512 height 791
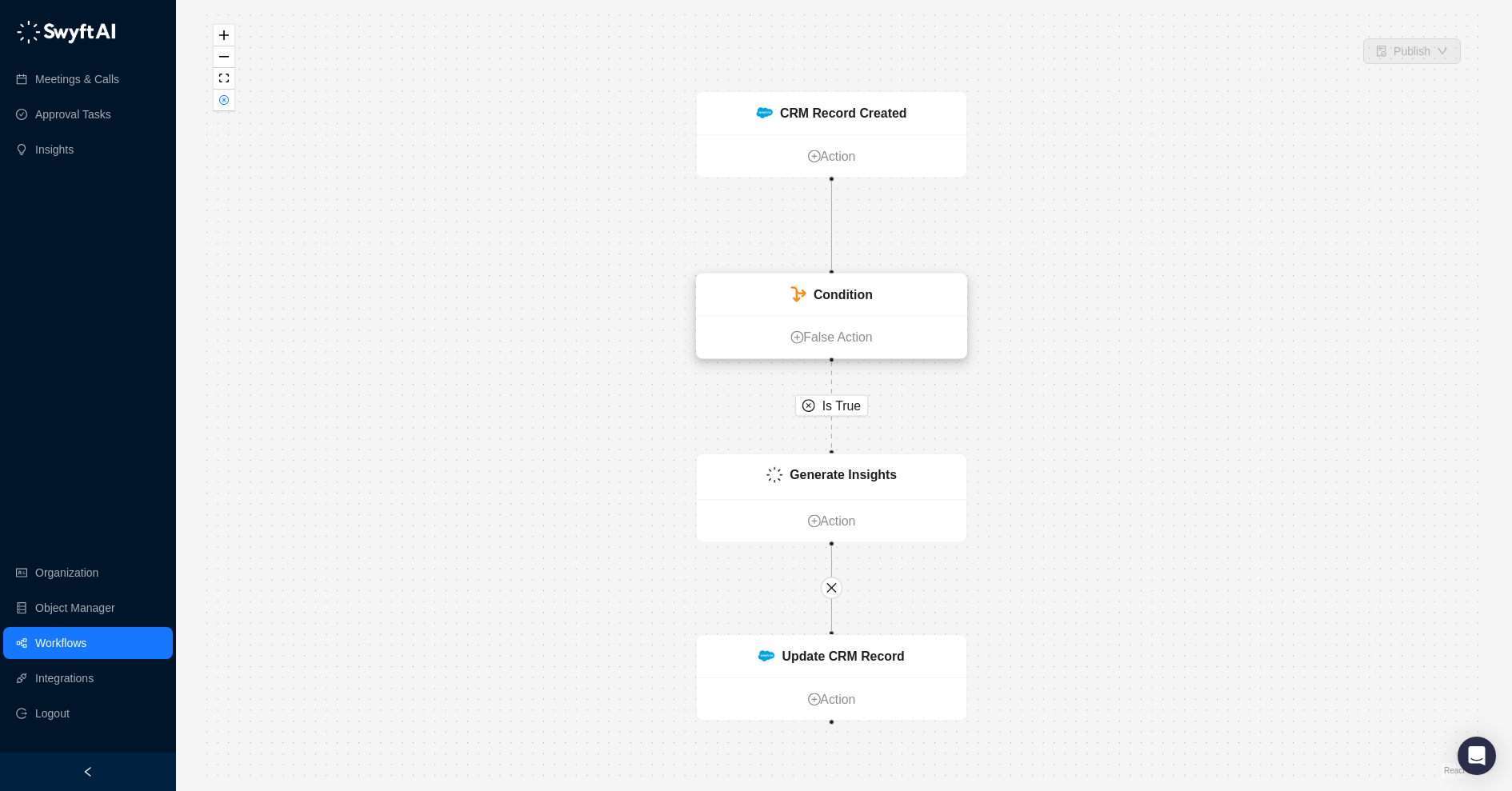
click at [824, 296] on strong "Condition" at bounding box center [843, 295] width 59 height 14
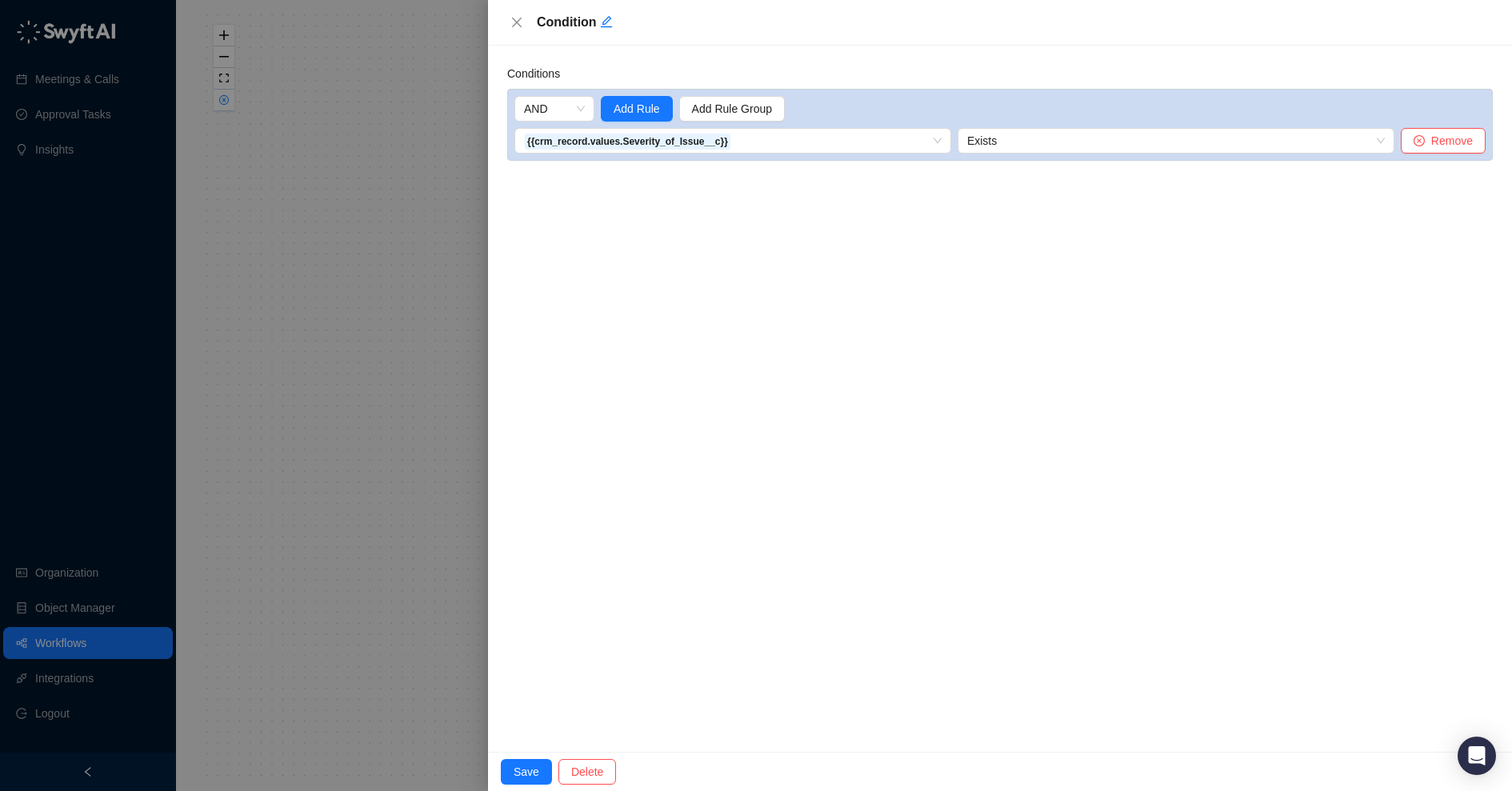
click at [396, 329] on div at bounding box center [756, 396] width 1512 height 791
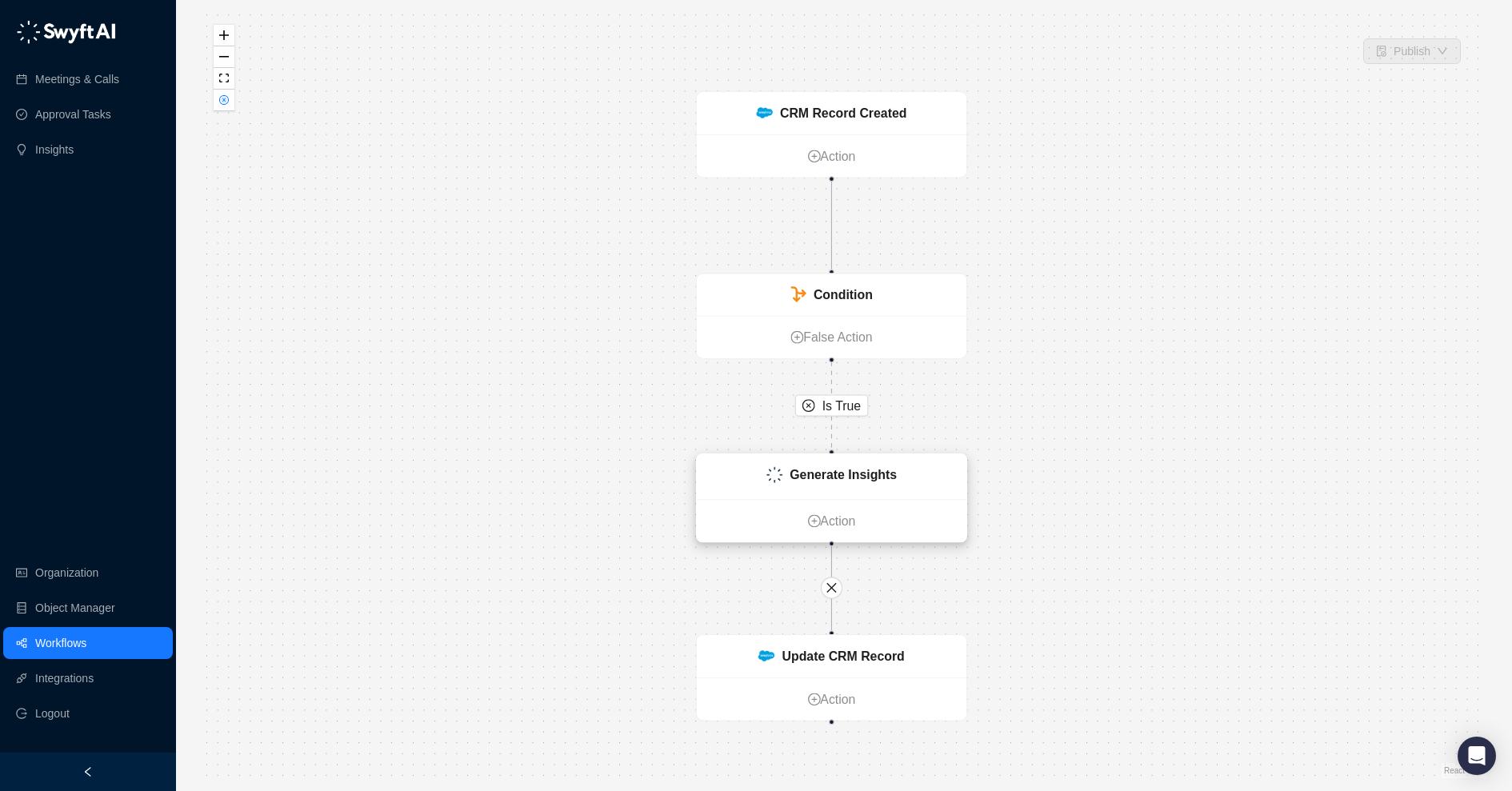
click at [852, 461] on div "Generate Insights" at bounding box center [831, 477] width 269 height 46
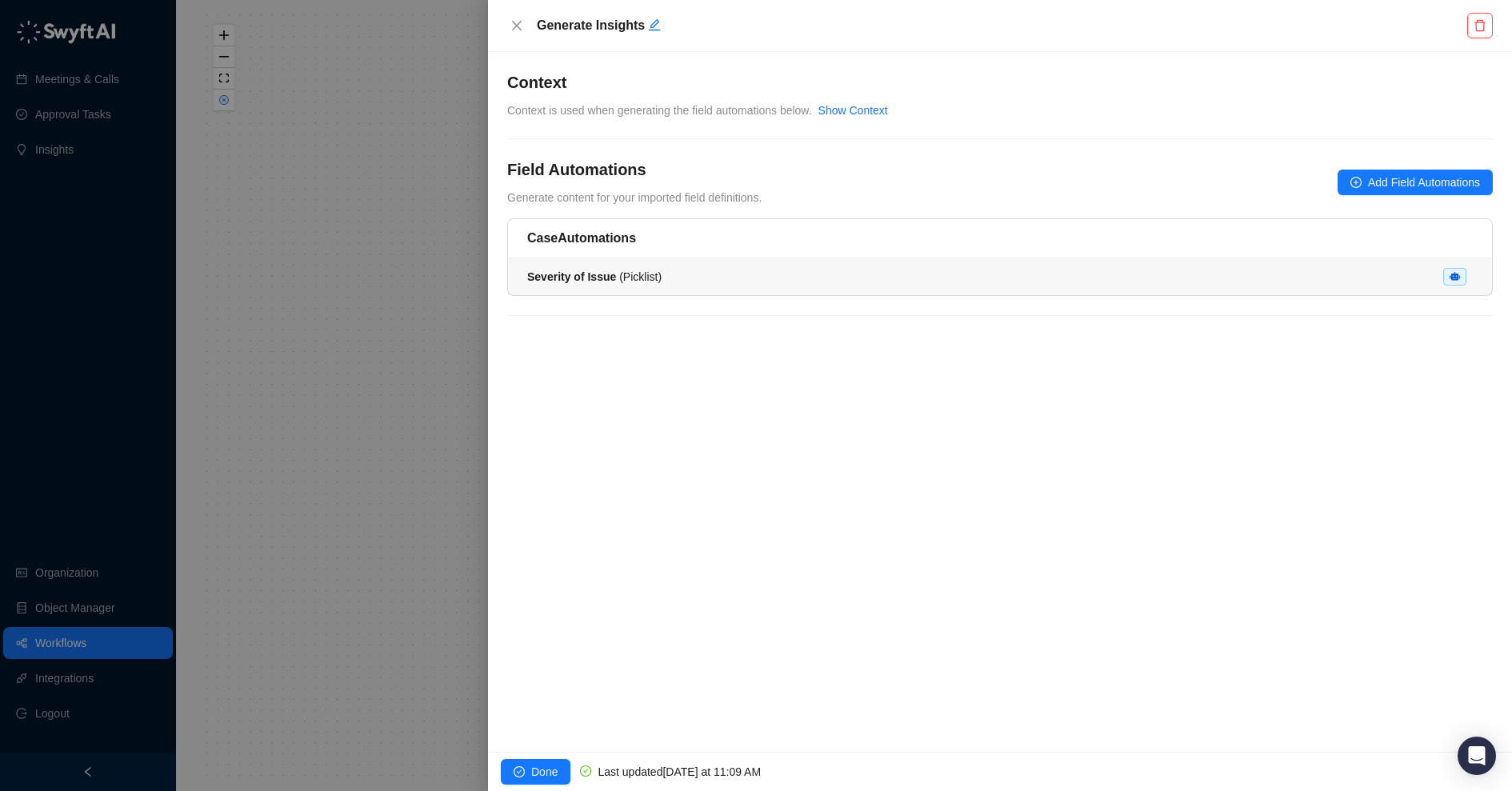
click at [741, 288] on li "Severity of Issue ( Picklist )" at bounding box center [1000, 277] width 984 height 37
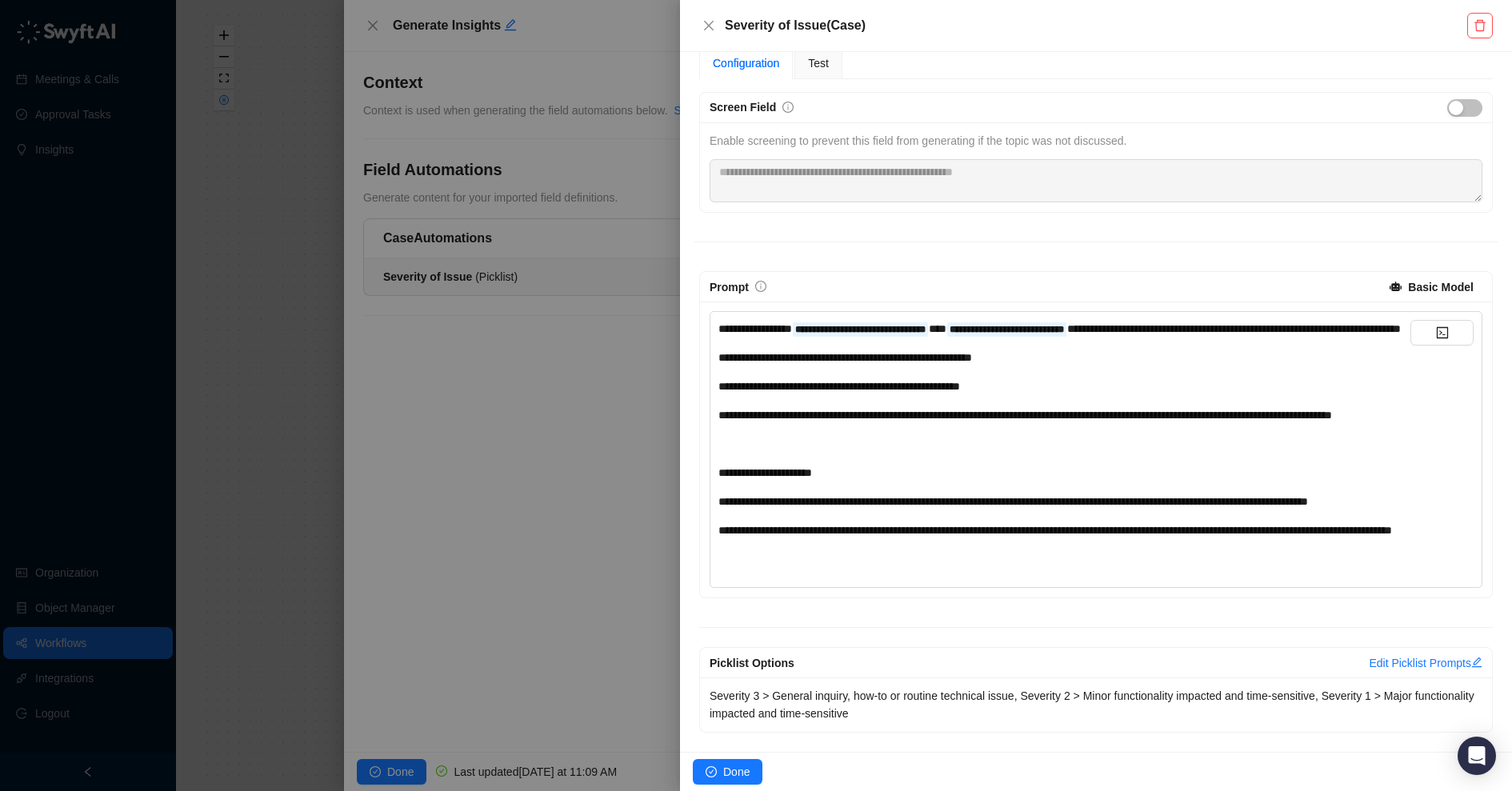
scroll to position [196, 0]
click at [295, 431] on div at bounding box center [756, 396] width 1512 height 791
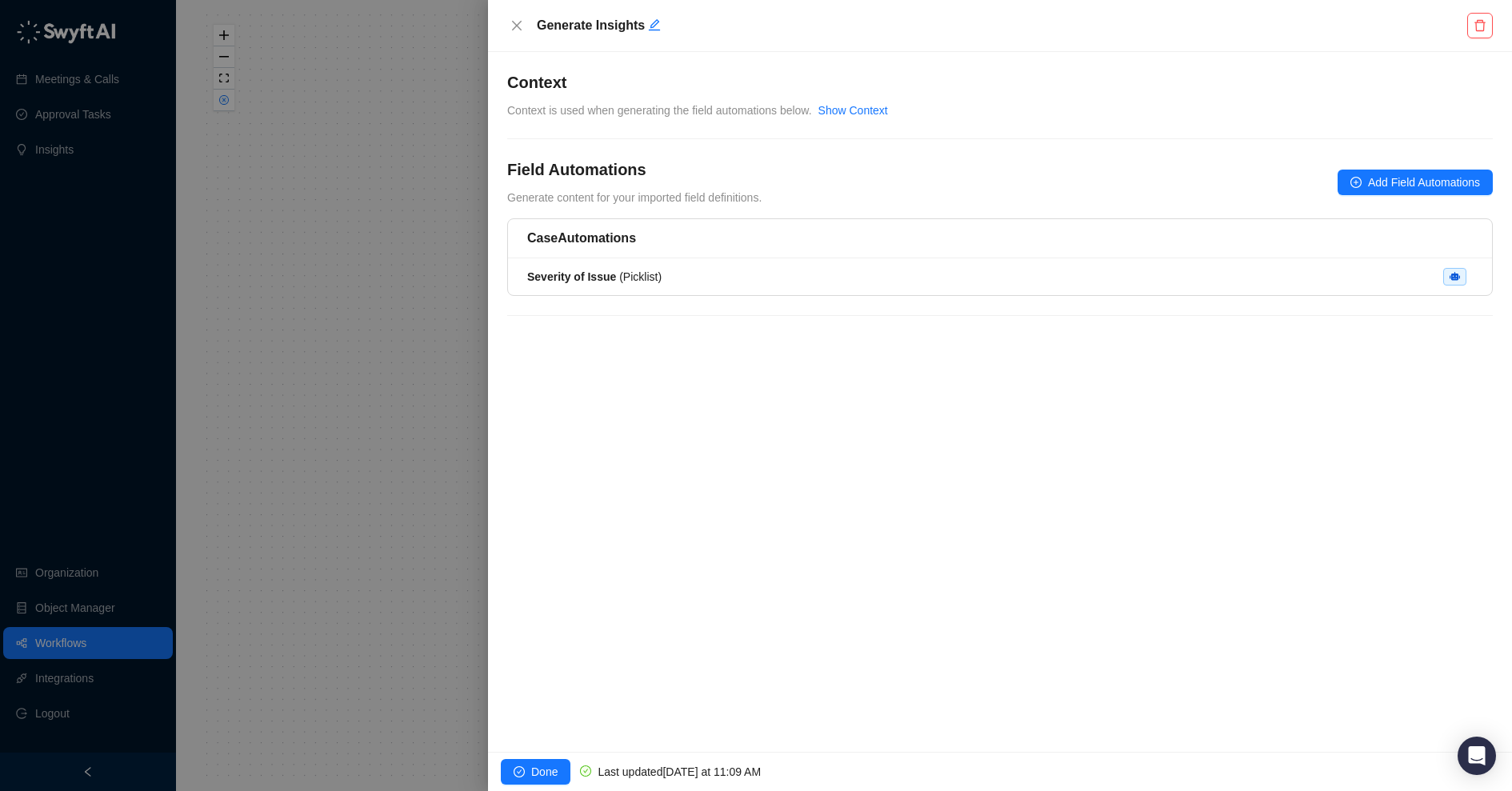
click at [298, 432] on div at bounding box center [756, 396] width 1512 height 791
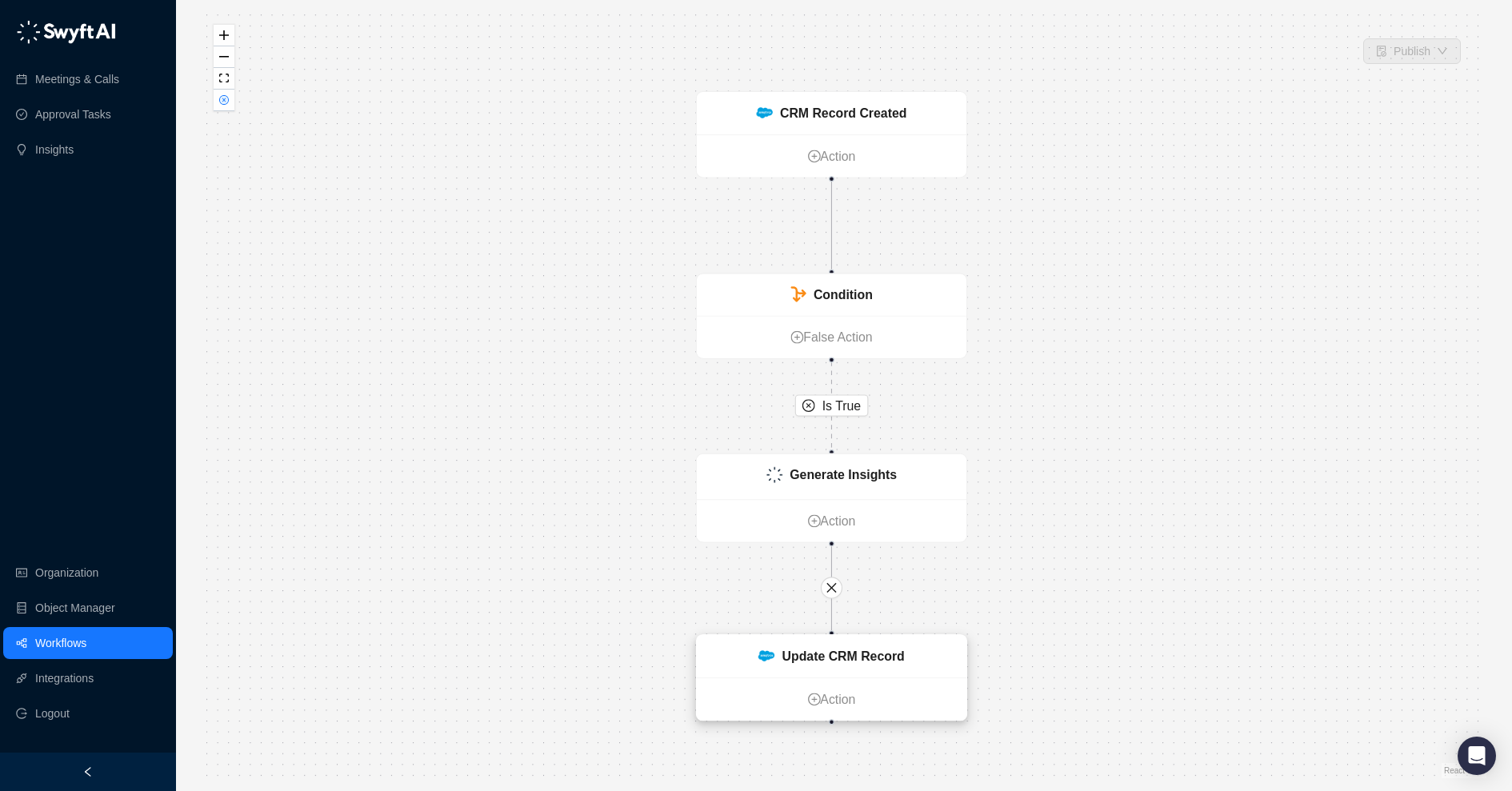
click at [807, 632] on div "Update CRM Record" at bounding box center [843, 656] width 123 height 20
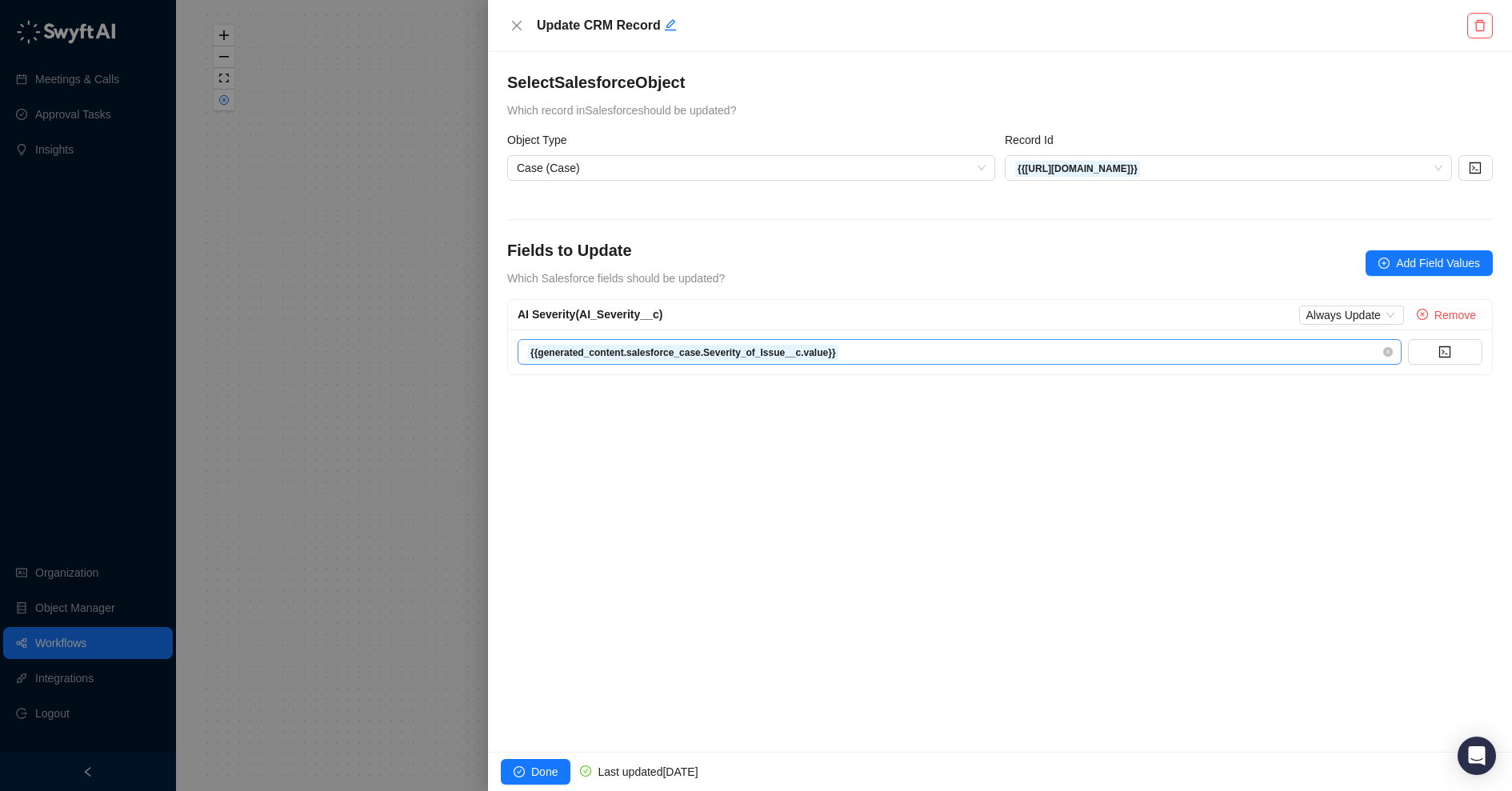
click at [928, 353] on span "{{generated_content.salesforce_case.Severity_of_Issue__c.value}}" at bounding box center [960, 351] width 865 height 24
click at [911, 297] on form "Object Type Case (Case) Record Id {{[URL][DOMAIN_NAME]}} Fields to Update Which…" at bounding box center [1000, 253] width 986 height 244
click at [1209, 257] on span "Add Field Values" at bounding box center [1437, 263] width 84 height 18
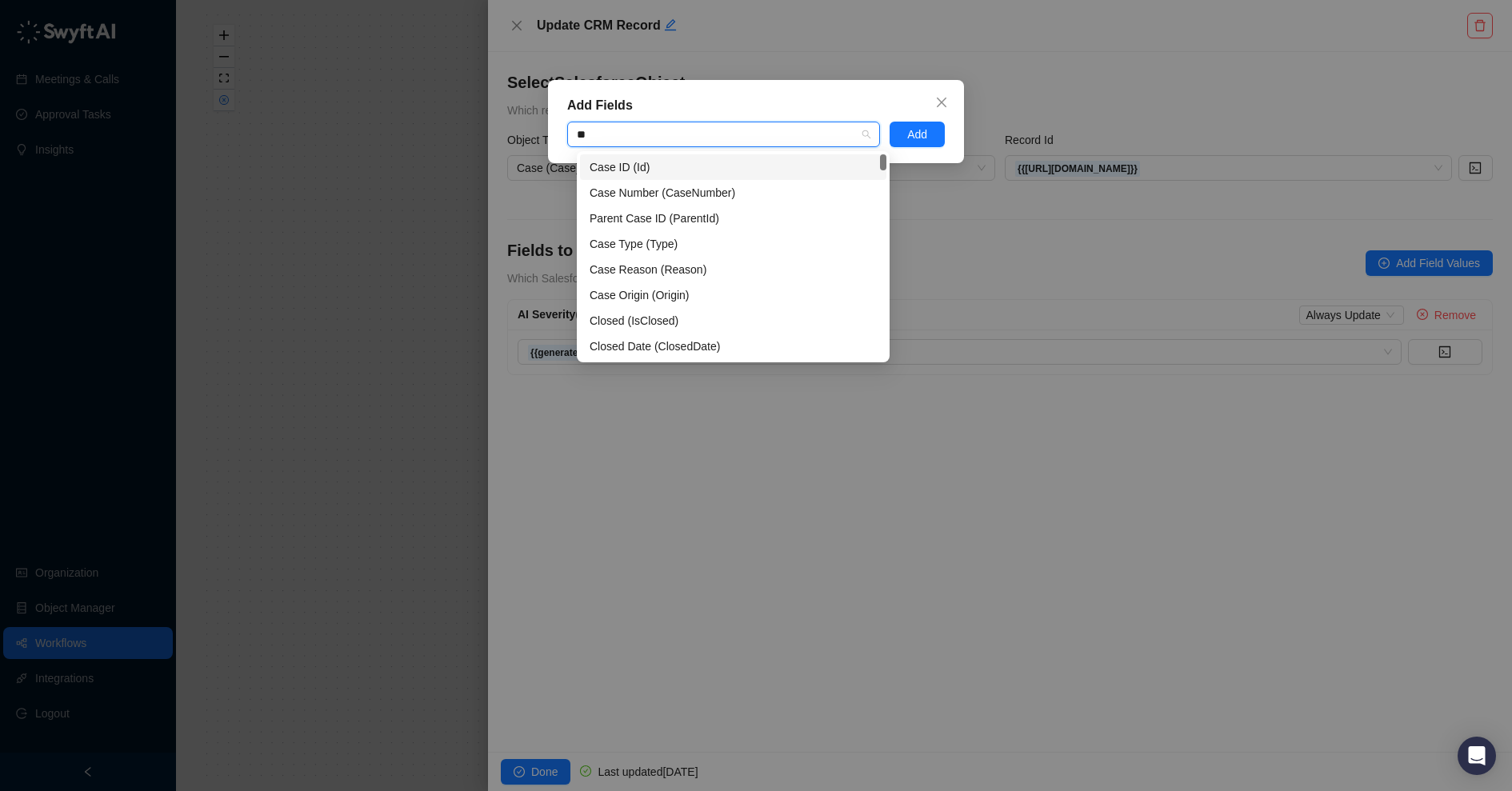
type input "***"
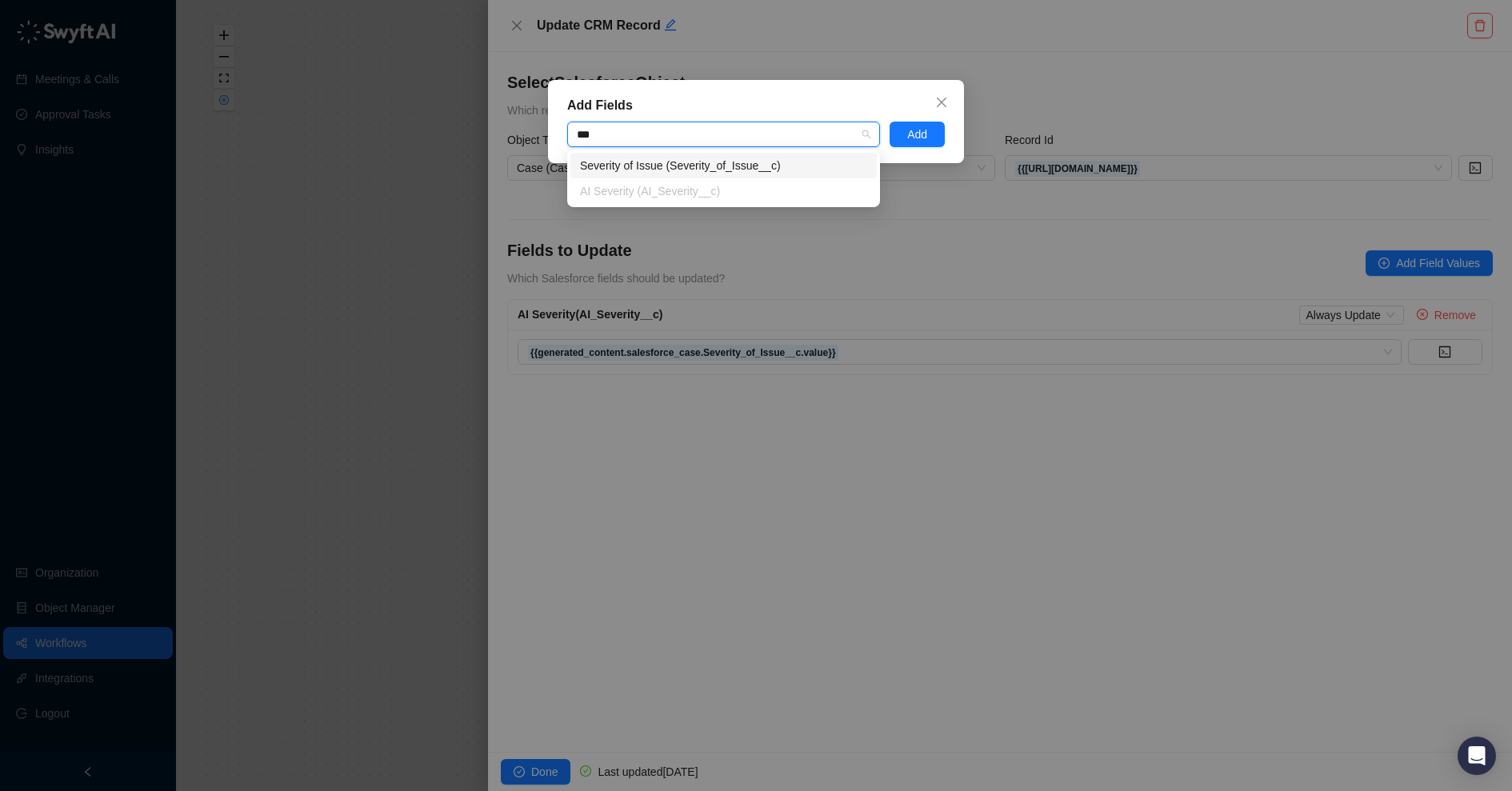
click at [724, 163] on div "Severity of Issue (Severity_of_Issue__c)" at bounding box center [724, 166] width 287 height 18
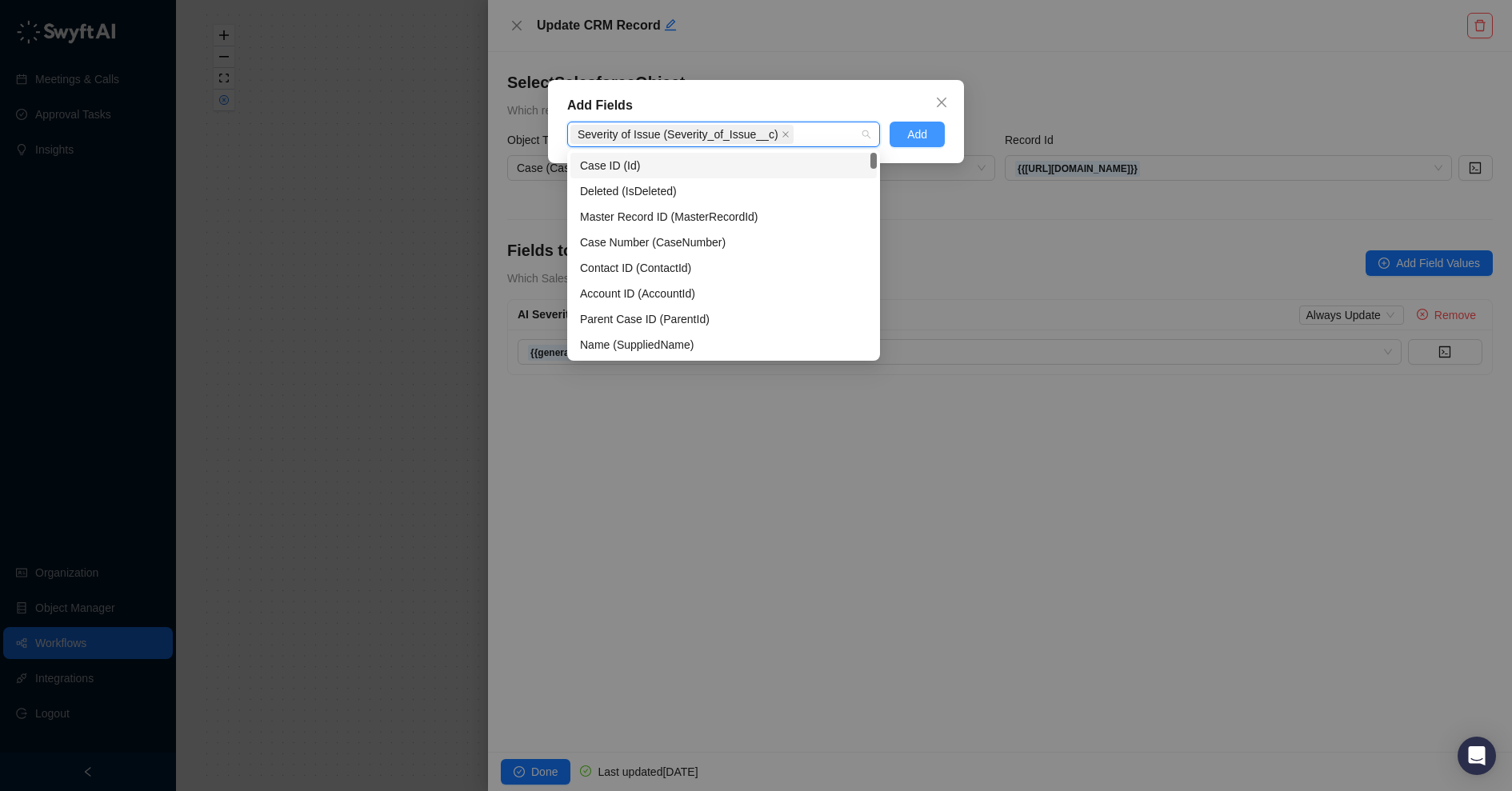
click at [923, 135] on span "Add" at bounding box center [917, 134] width 20 height 18
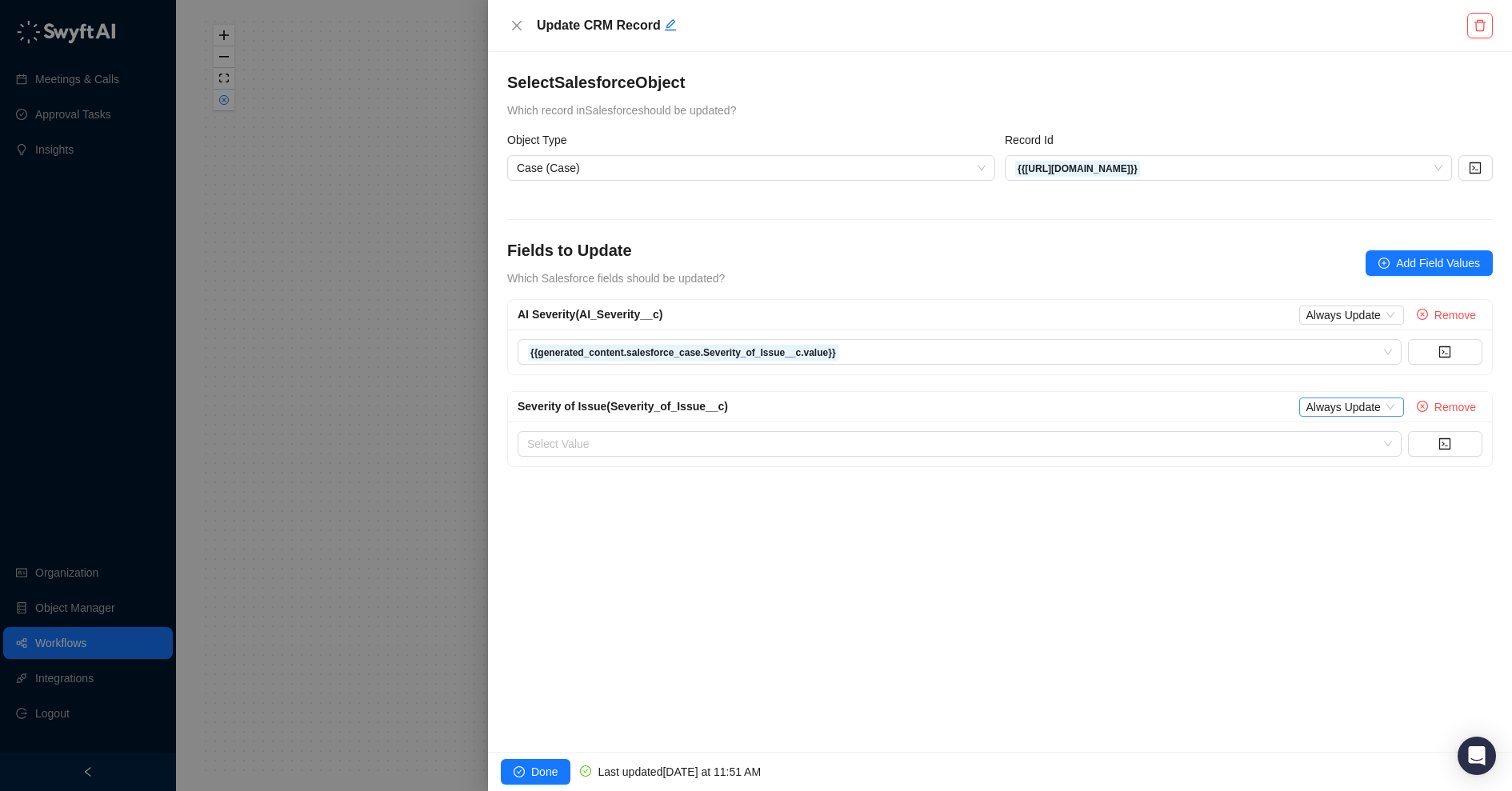
click at [1209, 405] on span "Always Update" at bounding box center [1351, 407] width 91 height 18
click at [1209, 546] on div "Select Salesforce Object Which record in Salesforce should be updated? Object T…" at bounding box center [1000, 402] width 1024 height 700
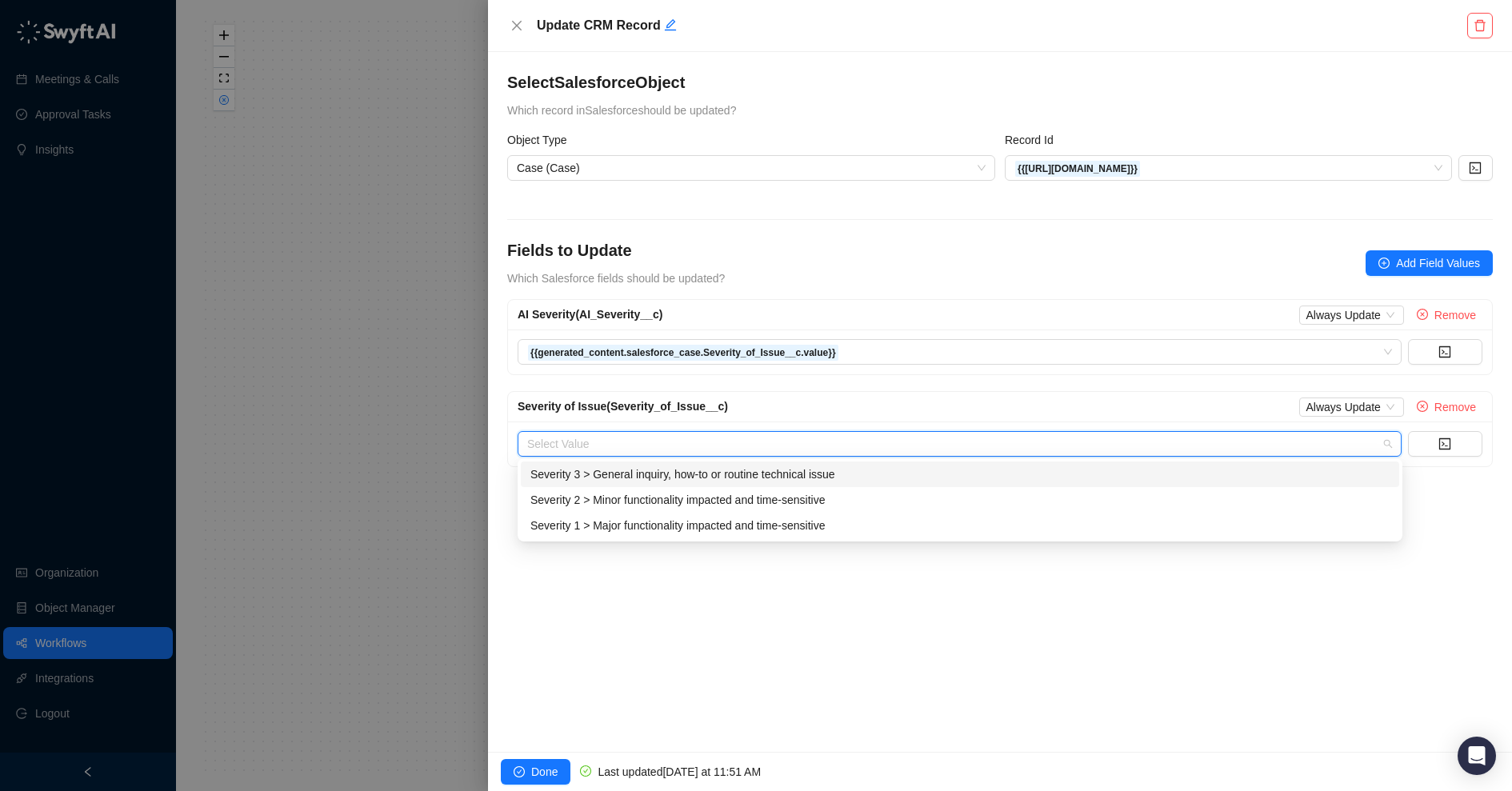
click at [1209, 448] on input "search" at bounding box center [954, 443] width 855 height 24
click at [1209, 443] on icon "code" at bounding box center [1444, 444] width 13 height 13
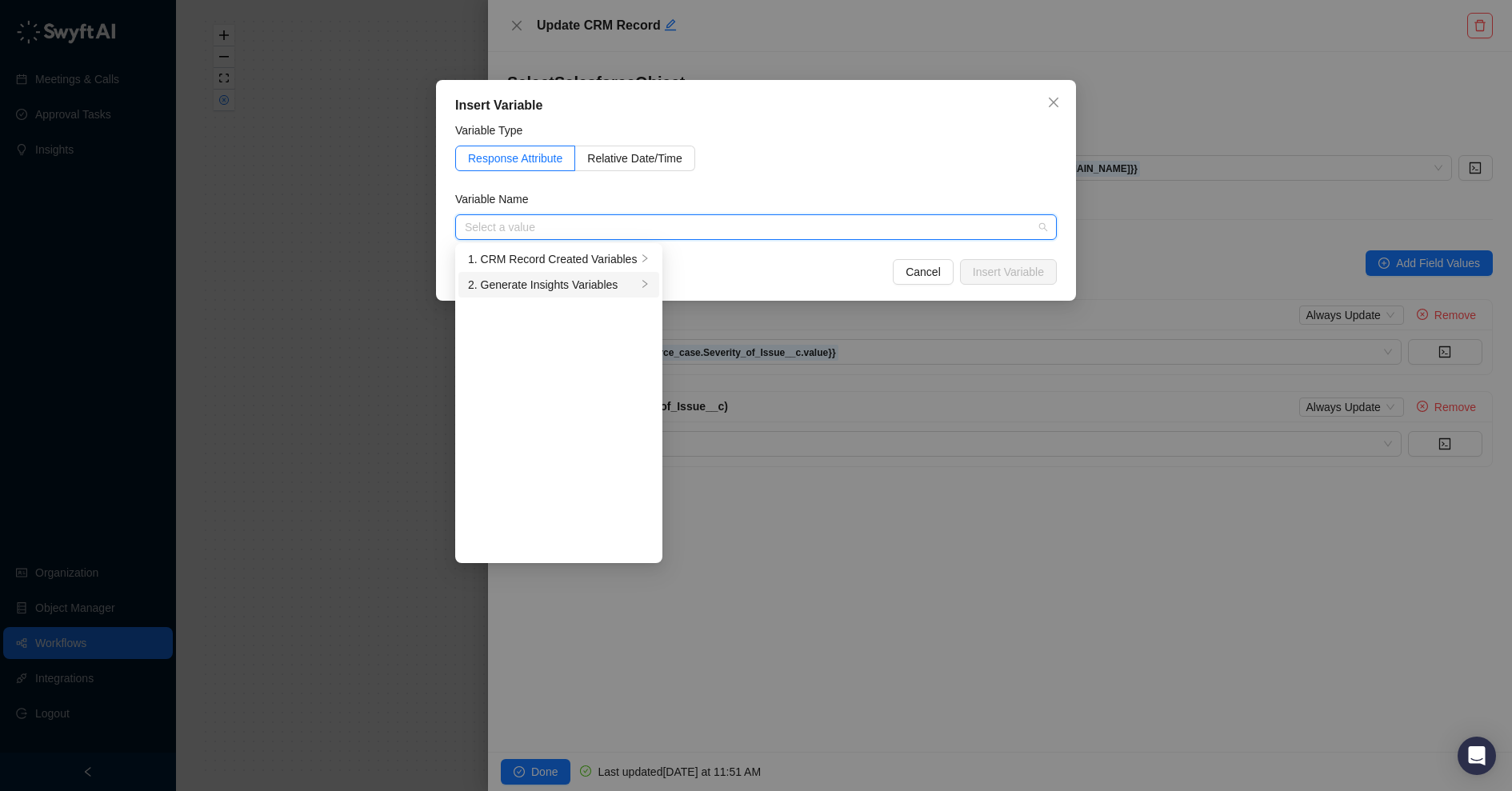
click at [615, 289] on div "2. Generate Insights Variables" at bounding box center [551, 285] width 169 height 18
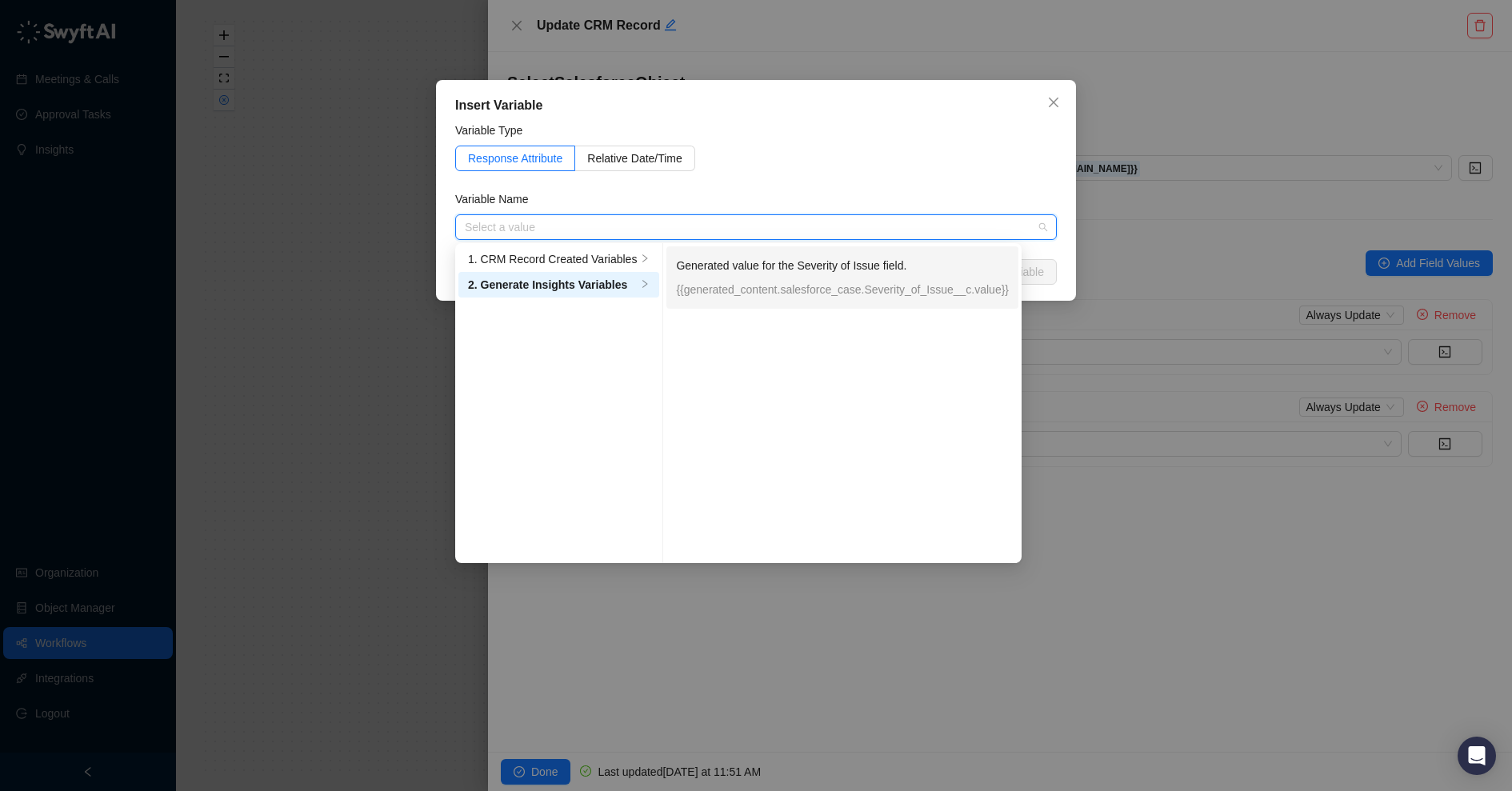
click at [738, 279] on div "Generated value for the Severity of Issue field. {{generated_content.salesforce…" at bounding box center [842, 277] width 332 height 41
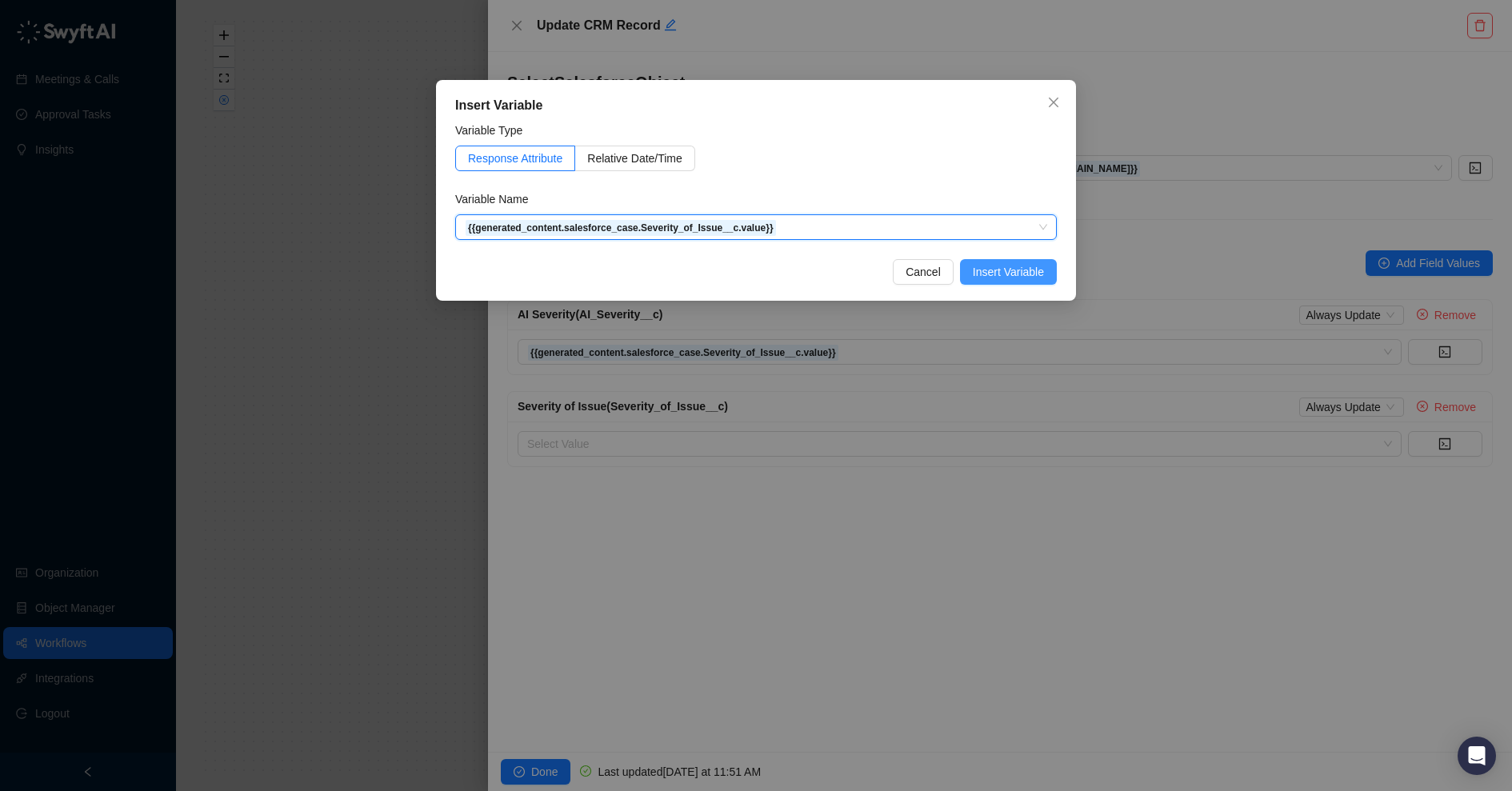
click at [988, 272] on span "Insert Variable" at bounding box center [1008, 272] width 71 height 18
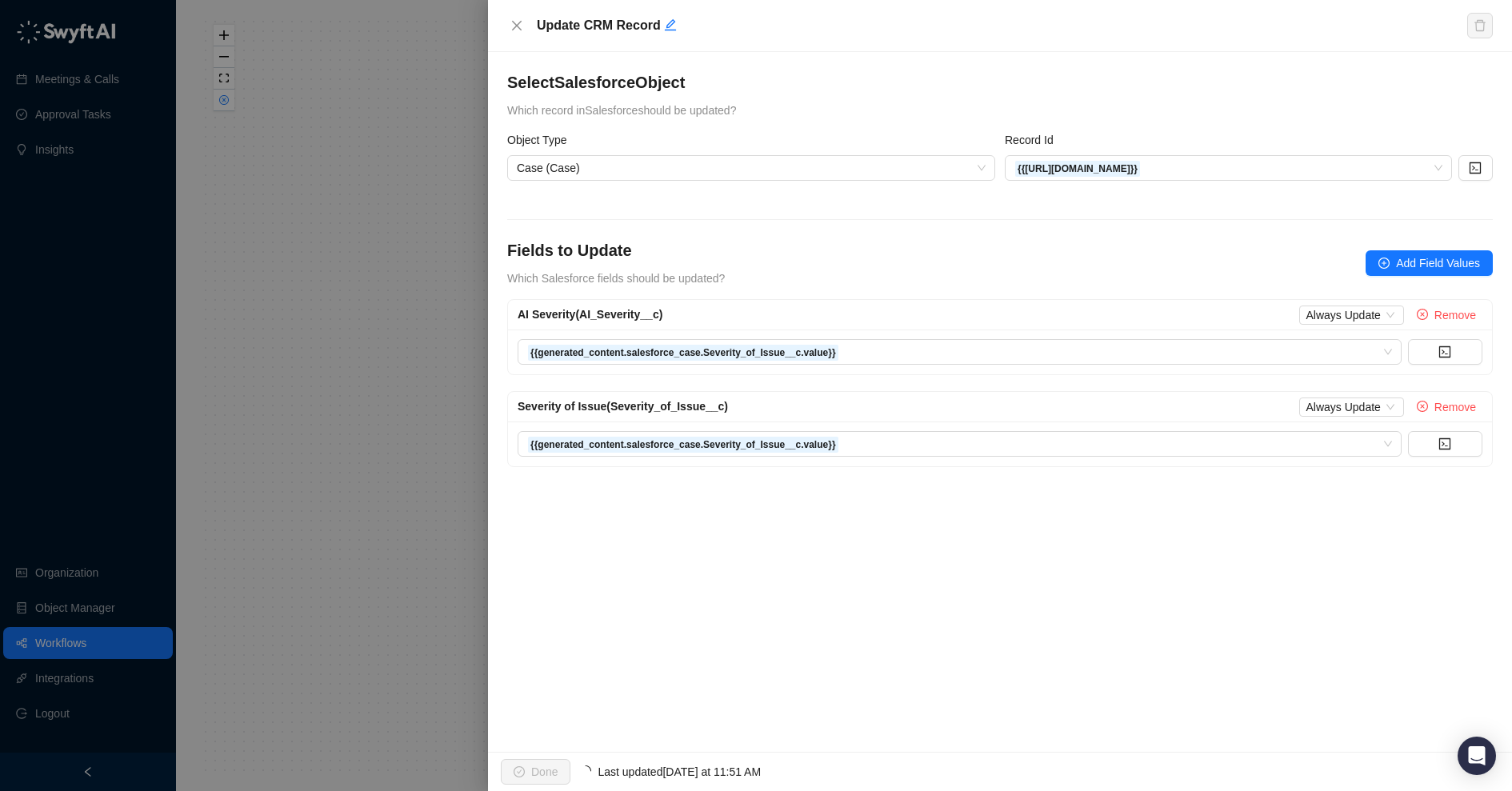
click at [842, 553] on div "Select Salesforce Object Which record in Salesforce should be updated? Object T…" at bounding box center [1000, 402] width 1024 height 700
click at [1209, 413] on span "Remove" at bounding box center [1455, 407] width 41 height 18
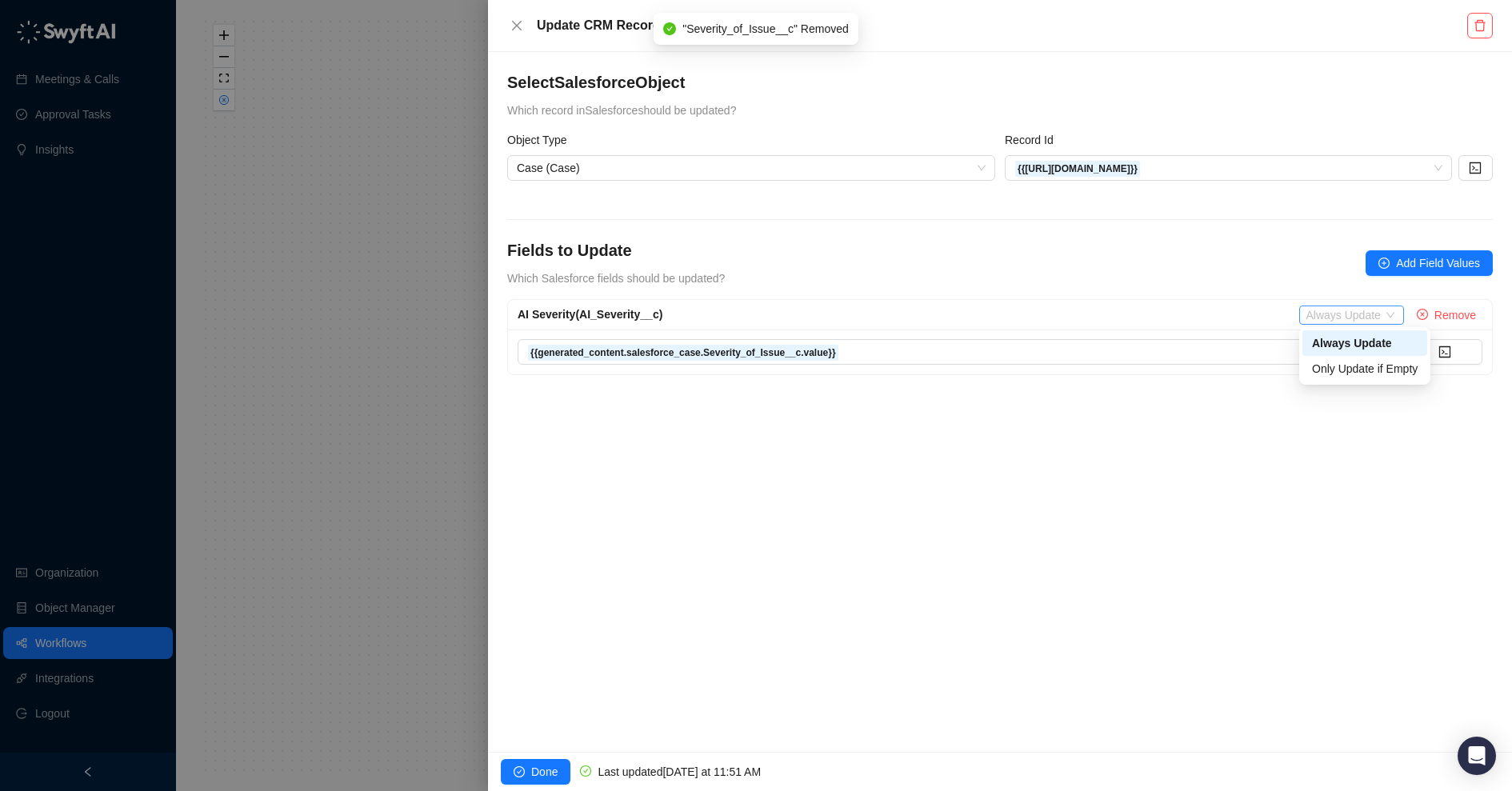
click at [1209, 310] on span "Always Update" at bounding box center [1351, 315] width 91 height 18
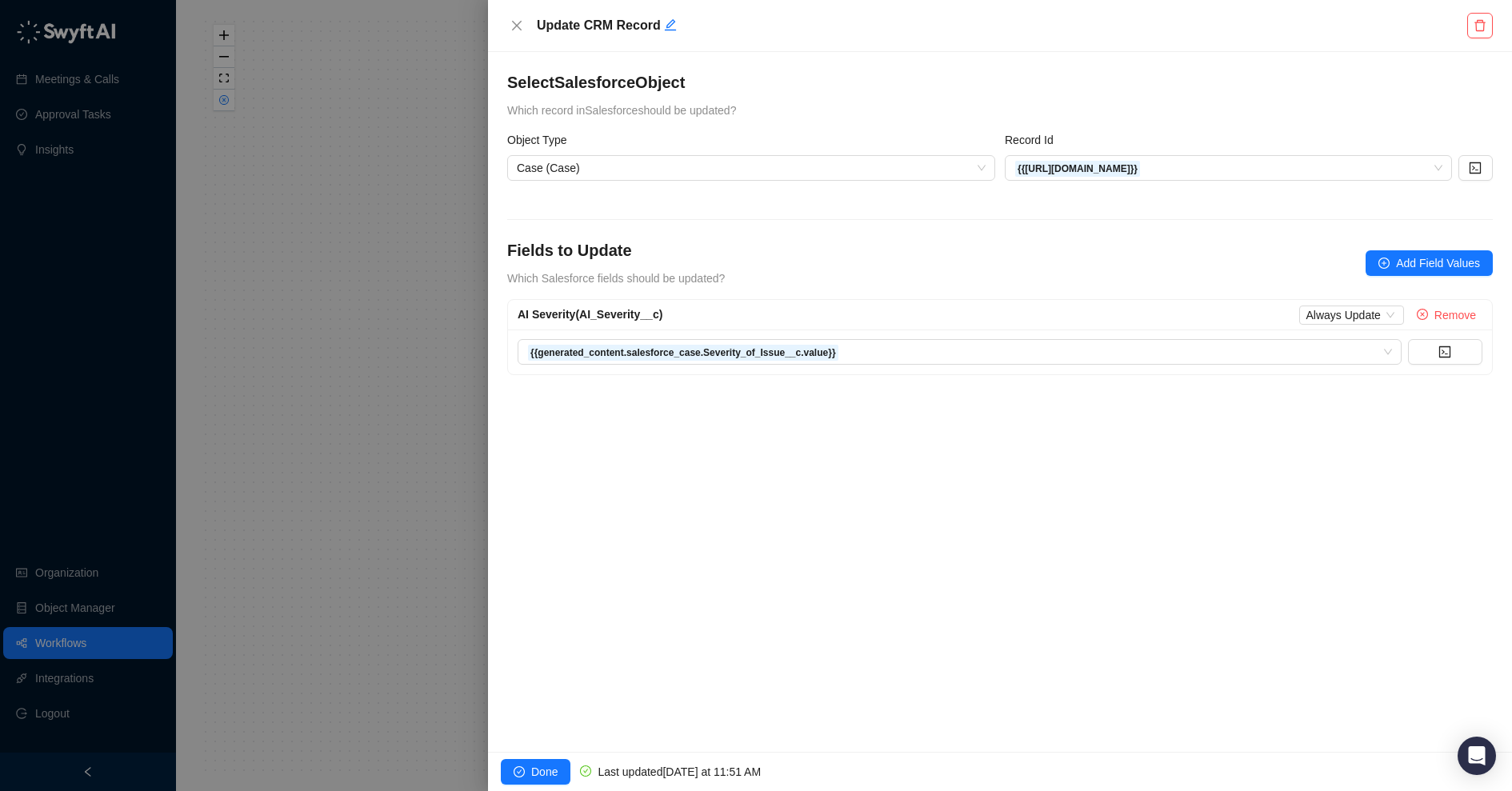
click at [462, 364] on div at bounding box center [756, 396] width 1512 height 791
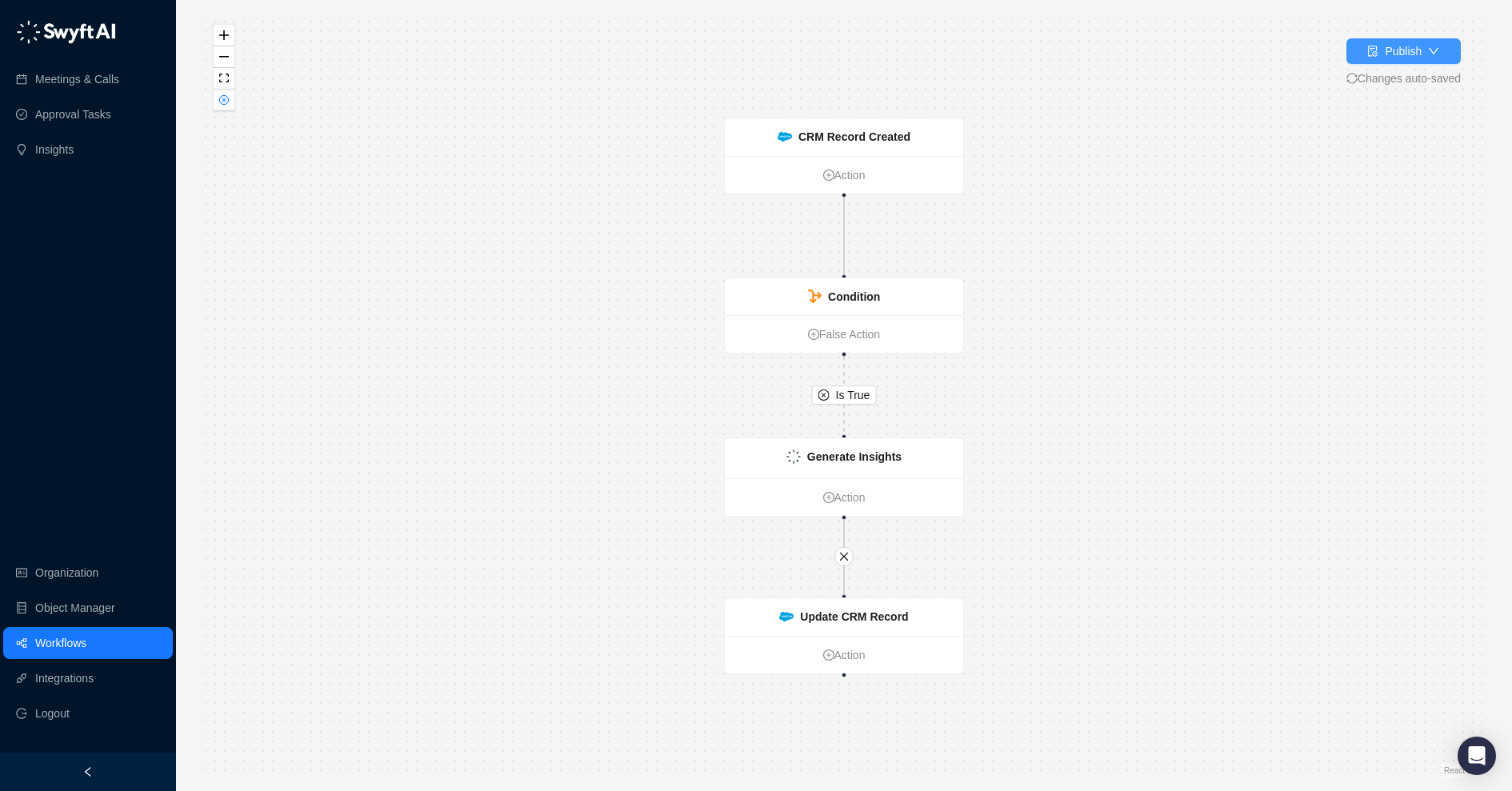
click at [1209, 46] on div "Publish" at bounding box center [1403, 51] width 37 height 18
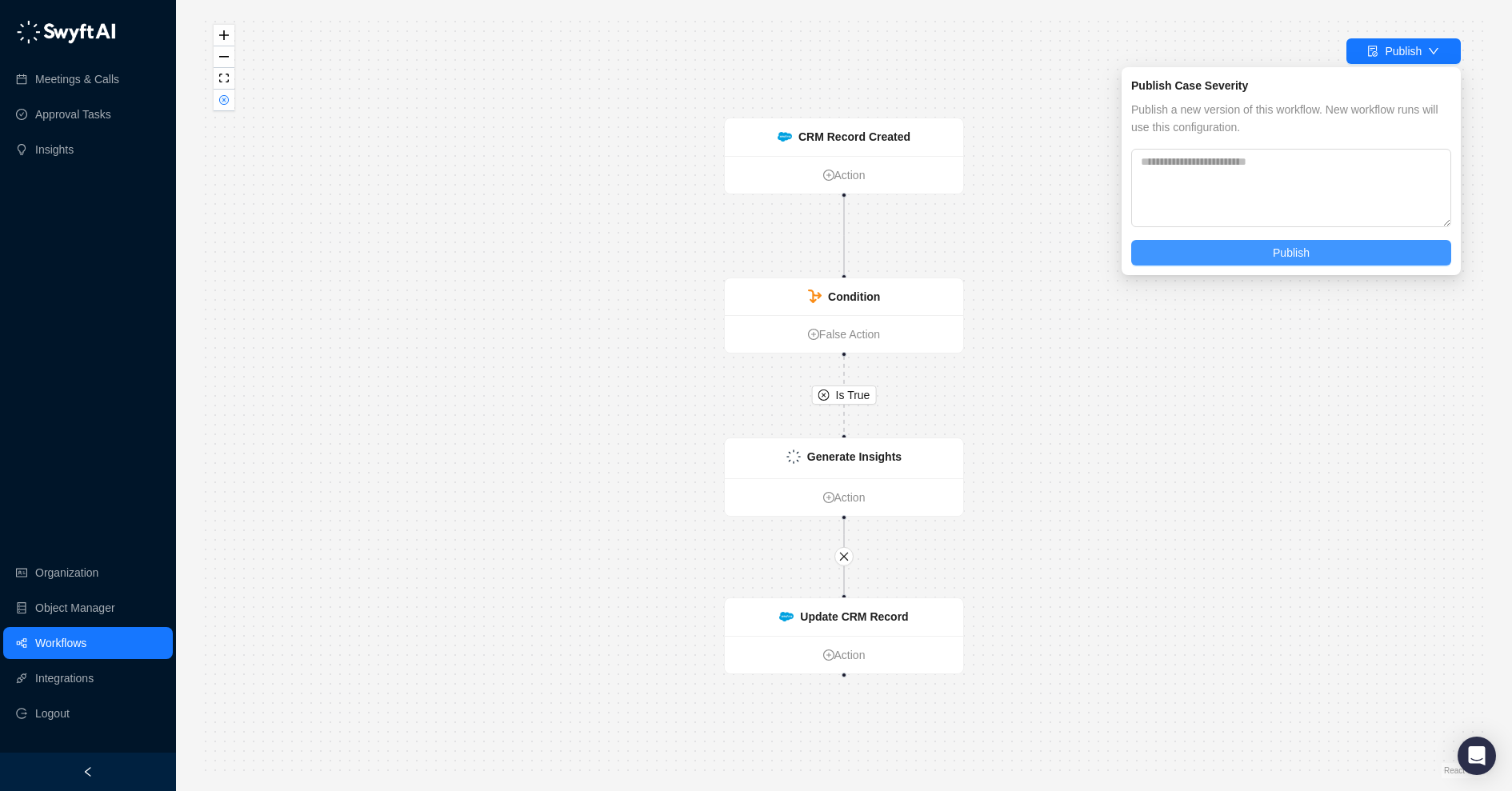
click at [1209, 246] on button "Publish" at bounding box center [1290, 252] width 320 height 25
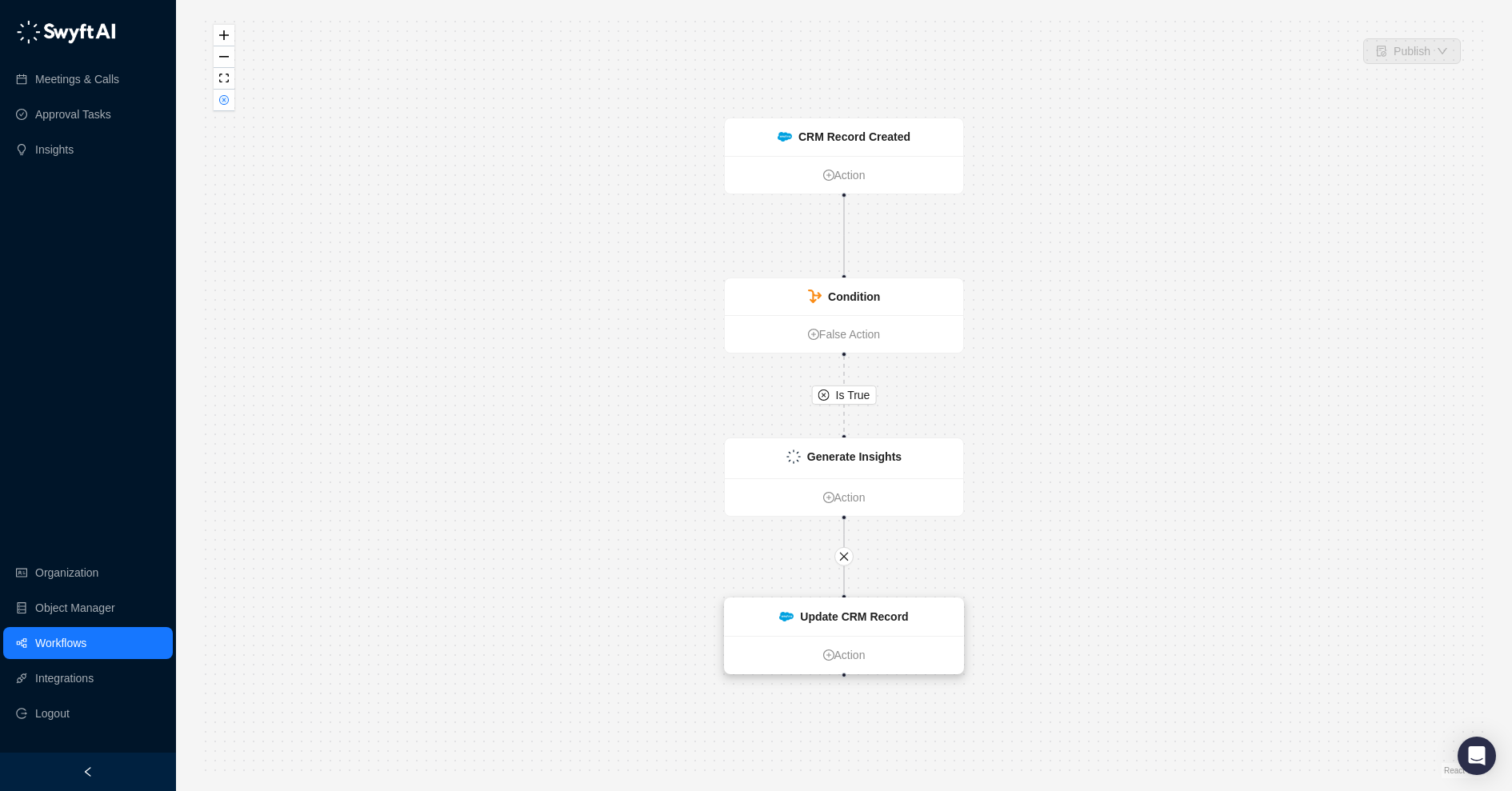
click at [911, 625] on div "Update CRM Record" at bounding box center [843, 617] width 239 height 38
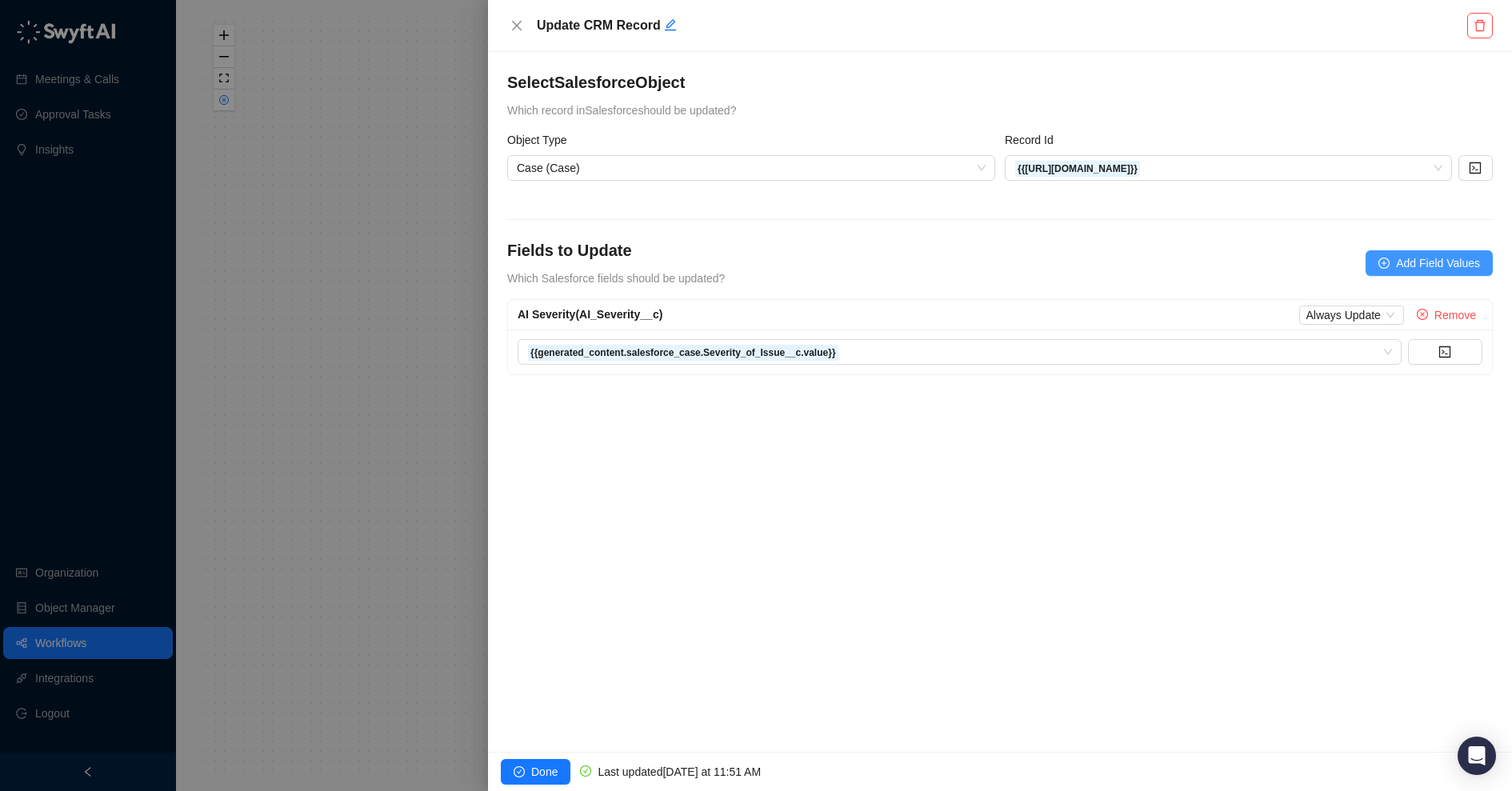
click at [1209, 268] on button "Add Field Values" at bounding box center [1429, 263] width 127 height 25
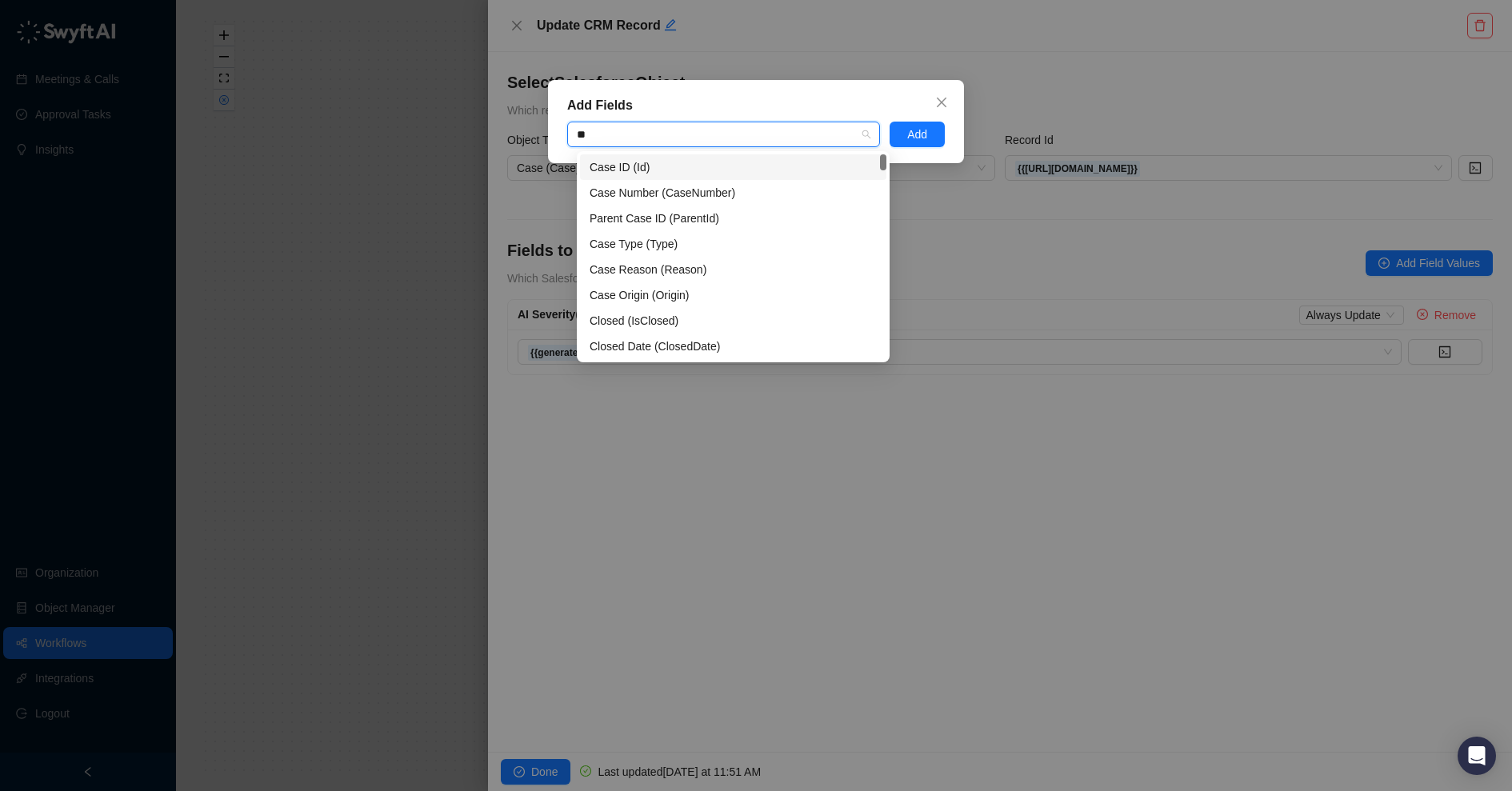
type input "***"
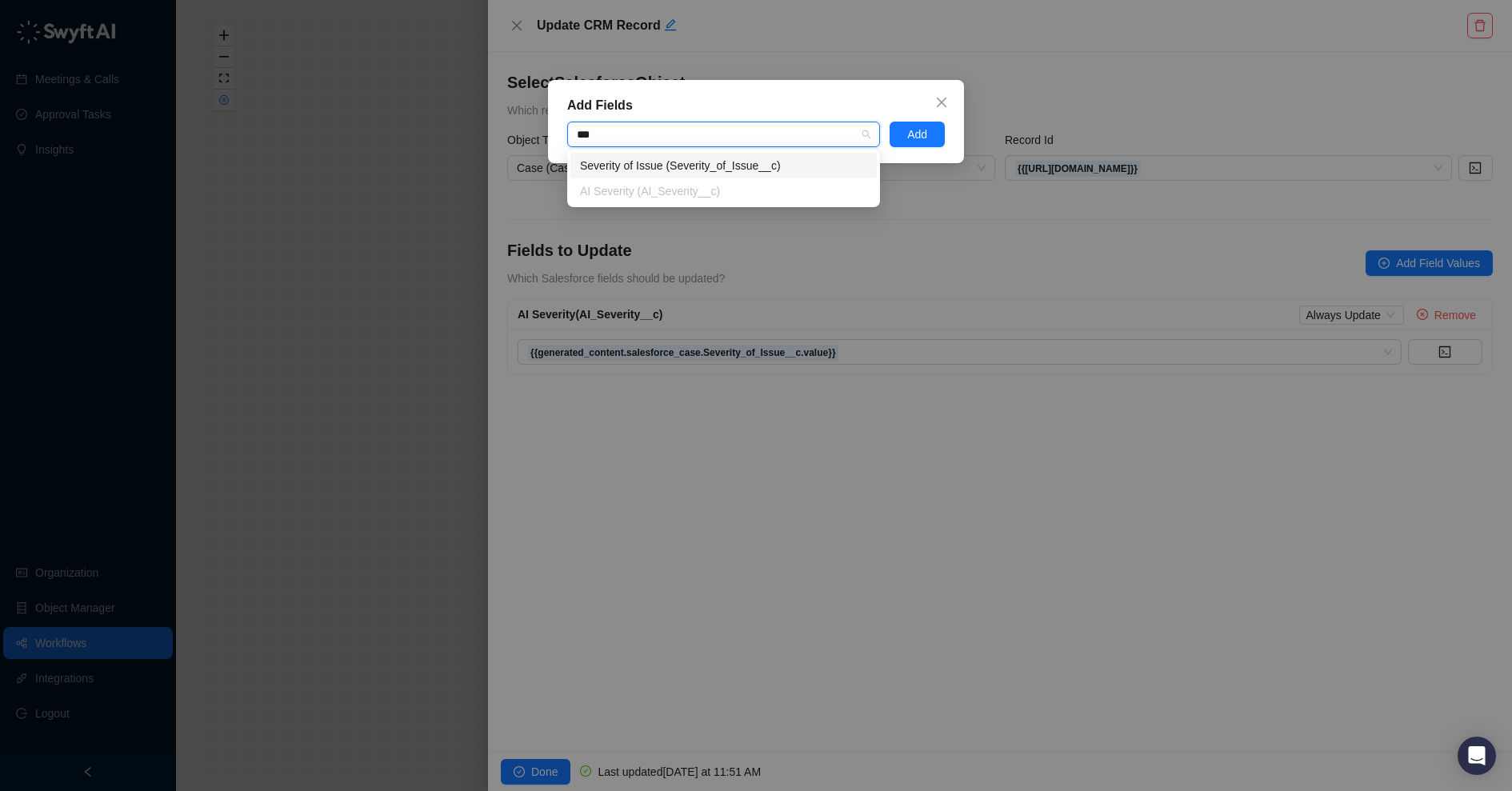
click at [676, 164] on div "Severity of Issue (Severity_of_Issue__c)" at bounding box center [724, 166] width 287 height 18
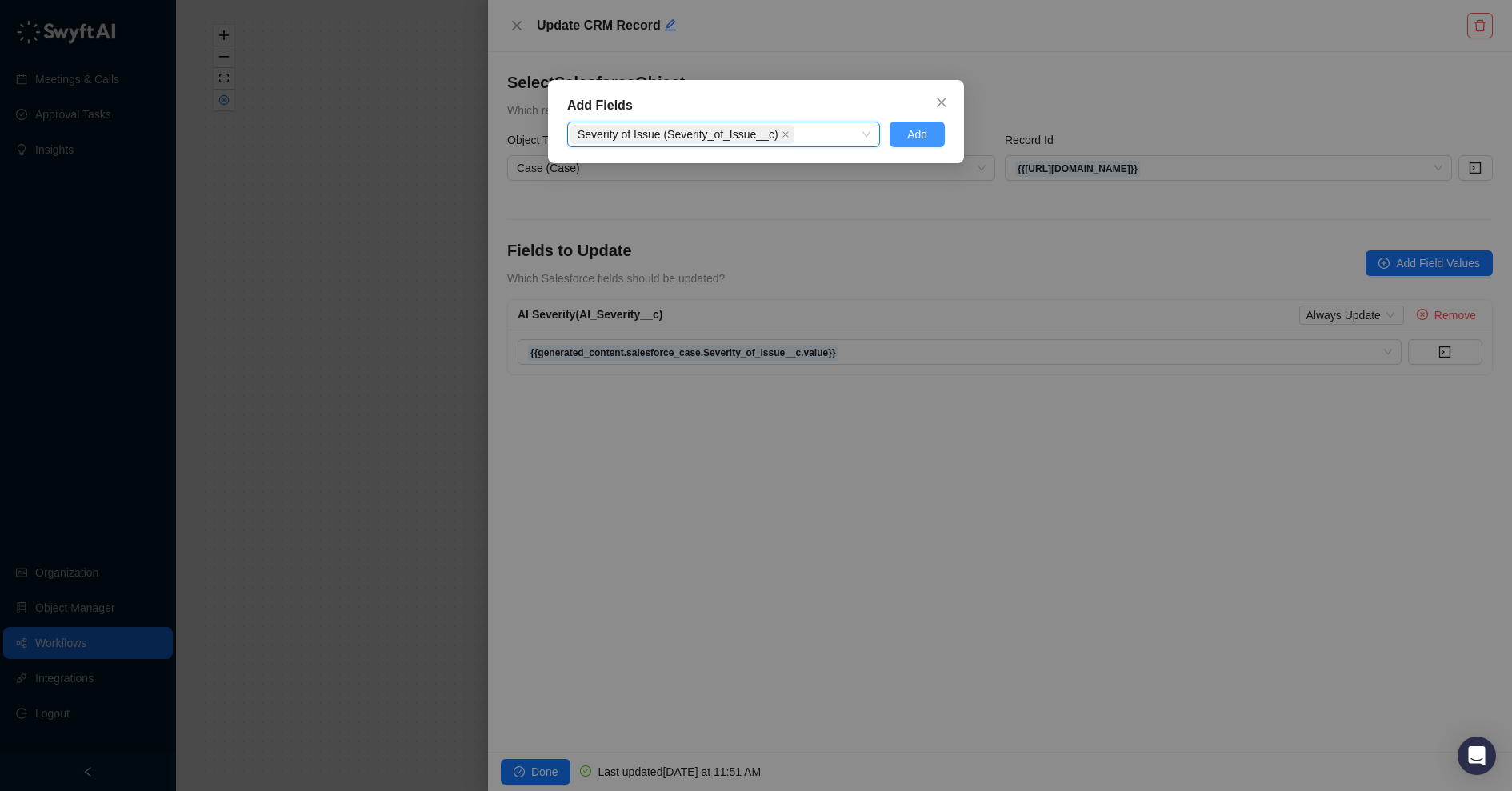
click at [913, 140] on span "Add" at bounding box center [917, 134] width 20 height 18
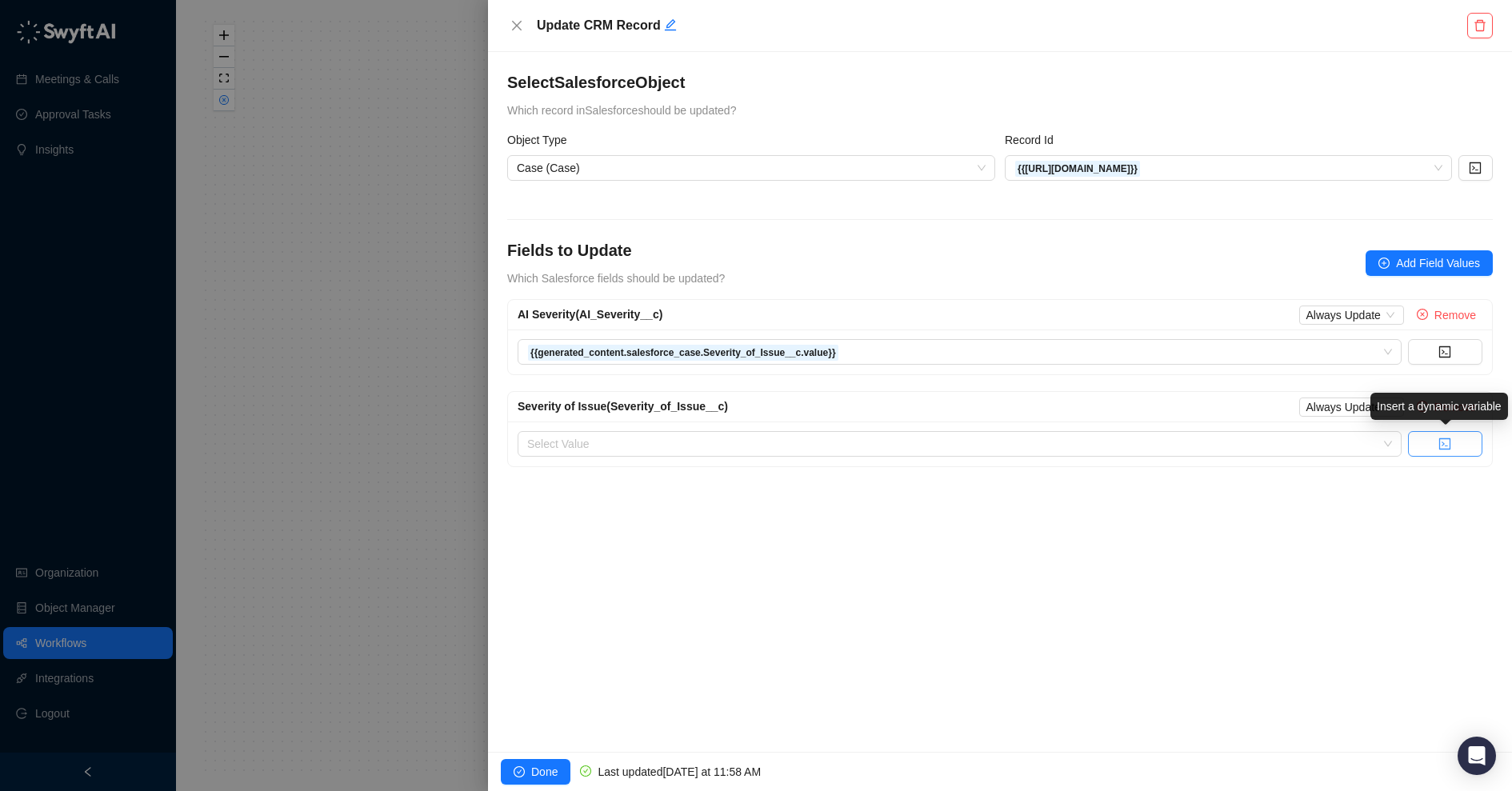
click at [1209, 440] on button "button" at bounding box center [1445, 444] width 75 height 25
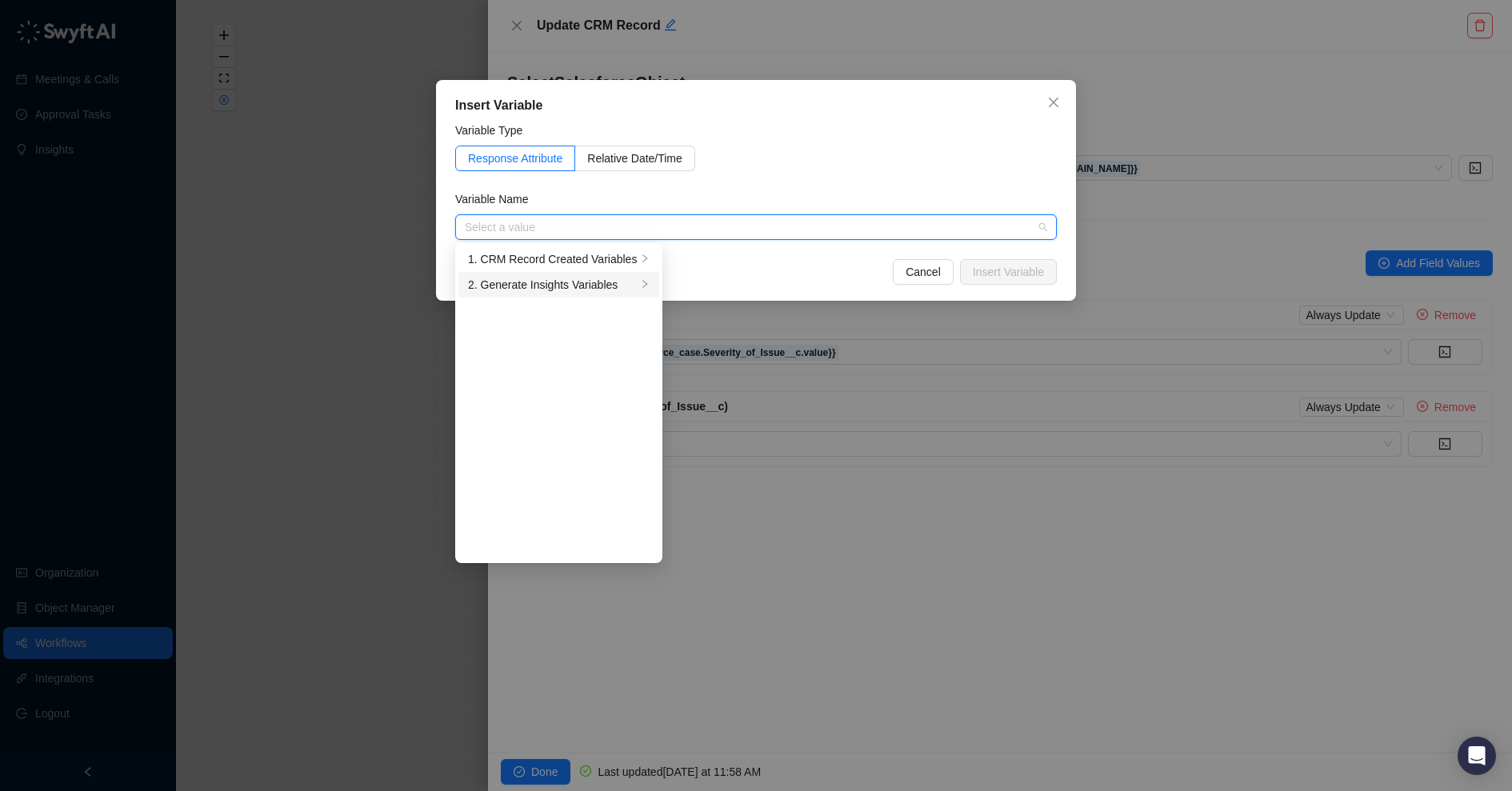
click at [626, 282] on div "2. Generate Insights Variables" at bounding box center [551, 285] width 169 height 18
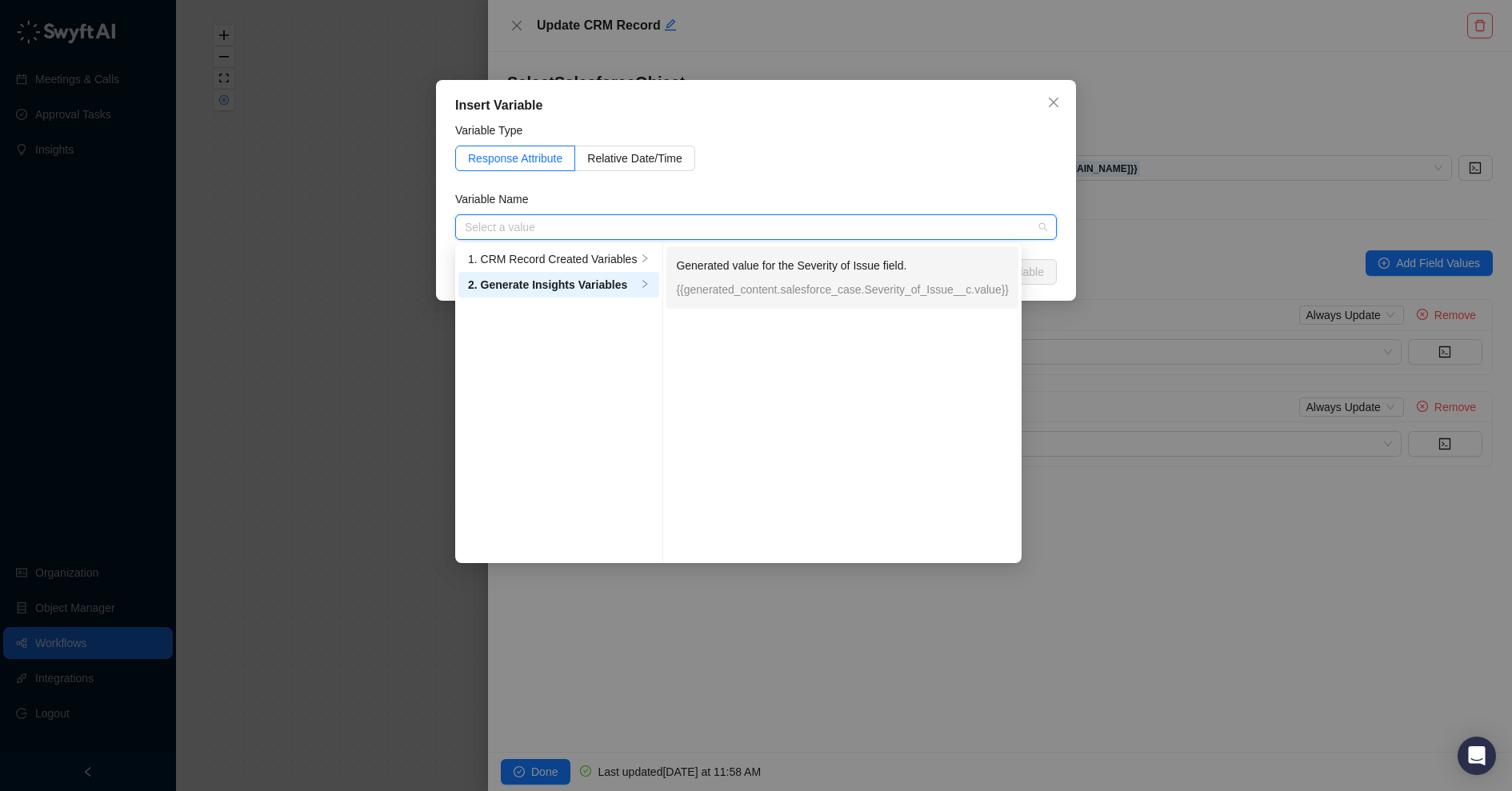
click at [824, 290] on p "{{generated_content.salesforce_case.Severity_of_Issue__c.value}}" at bounding box center [842, 290] width 332 height 18
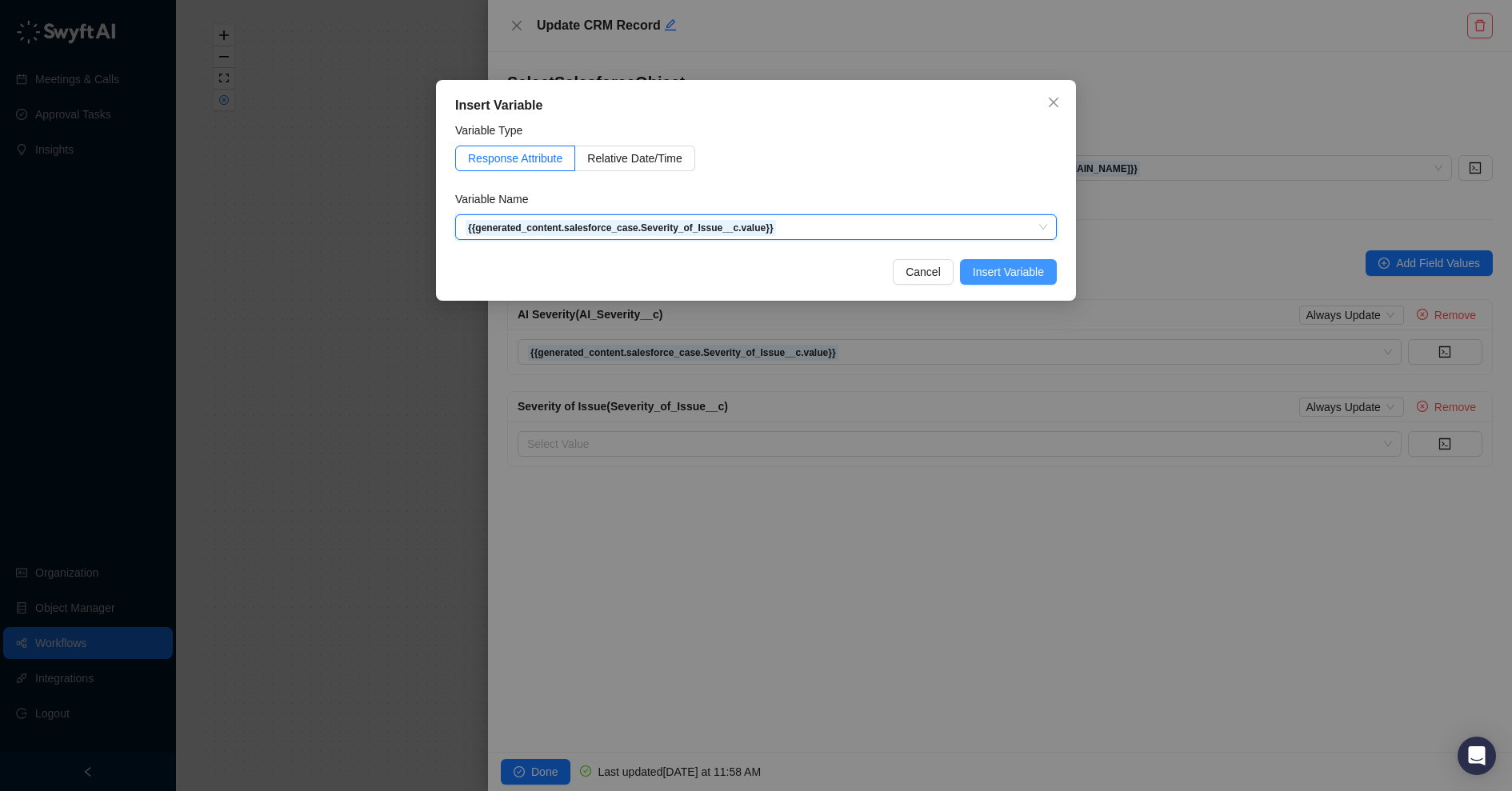
click at [1019, 277] on span "Insert Variable" at bounding box center [1008, 272] width 71 height 18
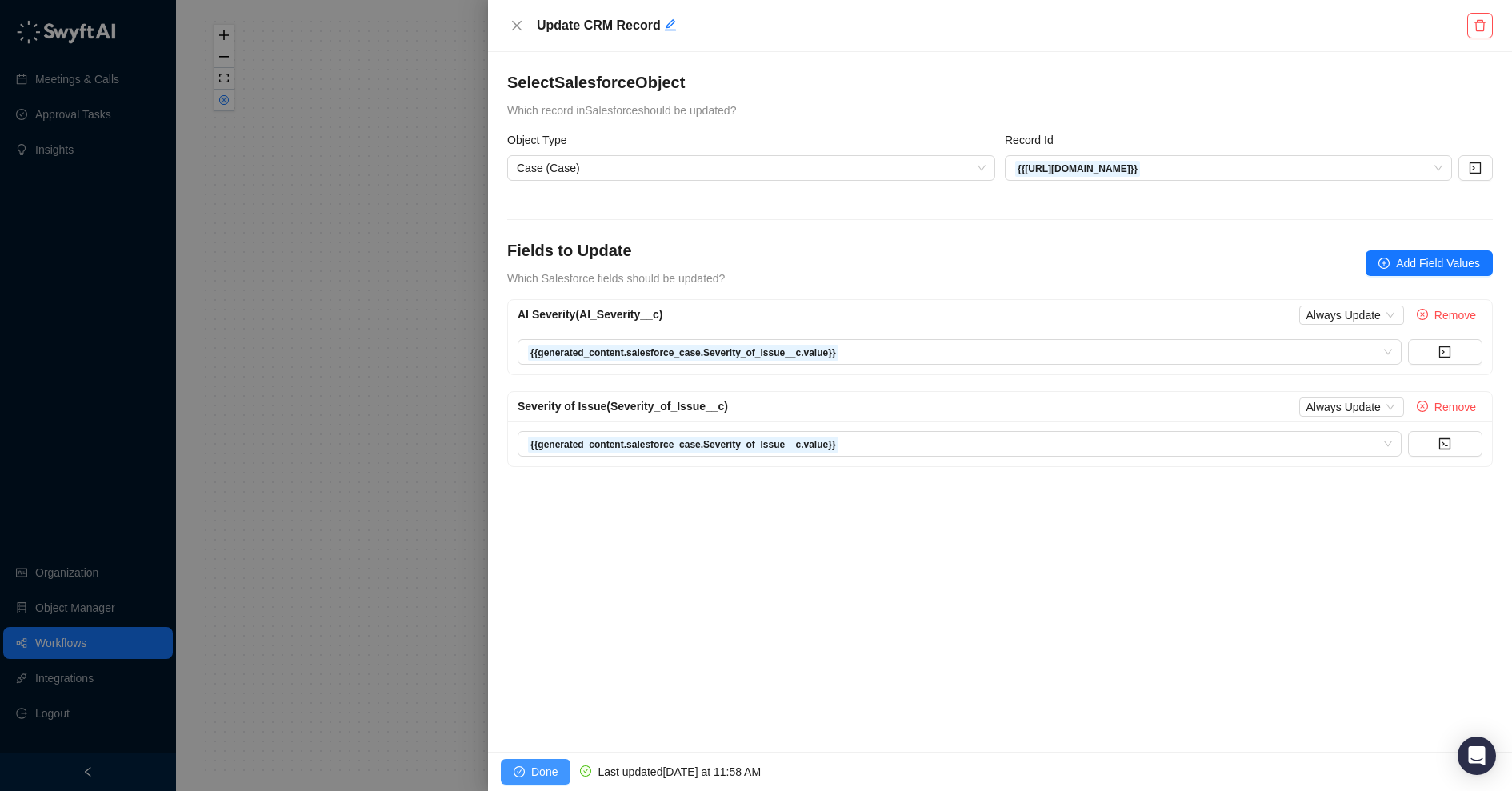
click at [544, 632] on span "Done" at bounding box center [544, 772] width 26 height 18
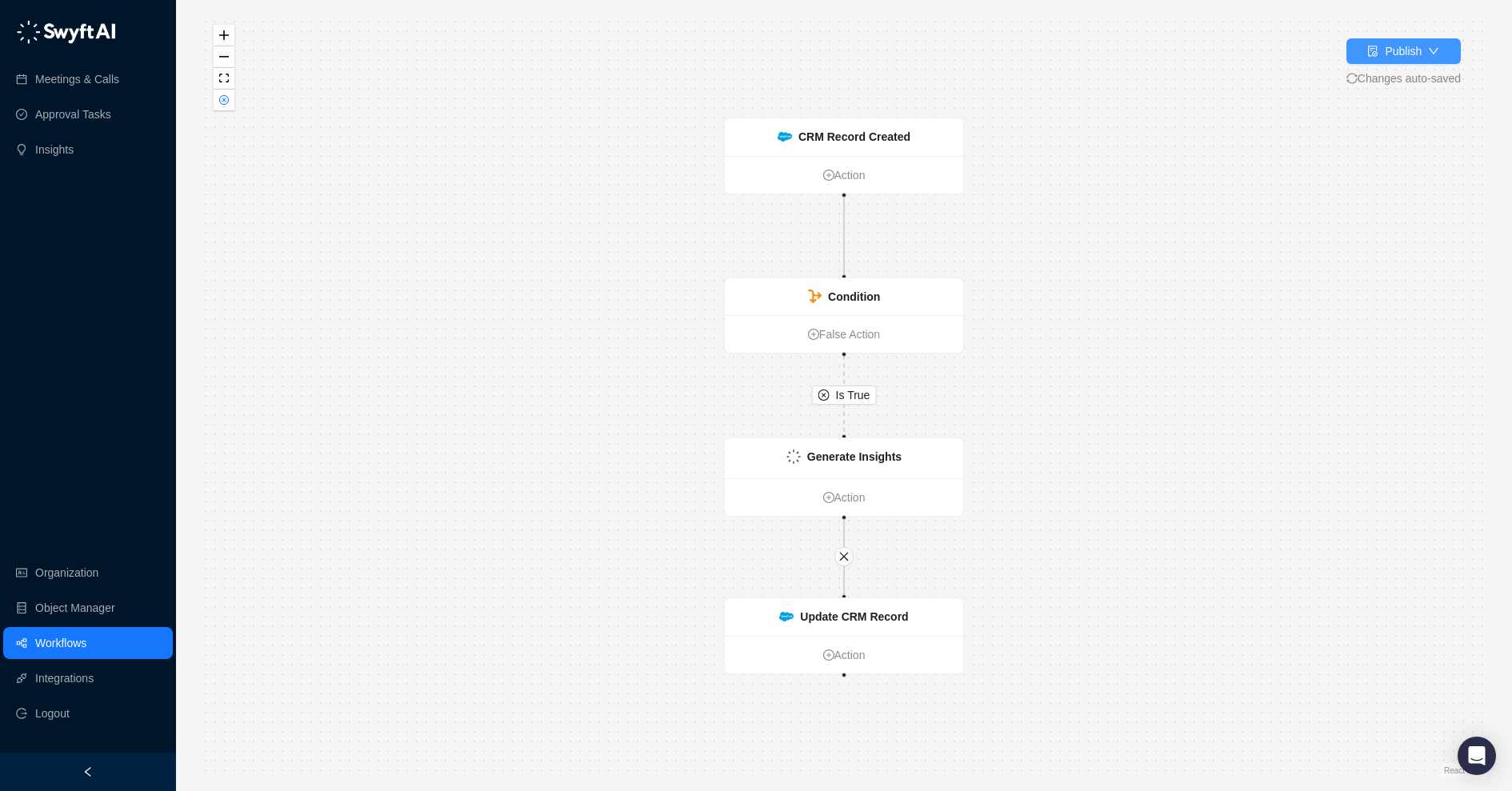
click at [1209, 54] on div "Publish" at bounding box center [1403, 51] width 37 height 18
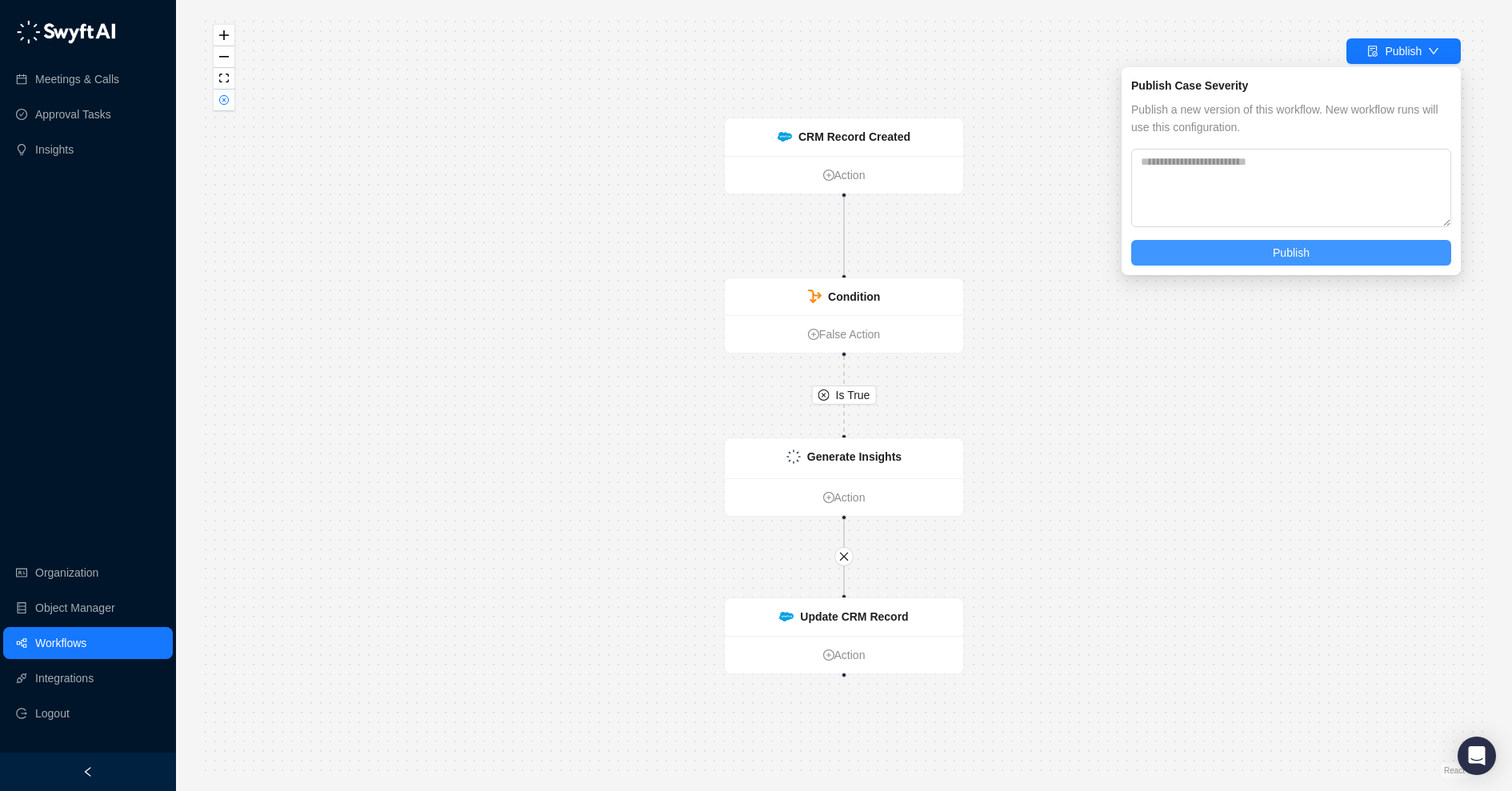
click at [1209, 246] on span "Publish" at bounding box center [1291, 253] width 37 height 18
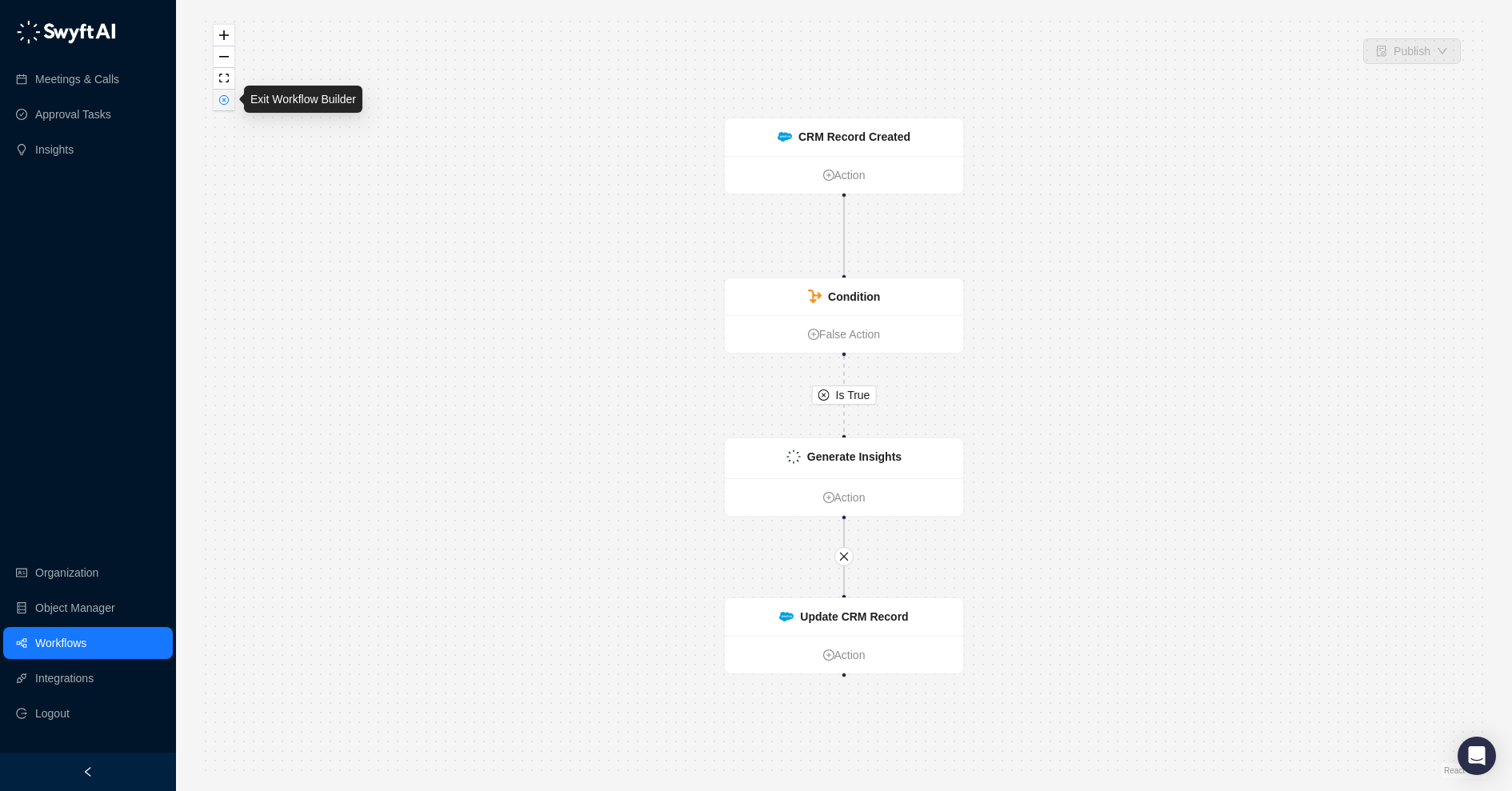
click at [228, 103] on button "button" at bounding box center [223, 100] width 21 height 22
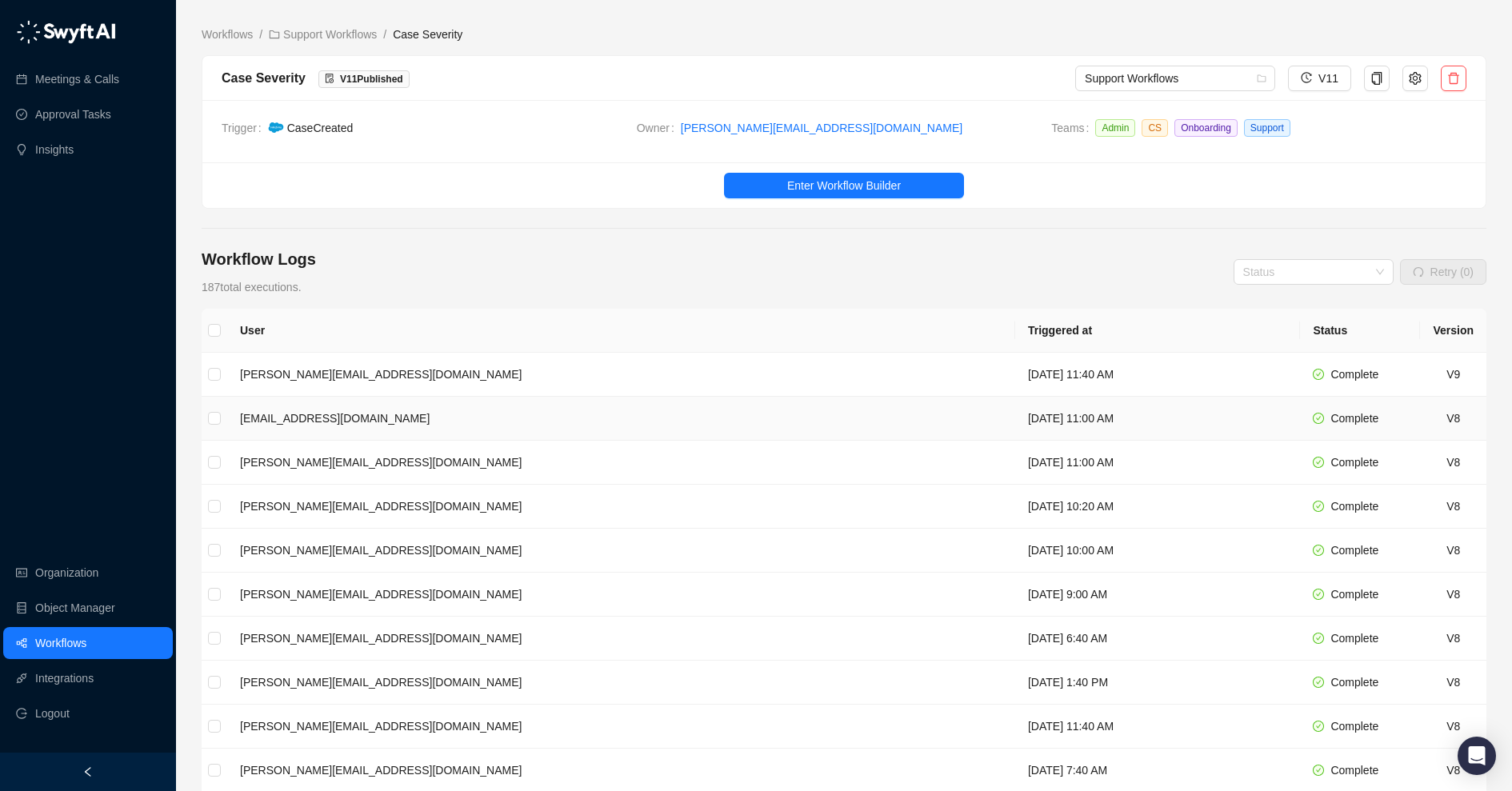
click at [579, 414] on td "[EMAIL_ADDRESS][DOMAIN_NAME]" at bounding box center [621, 418] width 788 height 44
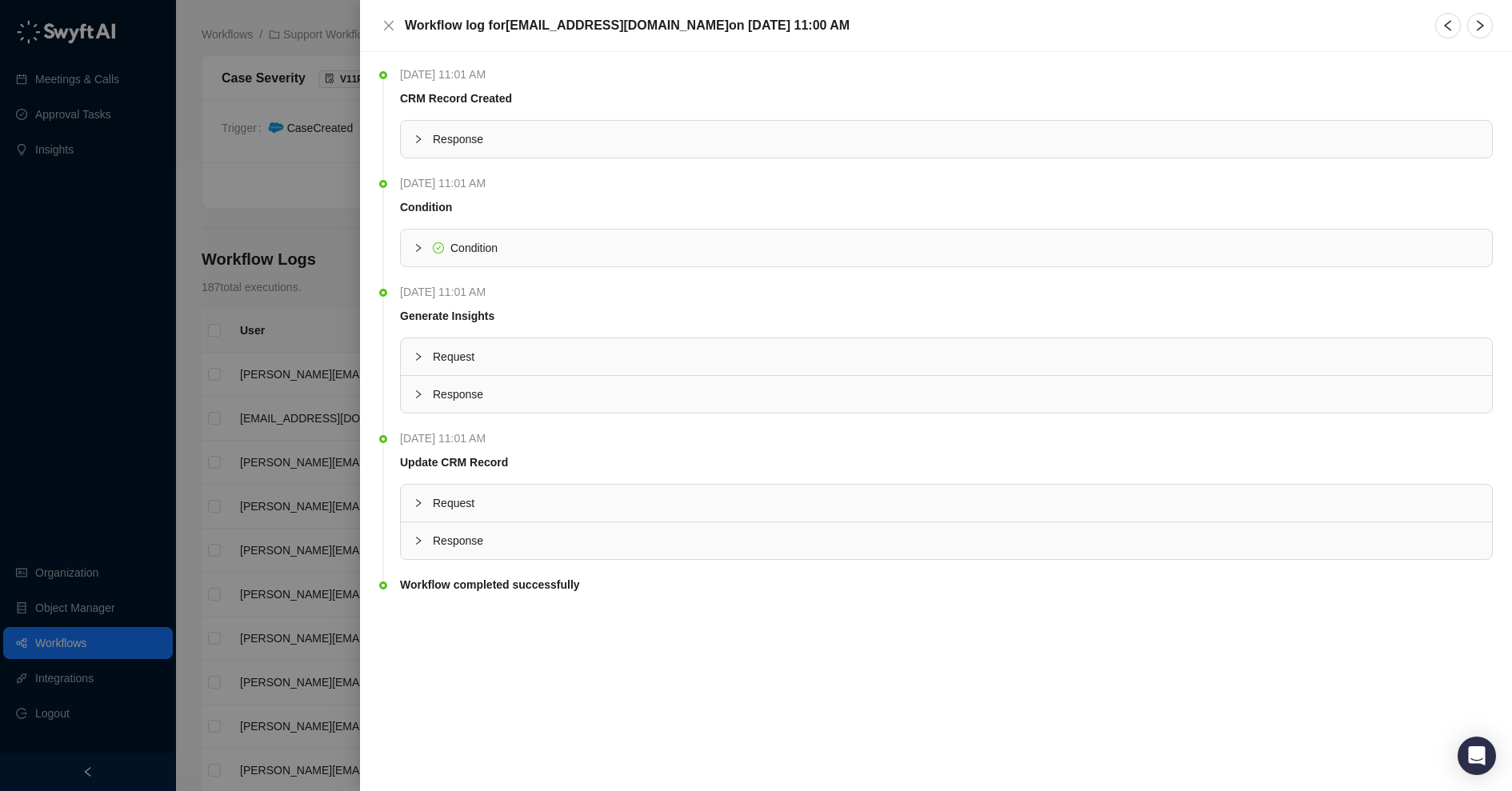
click at [567, 396] on span "Response" at bounding box center [955, 395] width 1046 height 18
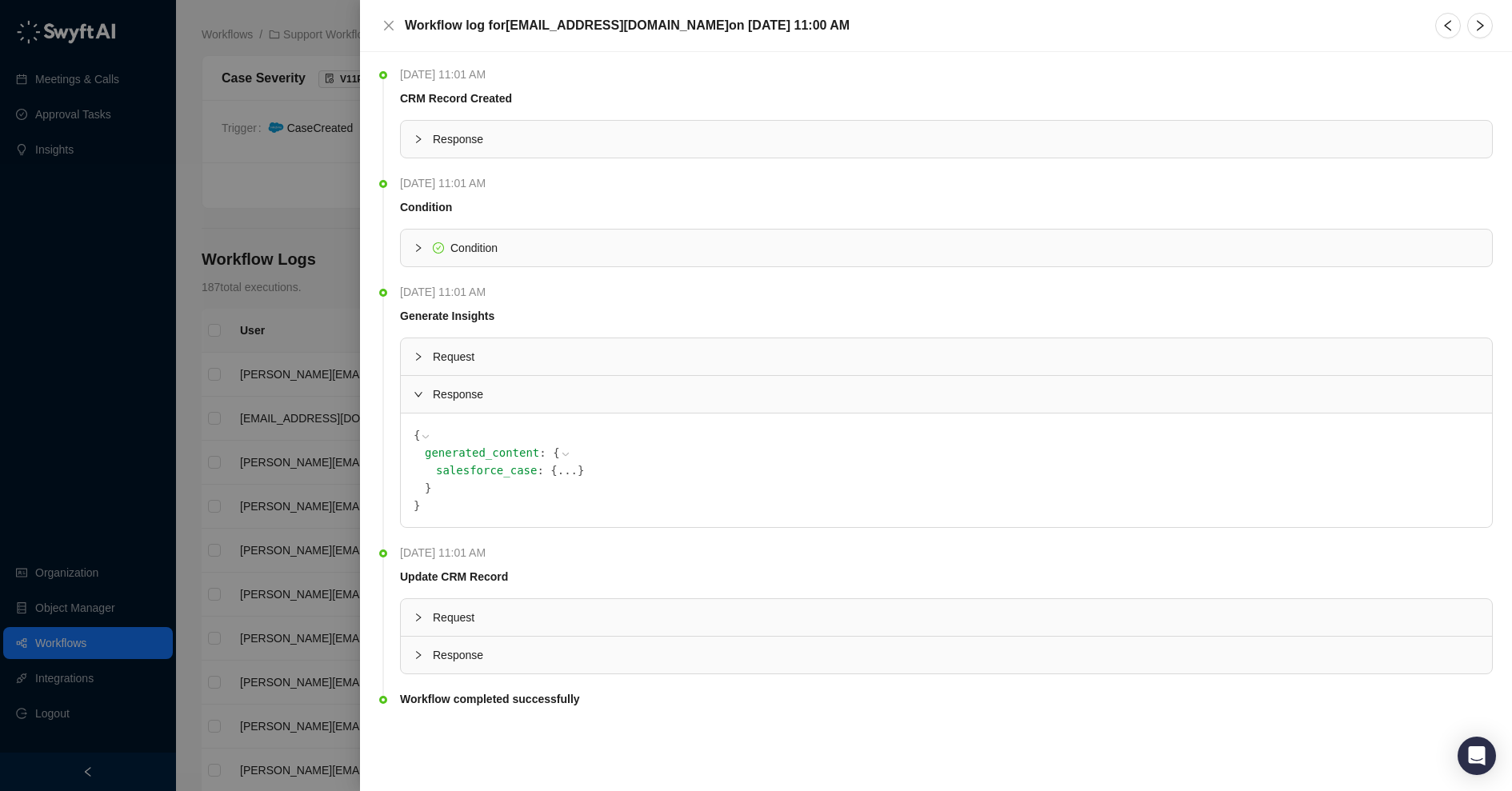
click at [558, 358] on span "Request" at bounding box center [955, 357] width 1046 height 18
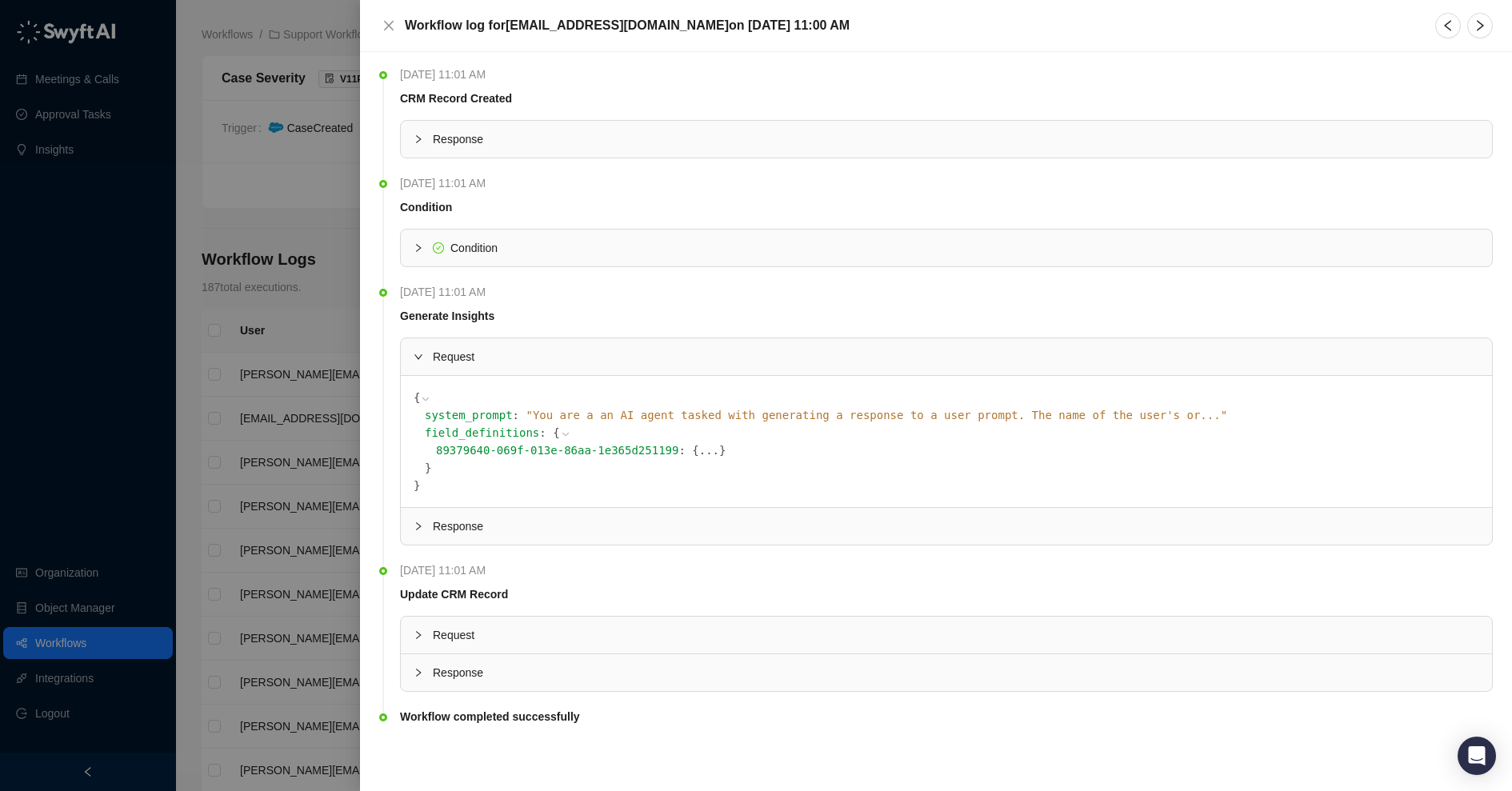
click at [544, 258] on div "Condition" at bounding box center [946, 248] width 1091 height 37
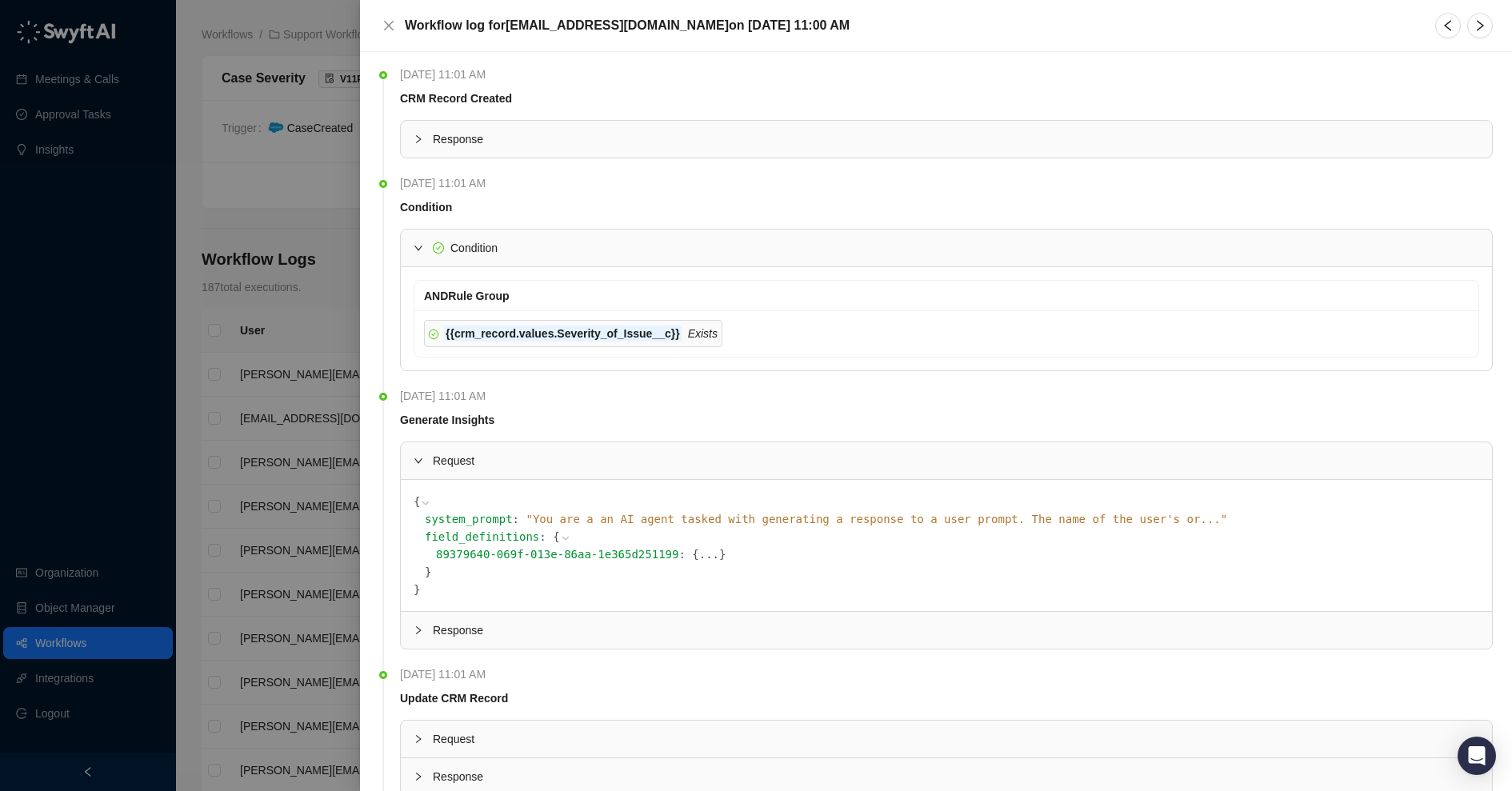
click at [560, 138] on span "Response" at bounding box center [955, 140] width 1046 height 18
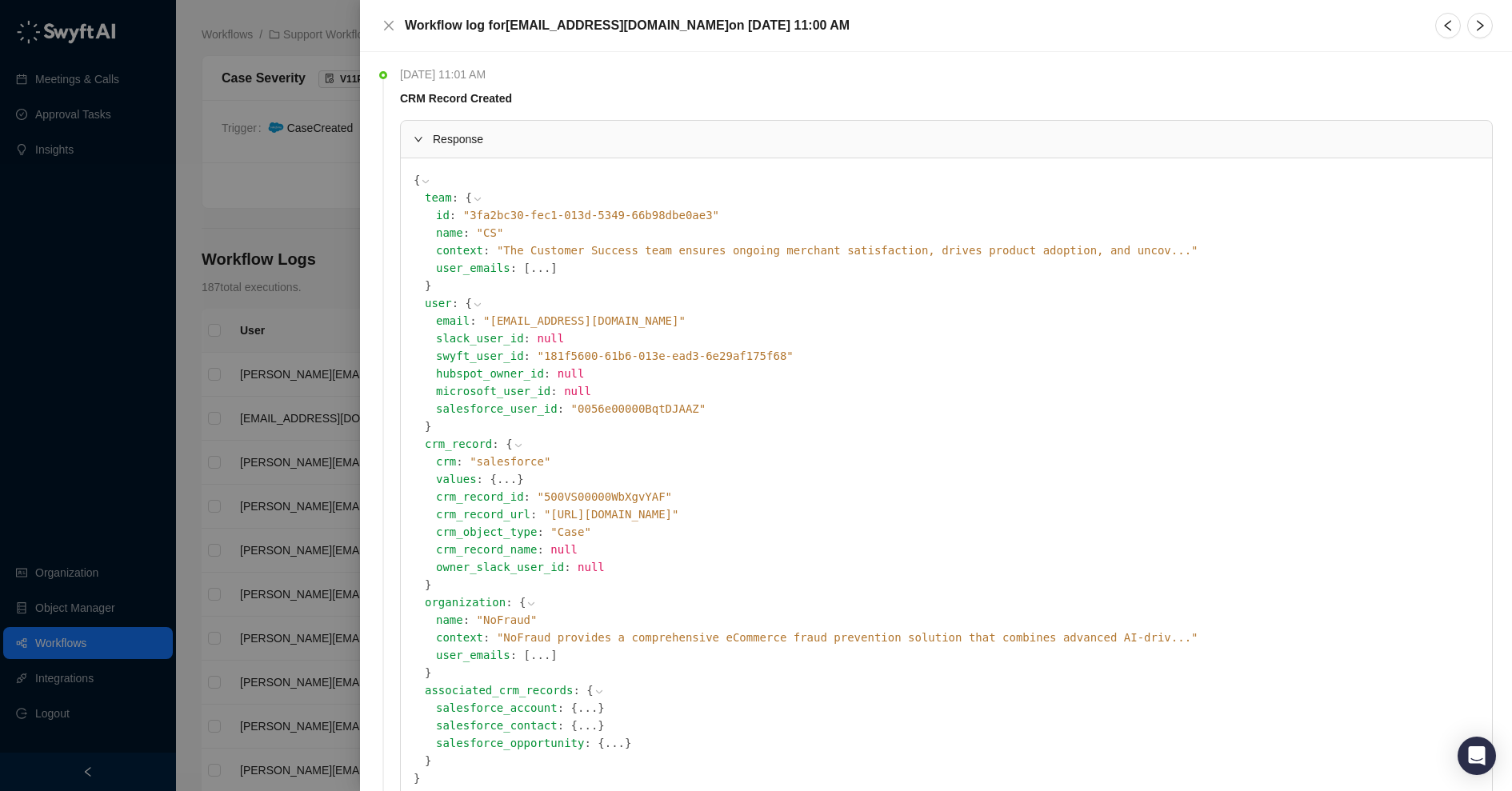
click at [496, 480] on button "..." at bounding box center [506, 479] width 20 height 18
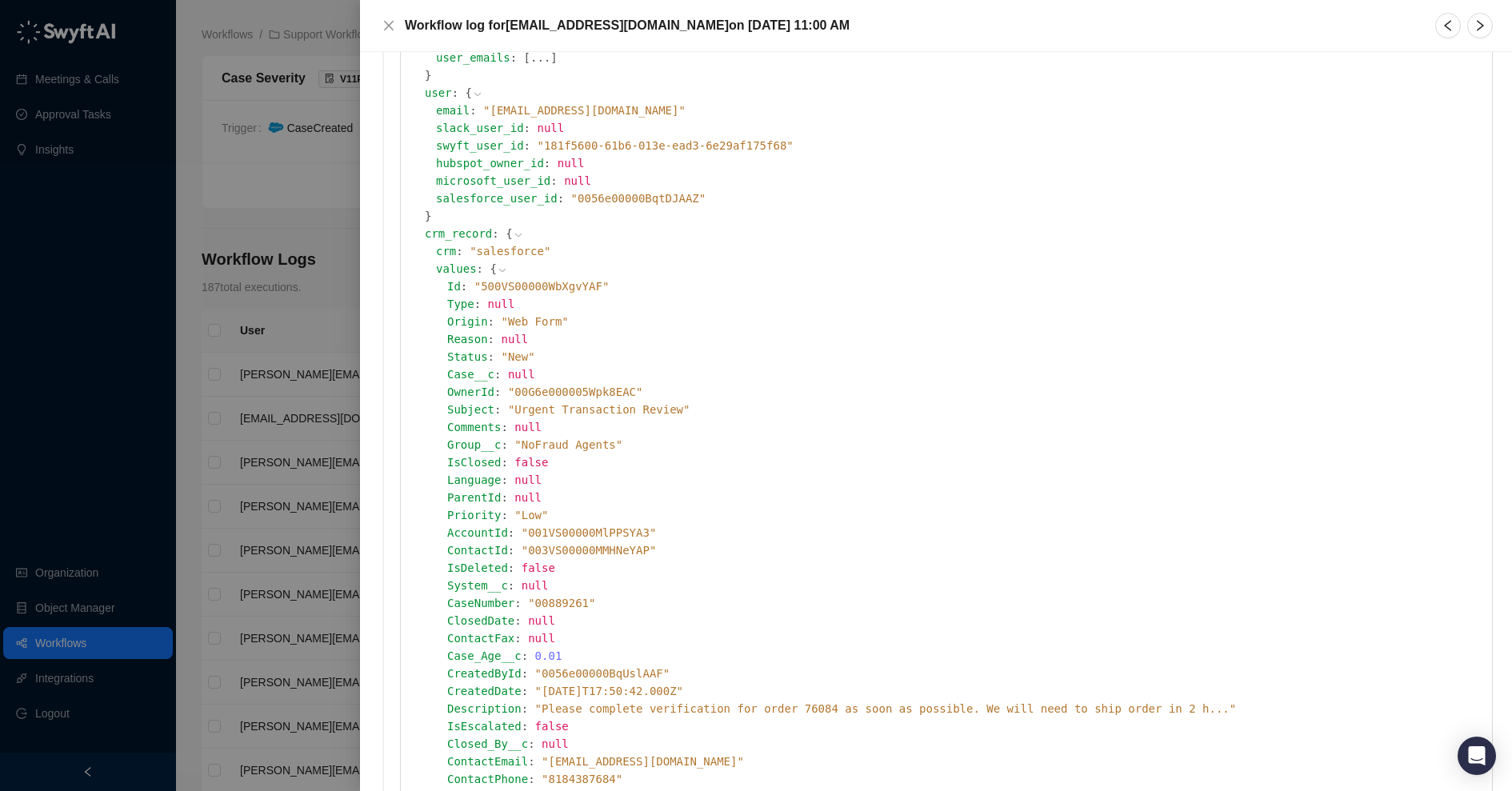
scroll to position [216, 0]
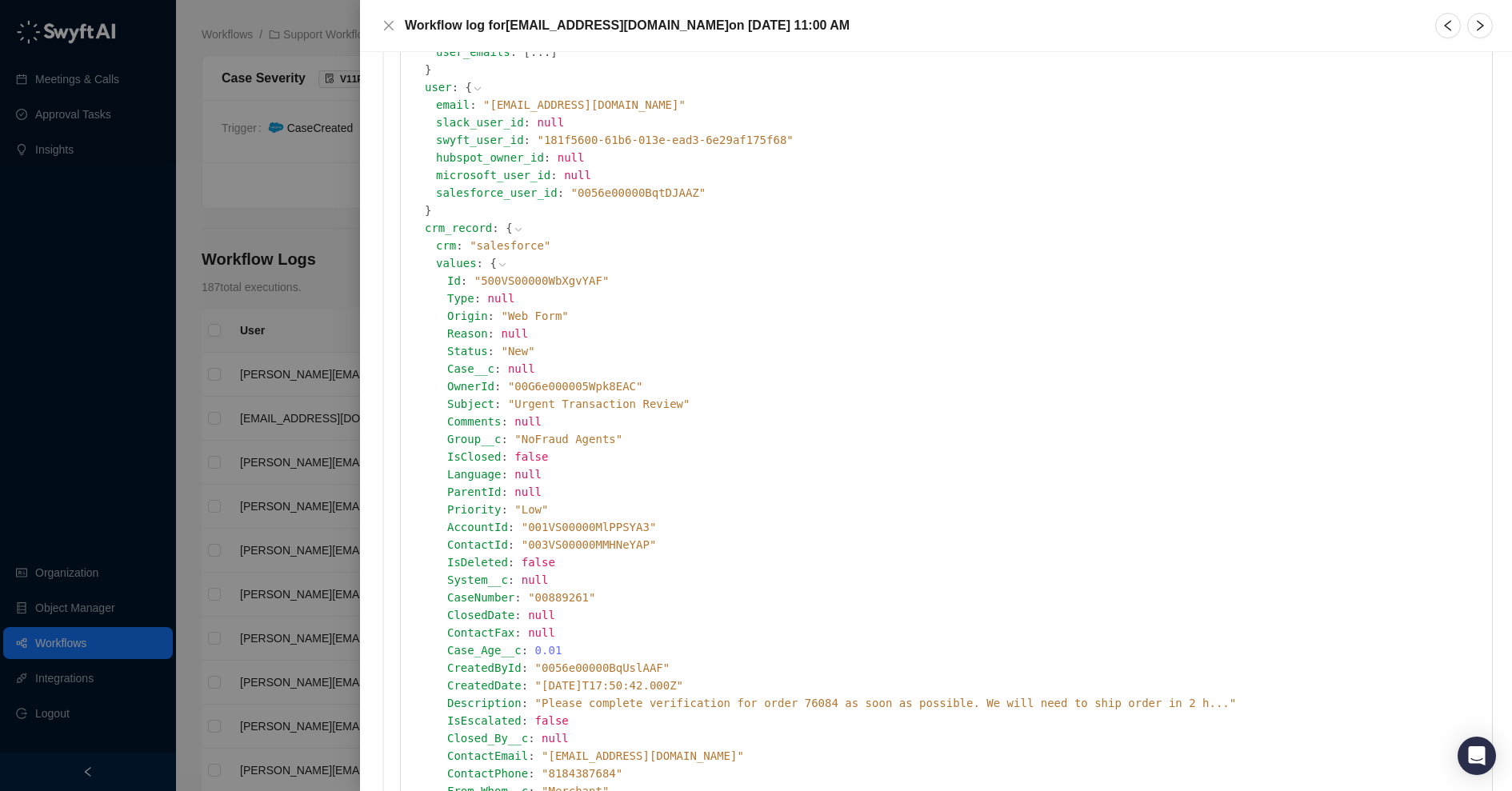
click at [0, 0] on icon at bounding box center [0, 0] width 0 height 0
click at [242, 145] on div at bounding box center [756, 396] width 1512 height 791
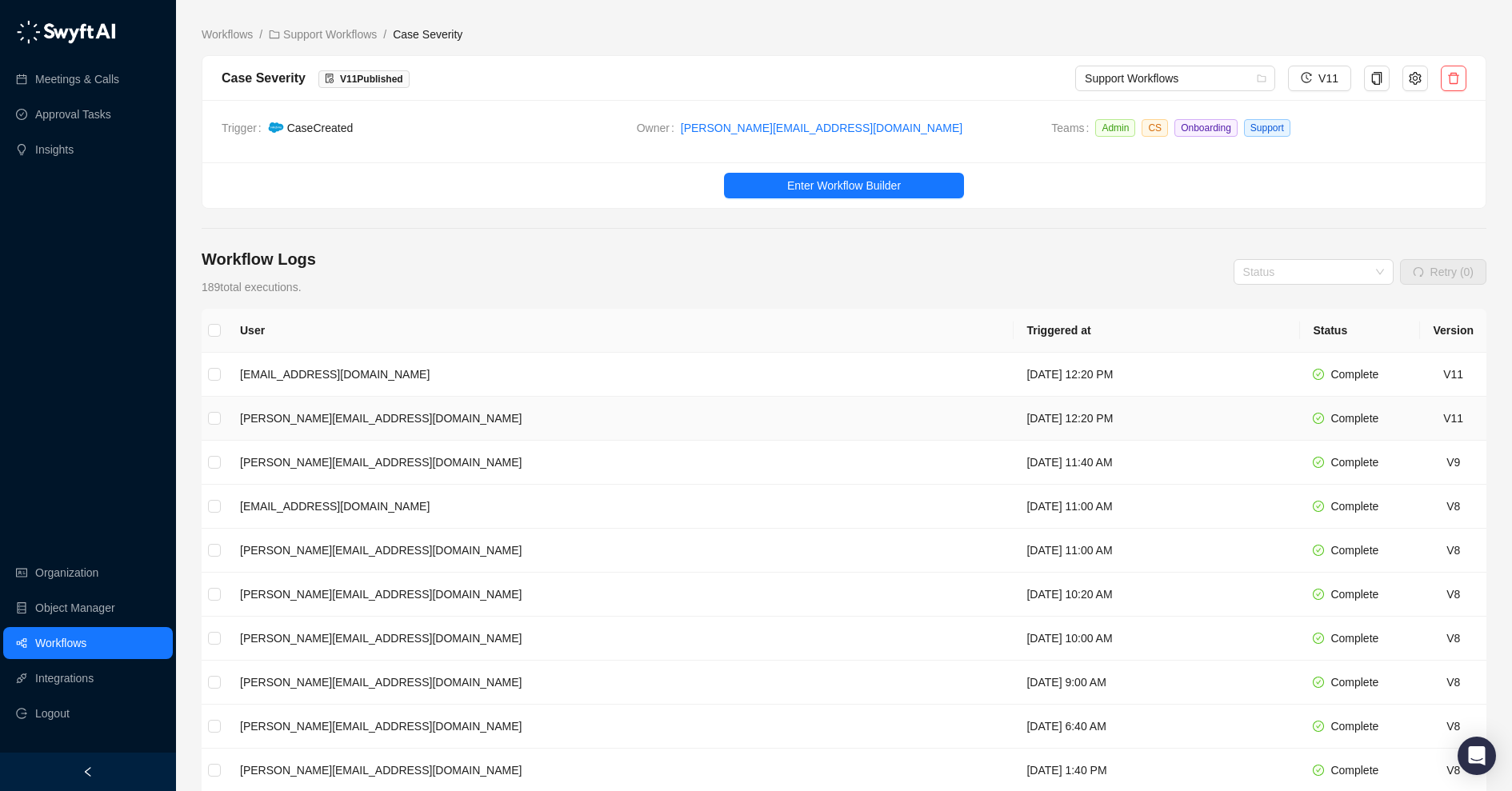
click at [706, 411] on td "[PERSON_NAME][EMAIL_ADDRESS][DOMAIN_NAME]" at bounding box center [620, 418] width 787 height 44
